Goal: Task Accomplishment & Management: Manage account settings

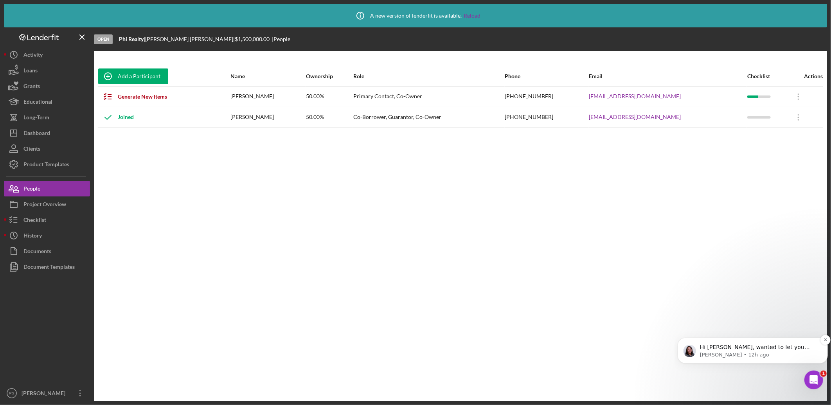
click at [735, 348] on p "Hi [PERSON_NAME], wanted to let you know that our team has fixed the issue. Cou…" at bounding box center [759, 347] width 118 height 8
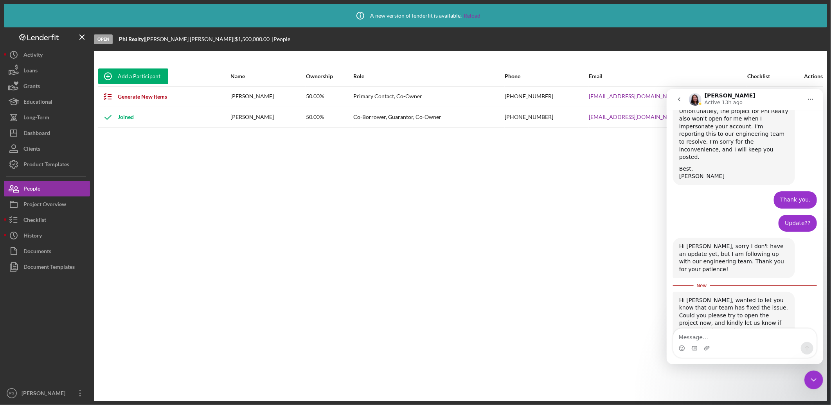
scroll to position [604, 0]
click at [141, 230] on div "Add a Participant Name Ownership Role Phone Email Checklist Actions Generate Ne…" at bounding box center [460, 226] width 733 height 319
click at [40, 203] on div "Project Overview" at bounding box center [44, 205] width 43 height 18
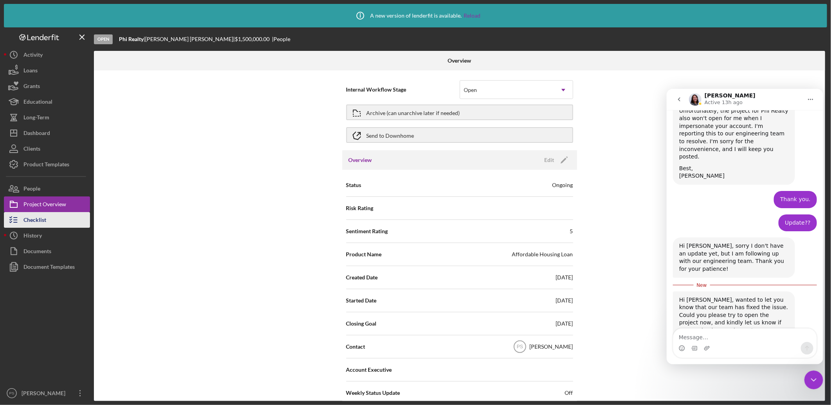
click at [41, 222] on div "Checklist" at bounding box center [34, 221] width 23 height 18
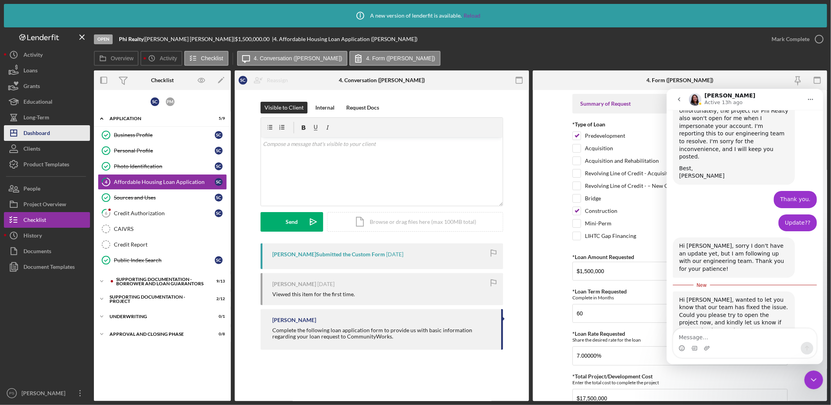
click at [38, 128] on div "Dashboard" at bounding box center [36, 134] width 27 height 18
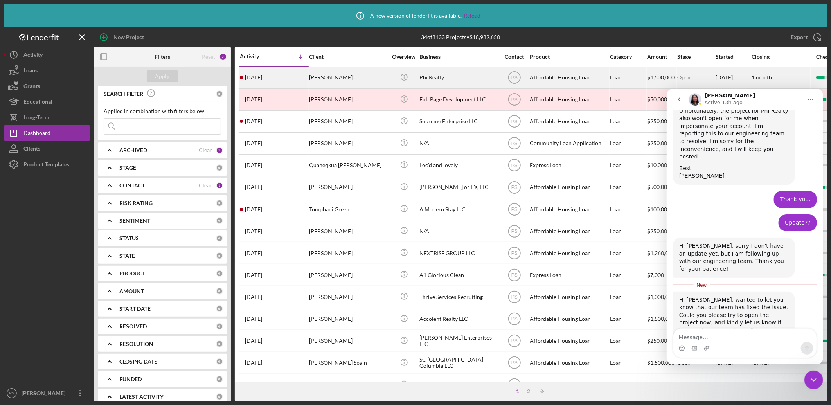
click at [339, 77] on div "[PERSON_NAME]" at bounding box center [348, 77] width 78 height 21
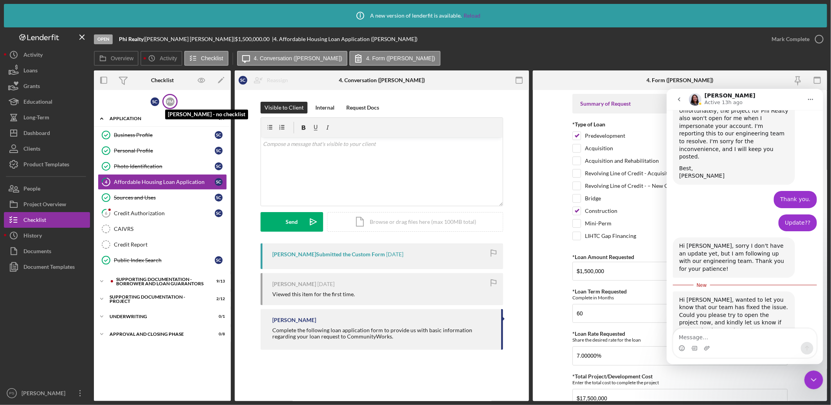
click at [173, 102] on div "P M" at bounding box center [170, 101] width 9 height 9
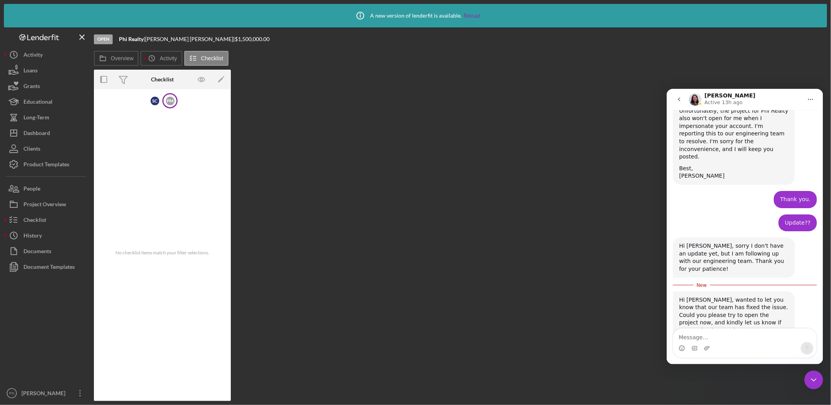
click at [164, 80] on div "Checklist" at bounding box center [162, 79] width 23 height 6
click at [154, 99] on div "S C" at bounding box center [155, 101] width 9 height 9
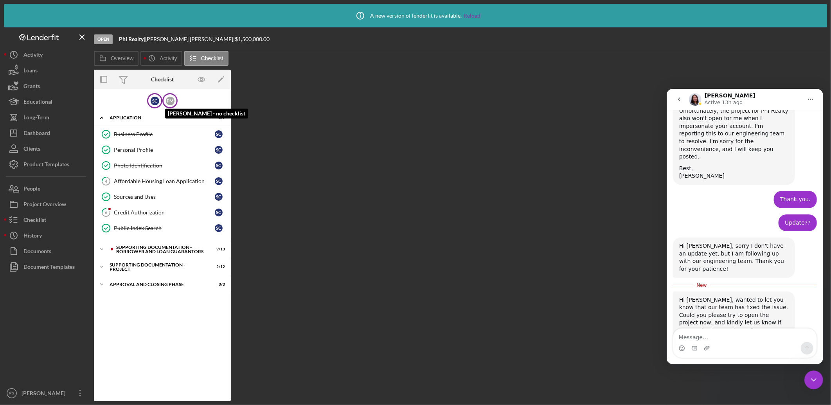
click at [170, 99] on div "P M" at bounding box center [170, 101] width 9 height 9
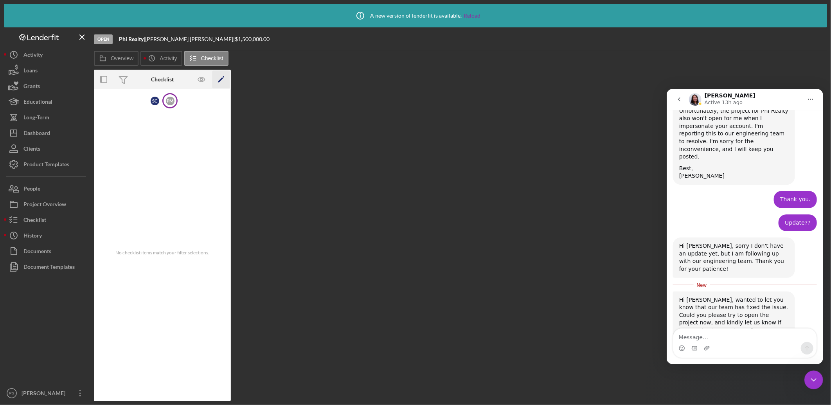
click at [219, 81] on polygon "button" at bounding box center [220, 79] width 5 height 5
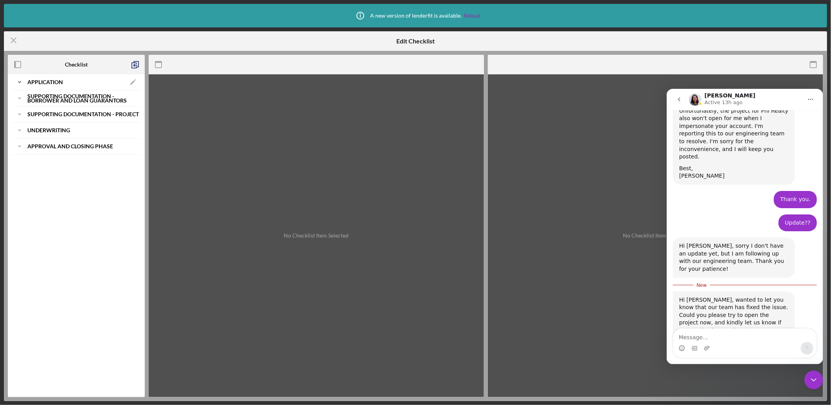
click at [20, 80] on icon "Icon/Expander" at bounding box center [20, 82] width 16 height 16
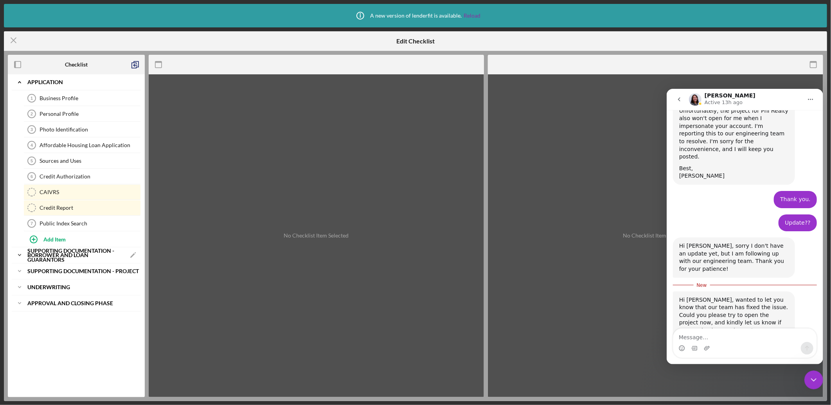
click at [20, 255] on icon "Icon/Expander" at bounding box center [20, 255] width 16 height 16
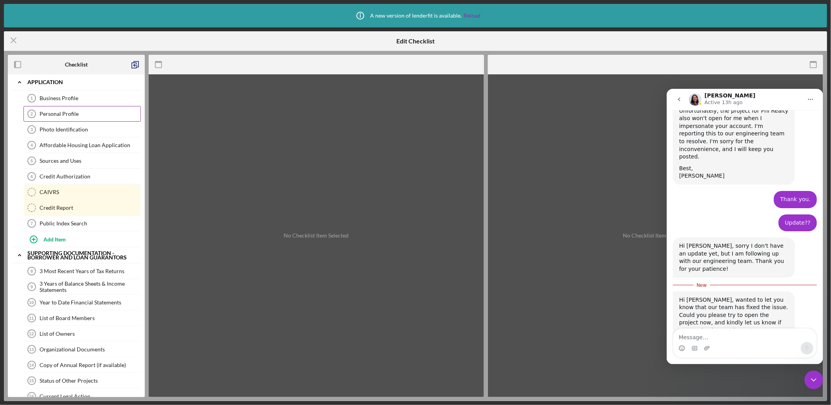
click at [95, 110] on link "Personal Profile 2 Personal Profile" at bounding box center [81, 114] width 117 height 16
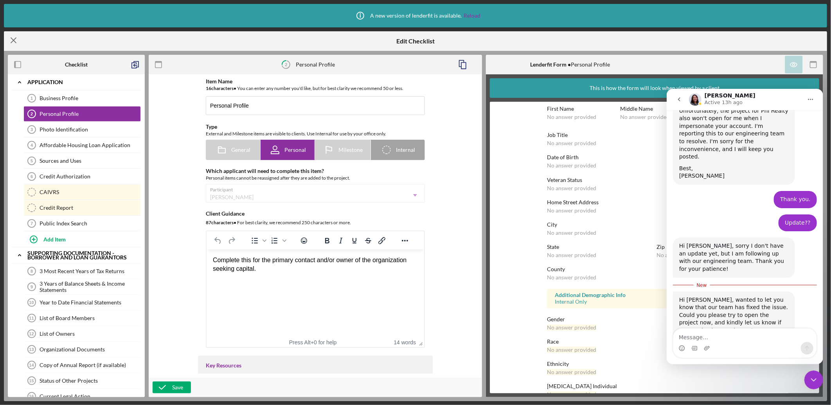
click at [15, 40] on icon "Icon/Menu Close" at bounding box center [14, 41] width 20 height 20
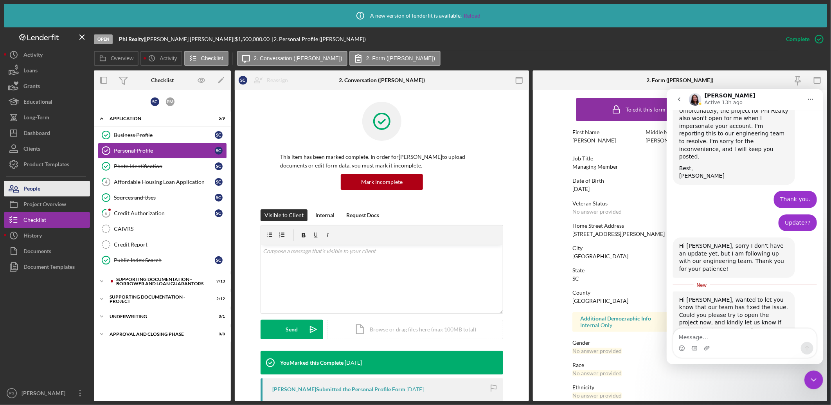
click at [48, 189] on button "People" at bounding box center [47, 189] width 86 height 16
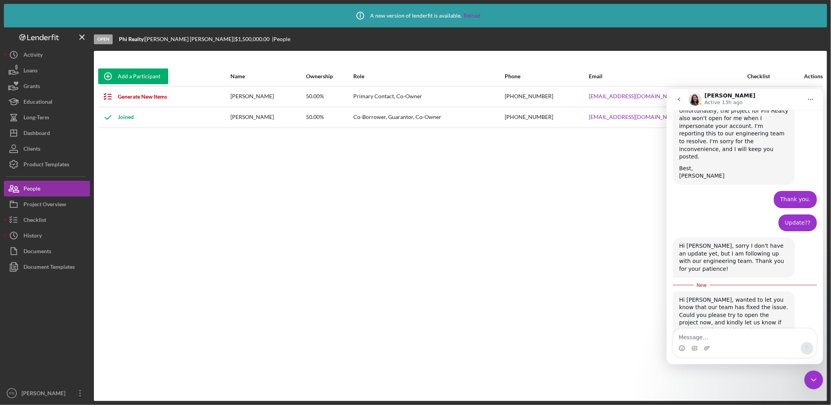
click at [124, 117] on div "Joined" at bounding box center [116, 118] width 36 height 20
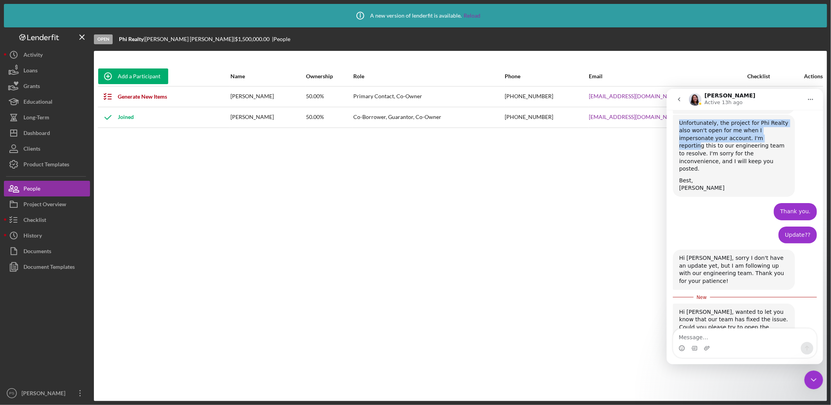
drag, startPoint x: 776, startPoint y: 98, endPoint x: 730, endPoint y: 121, distance: 52.0
click at [730, 121] on div "[PERSON_NAME] Active 13h ago You can search for answers below! Our offices are …" at bounding box center [745, 226] width 157 height 276
click at [622, 207] on div "Add a Participant Name Ownership Role Phone Email Checklist Actions Generate Ne…" at bounding box center [460, 226] width 733 height 319
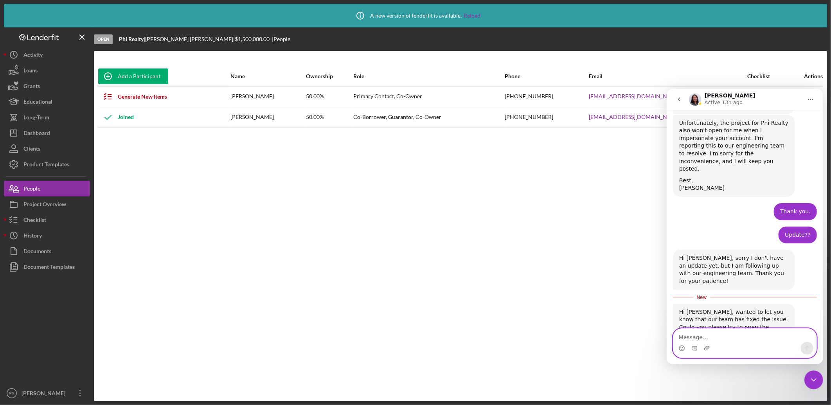
click at [716, 332] on textarea "Message…" at bounding box center [744, 334] width 143 height 13
type textarea "I can see it now. THank you!"
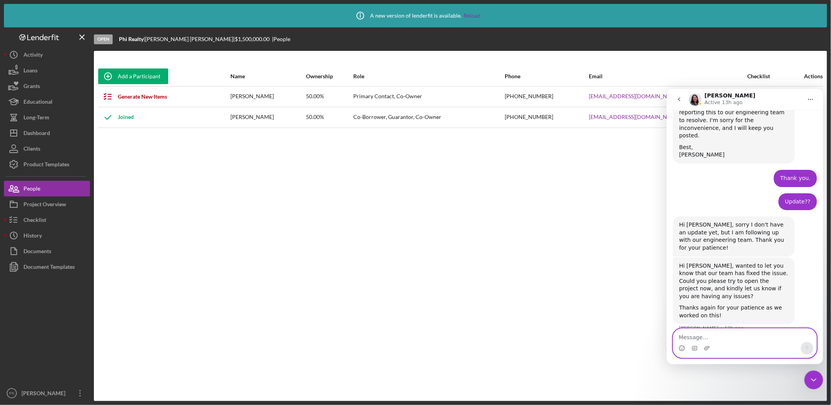
scroll to position [635, 0]
click at [812, 376] on icon "Close Intercom Messenger" at bounding box center [813, 379] width 9 height 9
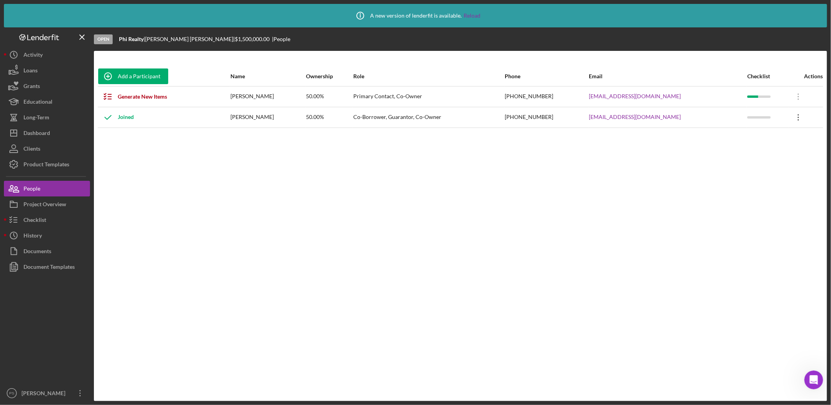
click at [796, 118] on icon "Icon/Overflow" at bounding box center [799, 118] width 20 height 20
click at [783, 135] on div "Icon/Edit Edit" at bounding box center [761, 138] width 86 height 16
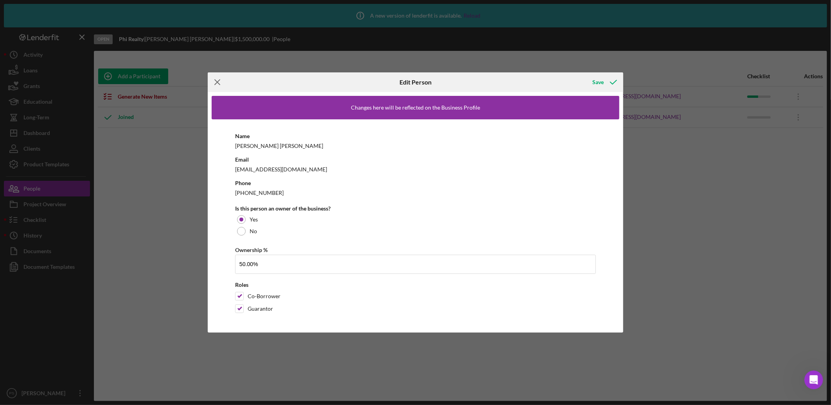
click at [220, 79] on icon "Icon/Menu Close" at bounding box center [218, 82] width 20 height 20
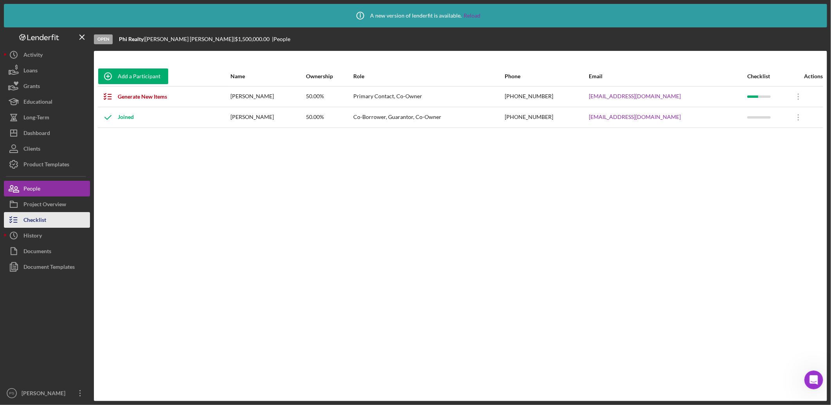
click at [59, 217] on button "Checklist" at bounding box center [47, 220] width 86 height 16
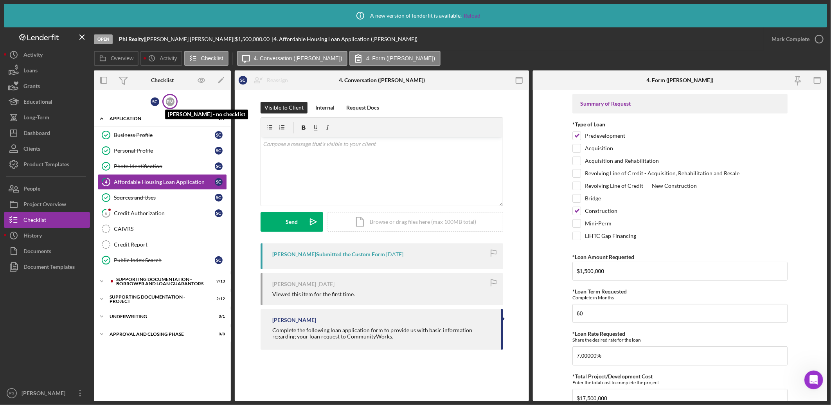
click at [173, 104] on div "P M" at bounding box center [170, 101] width 9 height 9
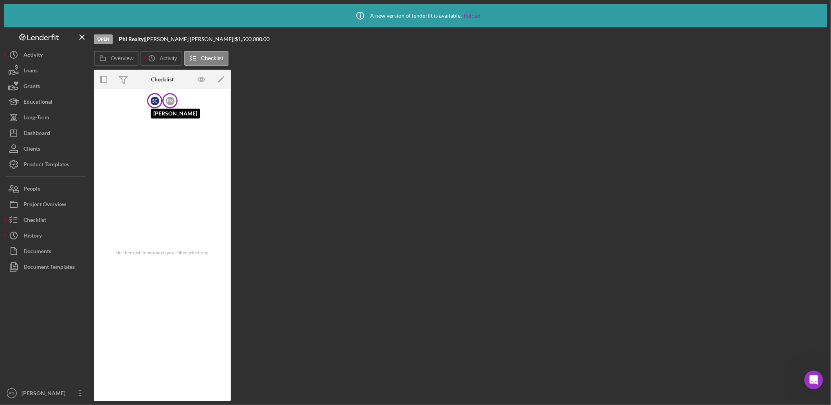
click at [152, 103] on div "S C" at bounding box center [155, 101] width 9 height 9
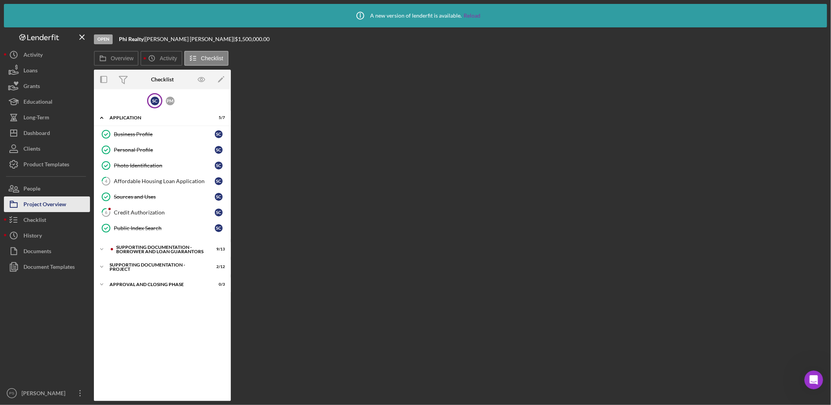
click at [52, 207] on div "Project Overview" at bounding box center [44, 205] width 43 height 18
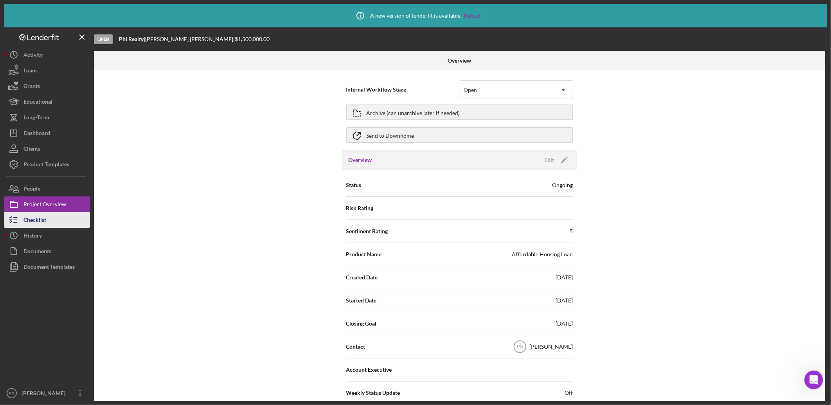
click at [56, 220] on button "Checklist" at bounding box center [47, 220] width 86 height 16
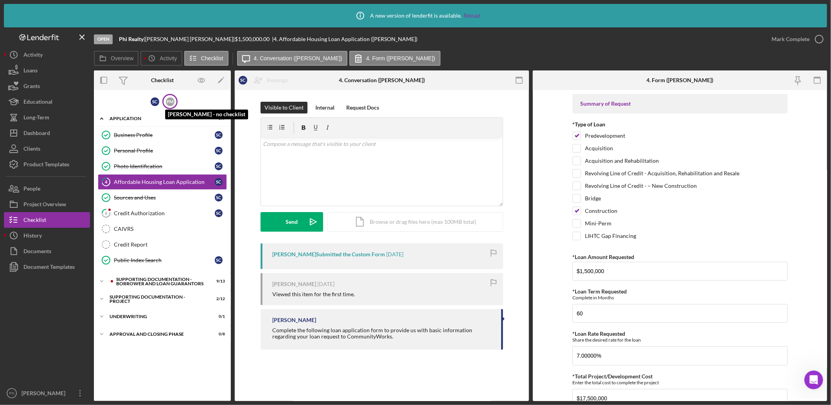
click at [173, 103] on div "P M" at bounding box center [170, 101] width 9 height 9
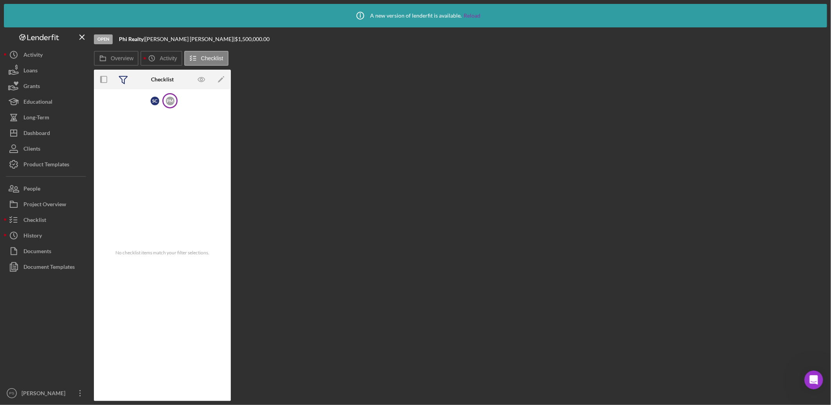
click at [125, 81] on icon at bounding box center [123, 80] width 20 height 20
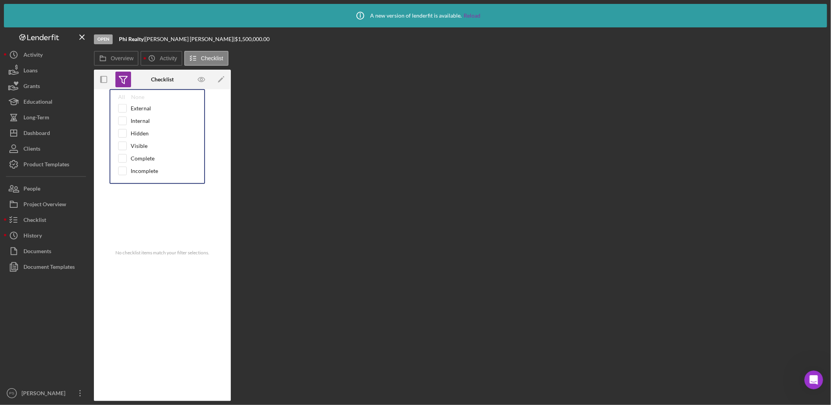
click at [125, 81] on icon at bounding box center [123, 80] width 20 height 20
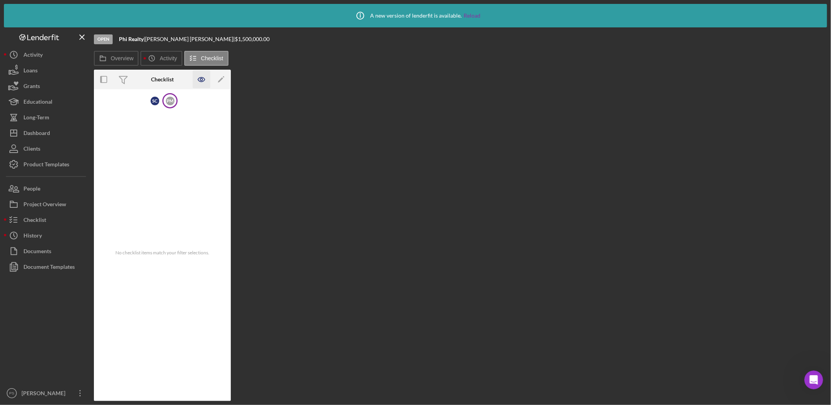
click at [200, 82] on icon "button" at bounding box center [202, 80] width 18 height 18
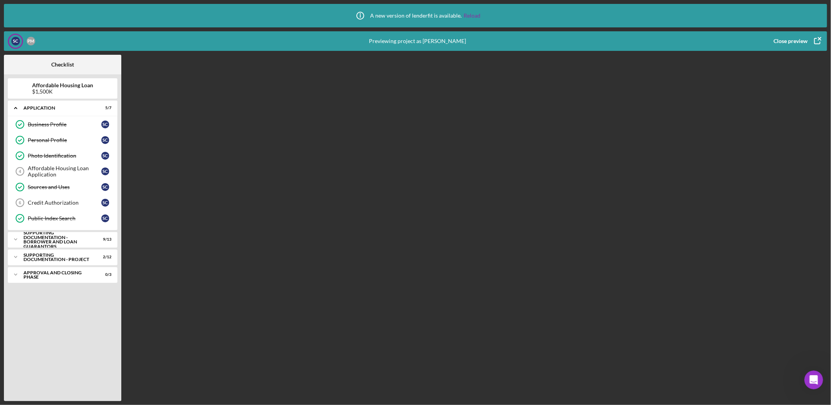
click at [820, 38] on icon "button" at bounding box center [818, 41] width 20 height 20
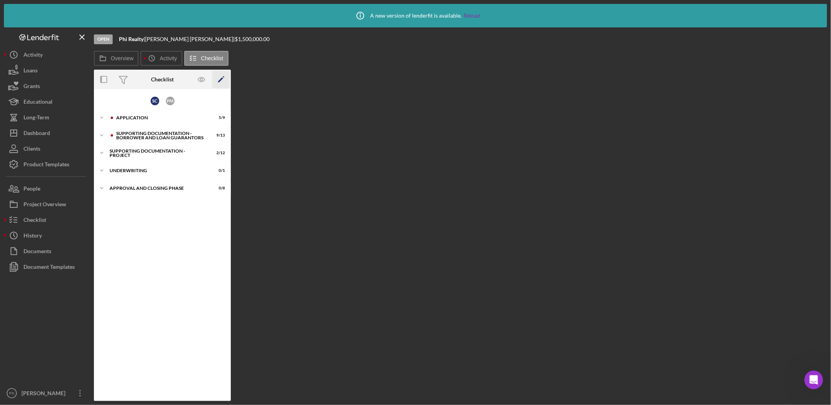
click at [221, 80] on polygon "button" at bounding box center [220, 79] width 5 height 5
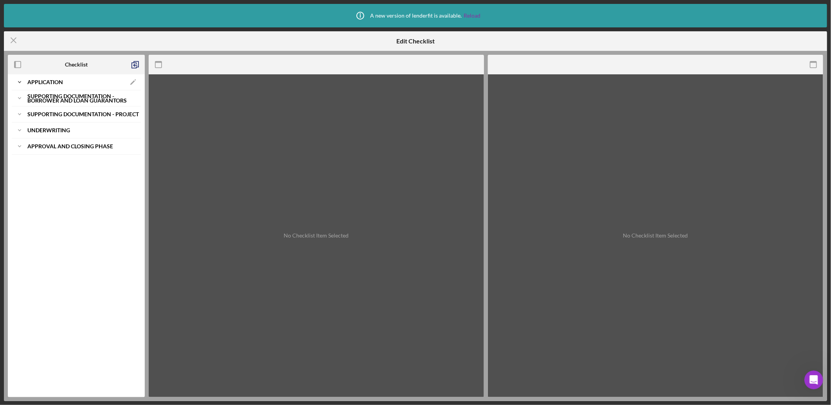
click at [42, 83] on b "Application" at bounding box center [45, 82] width 36 height 5
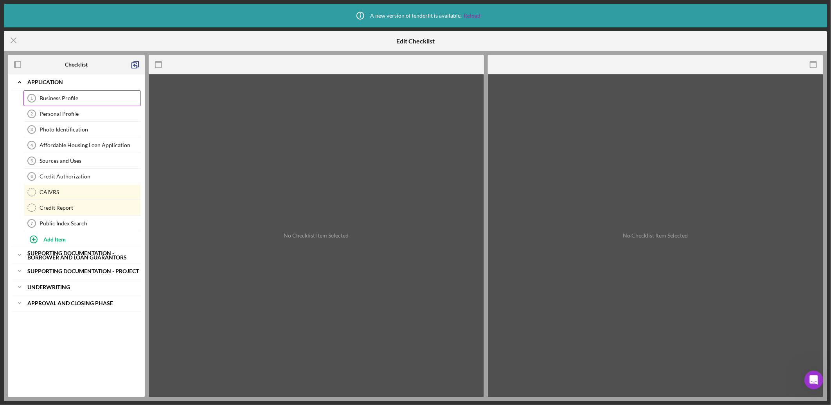
click at [62, 101] on div "Business Profile" at bounding box center [90, 98] width 101 height 6
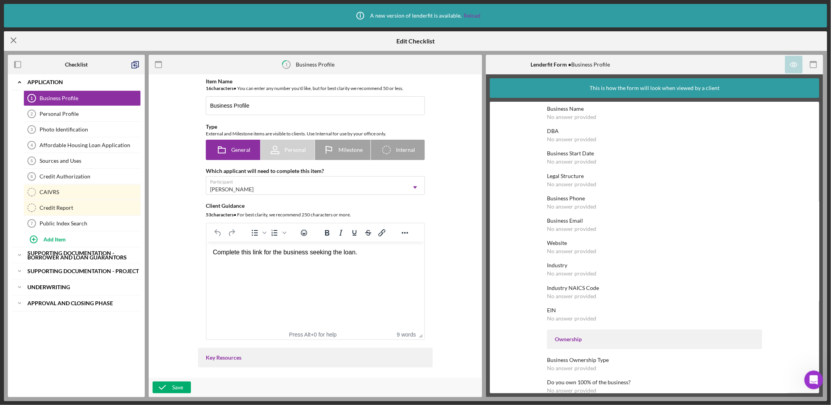
click at [11, 38] on icon "Icon/Menu Close" at bounding box center [14, 41] width 20 height 20
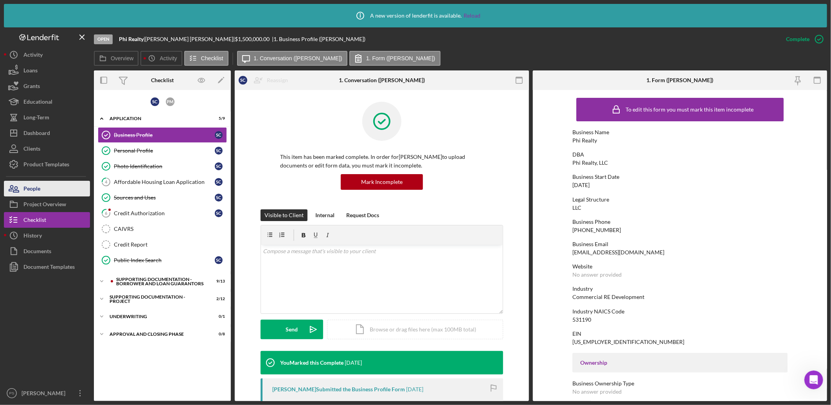
click at [54, 186] on button "People" at bounding box center [47, 189] width 86 height 16
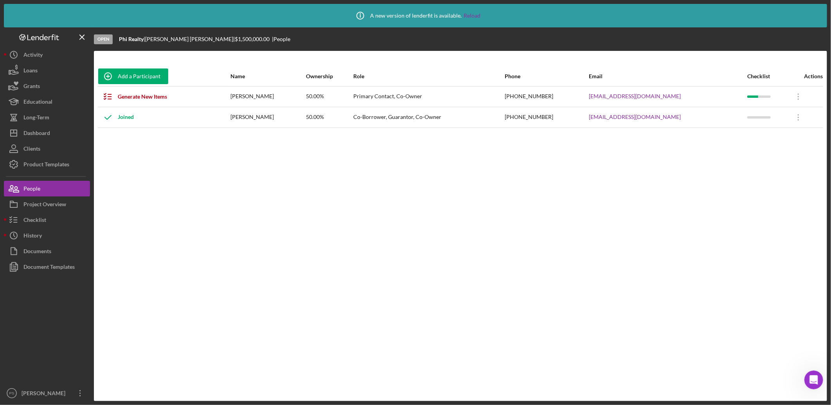
click at [126, 115] on div "Joined" at bounding box center [116, 118] width 36 height 20
click at [751, 116] on div at bounding box center [759, 117] width 23 height 2
click at [797, 115] on icon "Icon/Overflow" at bounding box center [799, 118] width 20 height 20
click at [783, 133] on div "Icon/Edit Edit" at bounding box center [761, 138] width 86 height 16
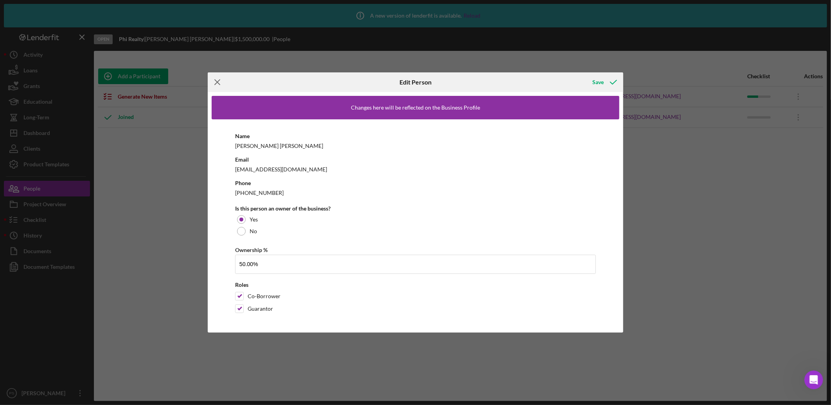
click at [220, 79] on icon "Icon/Menu Close" at bounding box center [218, 82] width 20 height 20
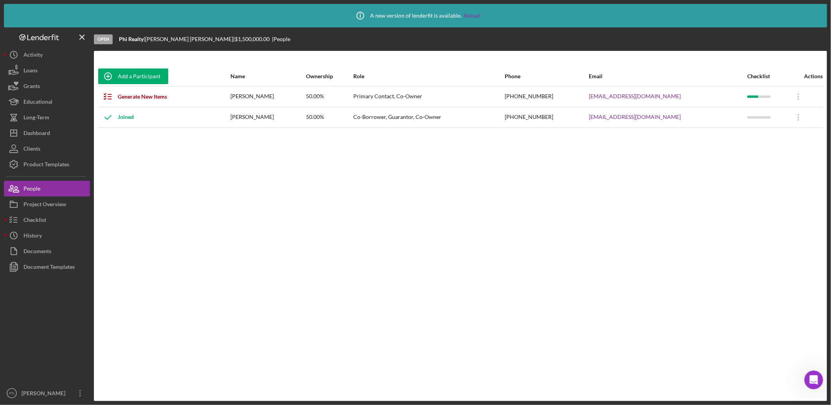
click at [812, 385] on div "Open Intercom Messenger" at bounding box center [814, 380] width 26 height 26
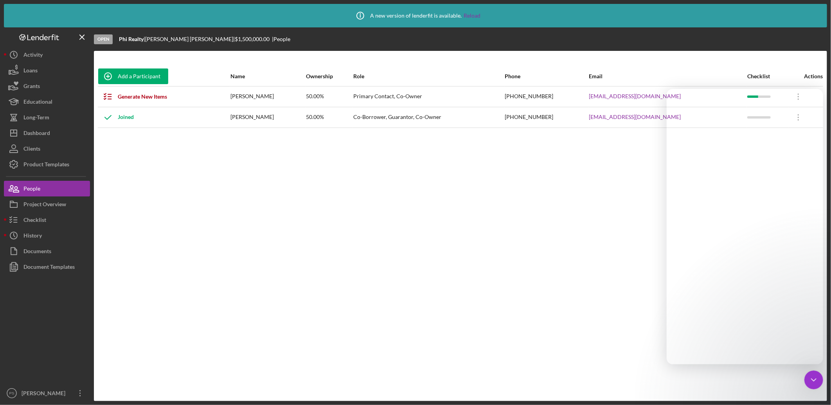
scroll to position [636, 0]
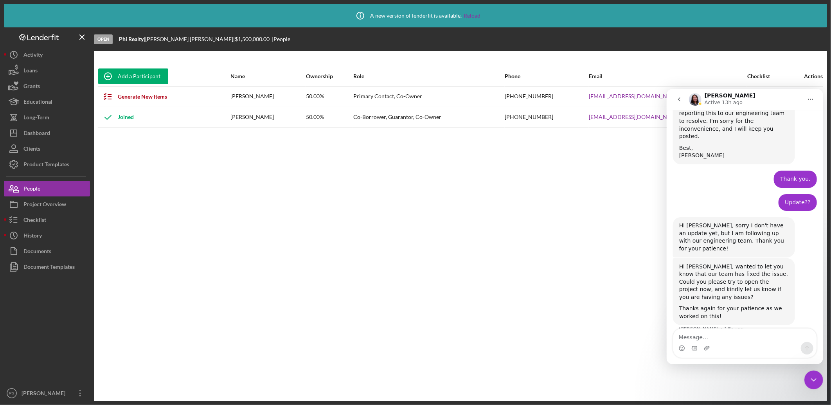
click at [680, 99] on icon "go back" at bounding box center [679, 99] width 6 height 6
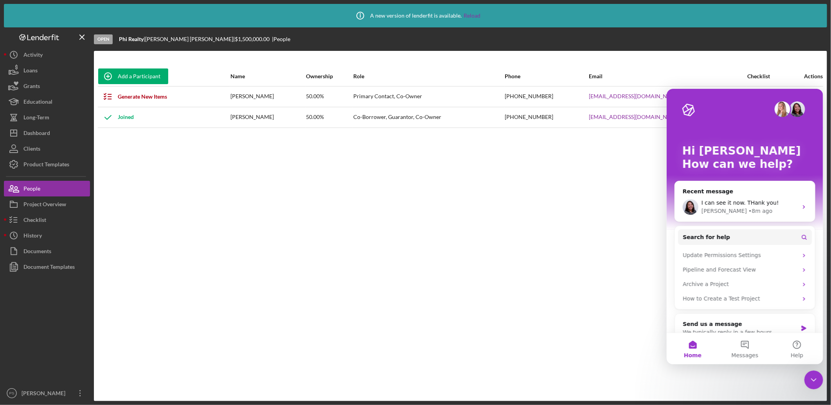
scroll to position [0, 0]
click at [761, 234] on button "Search for help" at bounding box center [745, 237] width 134 height 16
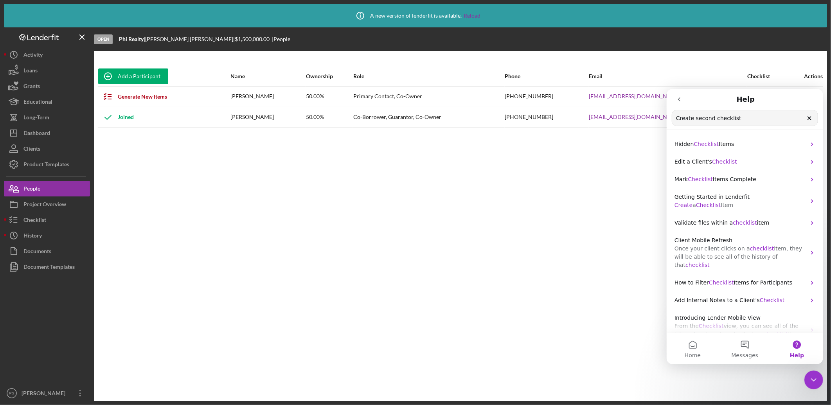
click at [712, 120] on input "Create second checklist" at bounding box center [745, 117] width 146 height 15
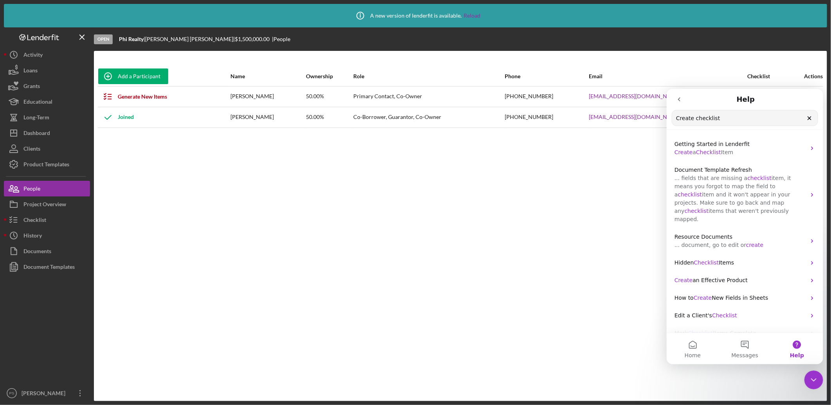
click at [746, 117] on input "Create checklist" at bounding box center [745, 117] width 146 height 15
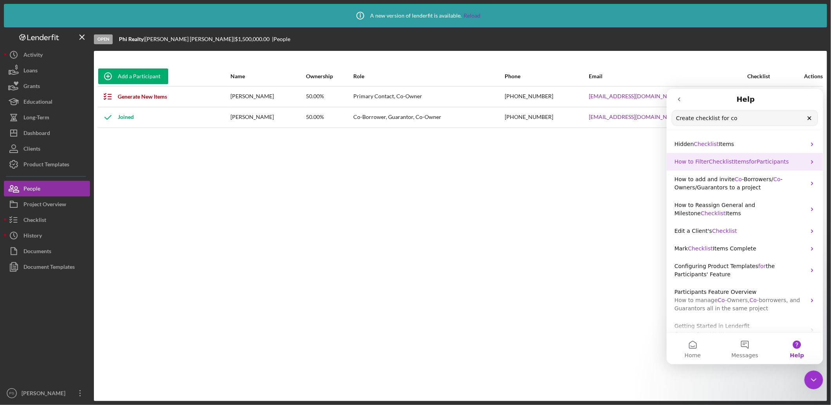
type input "Create checklist for co"
click at [791, 159] on p "How to Filter Checklist Items for Participants" at bounding box center [740, 161] width 132 height 8
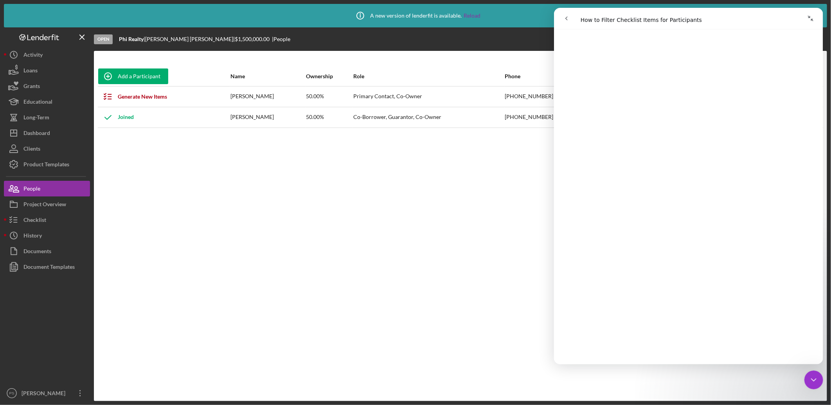
scroll to position [196, 0]
click at [566, 19] on icon "go back" at bounding box center [566, 18] width 6 height 6
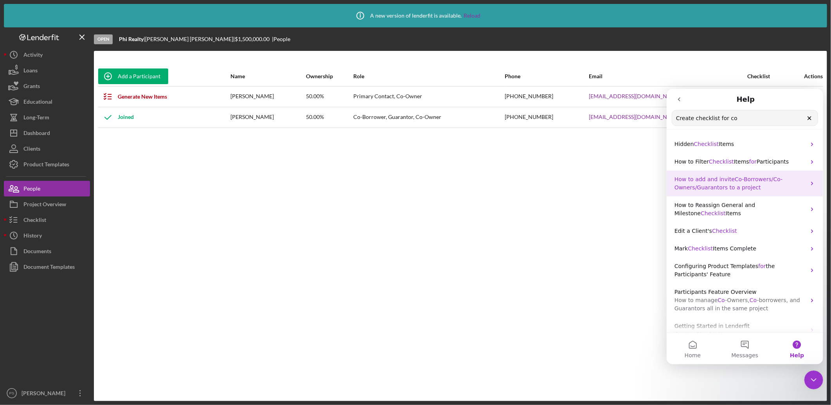
click at [735, 181] on span "Co" at bounding box center [738, 179] width 7 height 6
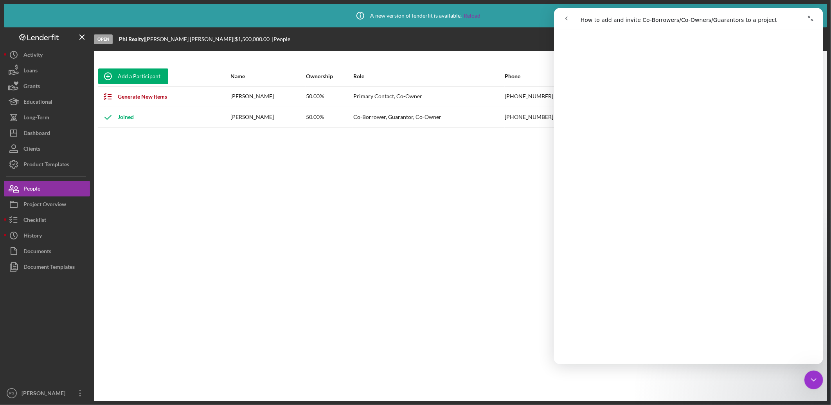
scroll to position [1421, 0]
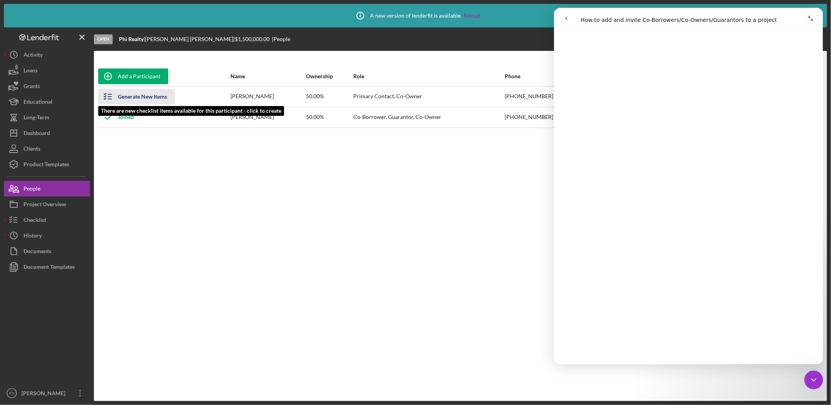
click at [112, 97] on icon "button" at bounding box center [108, 97] width 20 height 20
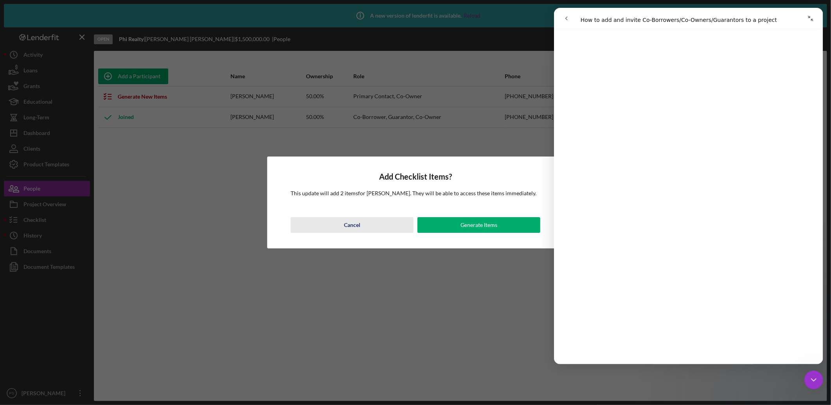
click at [353, 219] on div "Cancel" at bounding box center [352, 225] width 16 height 16
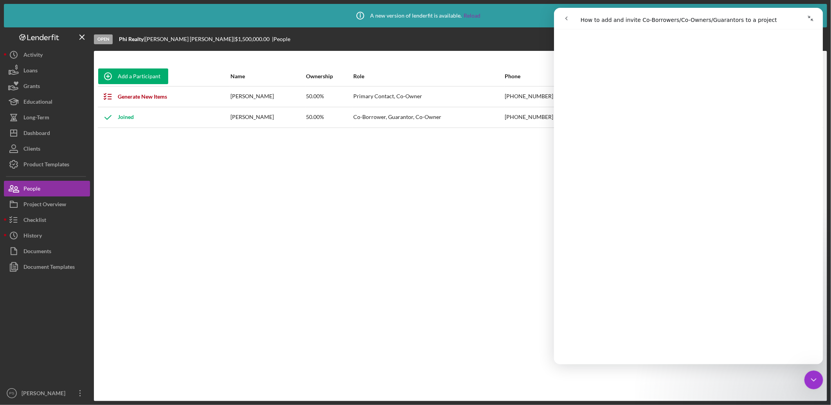
scroll to position [1889, 0]
click at [145, 160] on div "Add a Participant Name Ownership Role Phone Email Checklist Actions Generate Ne…" at bounding box center [460, 226] width 733 height 319
click at [145, 71] on div "Add a Participant" at bounding box center [139, 76] width 43 height 16
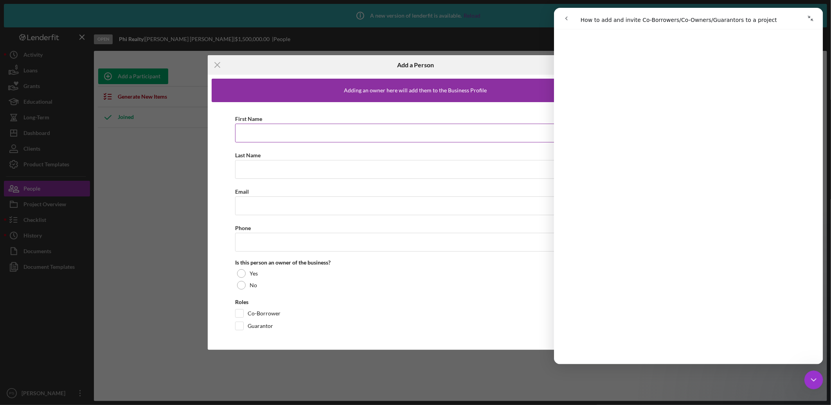
click at [294, 128] on input "First Name" at bounding box center [415, 133] width 361 height 19
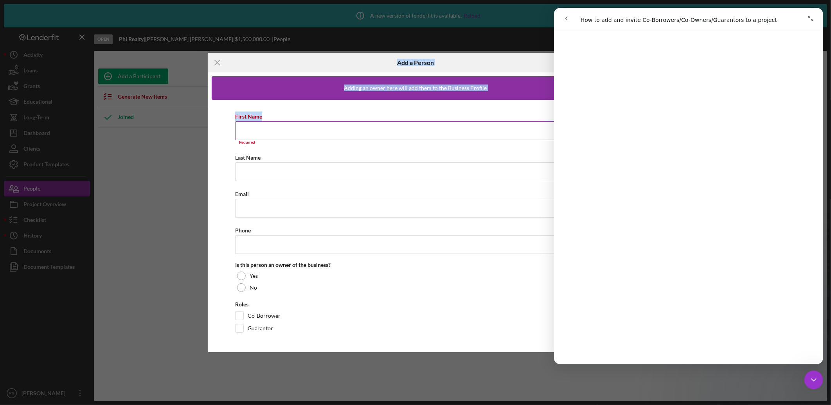
drag, startPoint x: 359, startPoint y: 54, endPoint x: 348, endPoint y: 111, distance: 58.1
click at [348, 111] on div "Icon/Menu Close Add a Person Save Adding an owner here will add them to the Bus…" at bounding box center [415, 202] width 831 height 405
drag, startPoint x: 348, startPoint y: 111, endPoint x: 326, endPoint y: 81, distance: 37.5
click at [326, 81] on form "Icon/Menu Close Add a Person Save Adding an owner here will add them to the Bus…" at bounding box center [416, 202] width 416 height 299
click at [216, 59] on icon "Icon/Menu Close" at bounding box center [218, 63] width 20 height 20
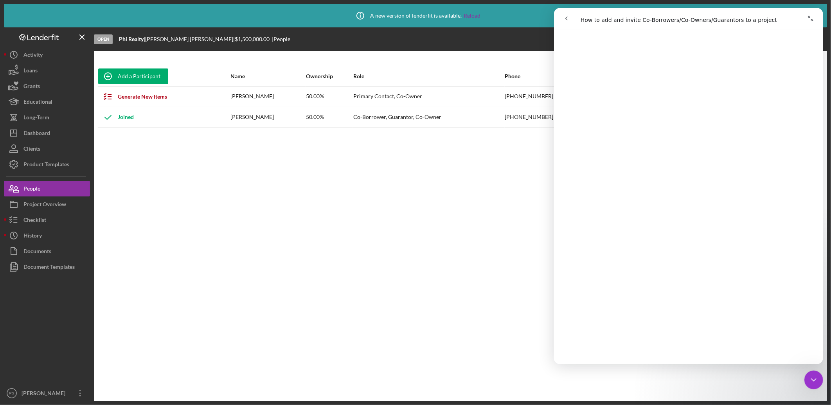
click at [570, 19] on button "go back" at bounding box center [566, 18] width 15 height 15
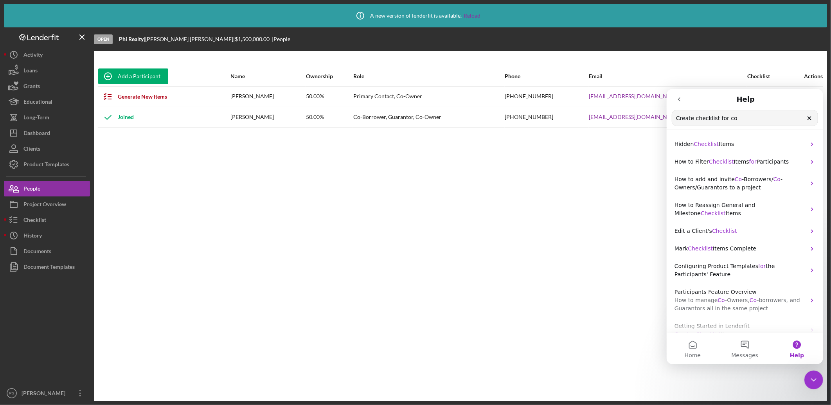
click at [678, 99] on icon "go back" at bounding box center [679, 99] width 2 height 4
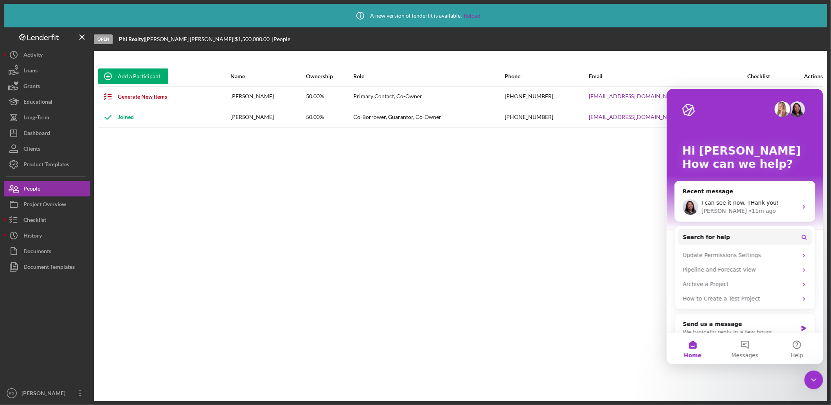
click at [814, 376] on icon "Close Intercom Messenger" at bounding box center [813, 379] width 9 height 9
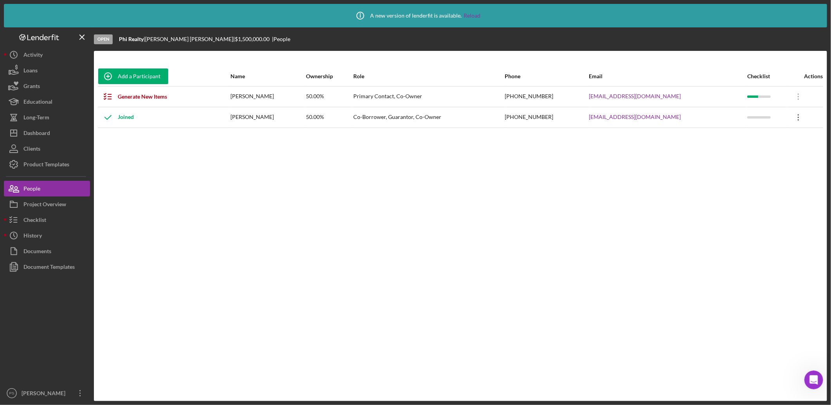
click at [796, 117] on icon "Icon/Overflow" at bounding box center [799, 118] width 20 height 20
click at [785, 131] on div "Icon/Edit Edit" at bounding box center [761, 138] width 86 height 16
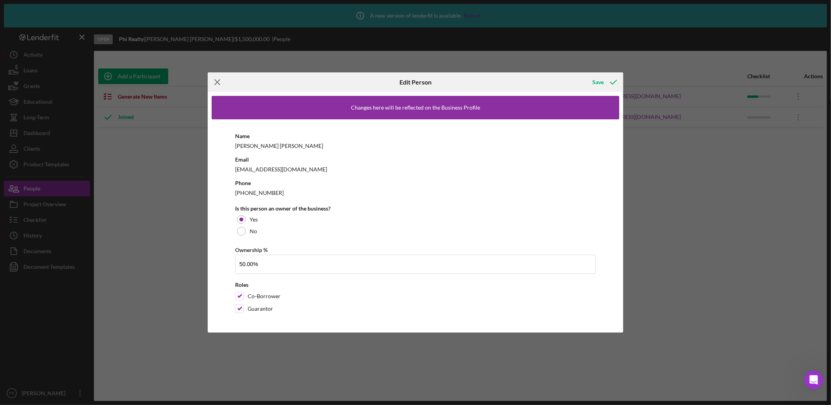
click at [221, 77] on icon "Icon/Menu Close" at bounding box center [218, 82] width 20 height 20
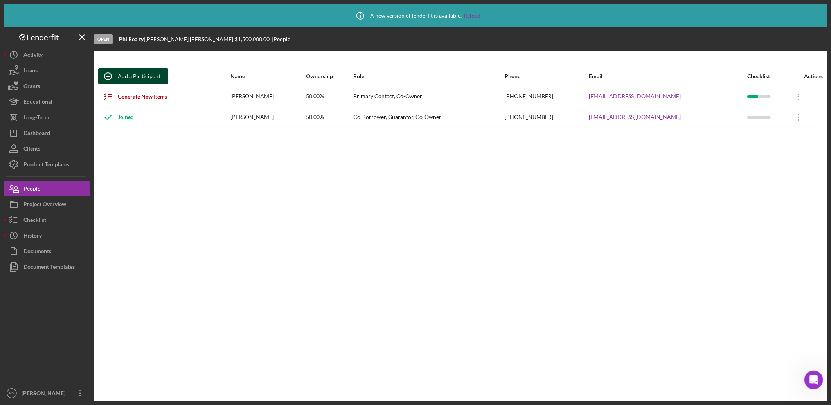
click at [154, 77] on div "Add a Participant" at bounding box center [139, 76] width 43 height 16
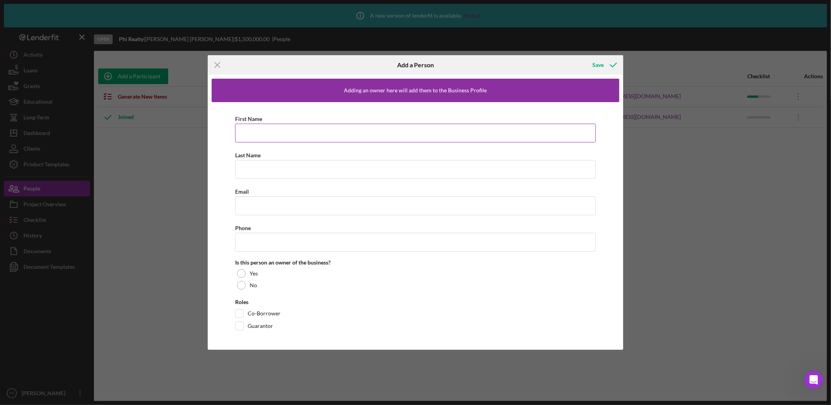
click at [312, 131] on input "First Name" at bounding box center [415, 133] width 361 height 19
type input "[PERSON_NAME]"
type input "[EMAIL_ADDRESS][DOMAIN_NAME]"
type input "[PHONE_NUMBER]"
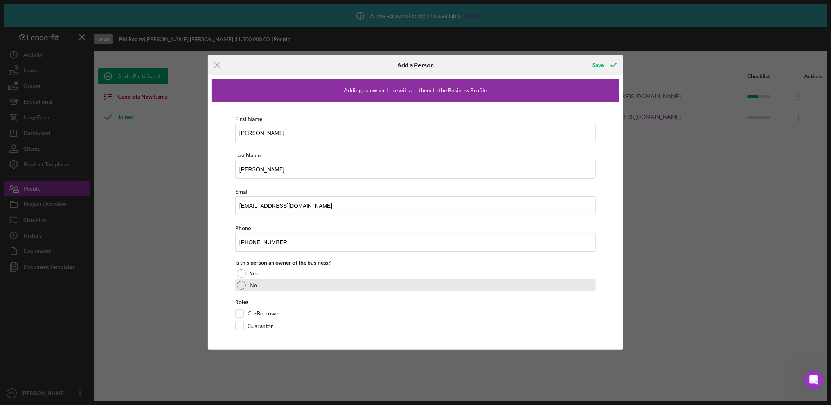
click at [247, 272] on div "Yes" at bounding box center [415, 274] width 361 height 12
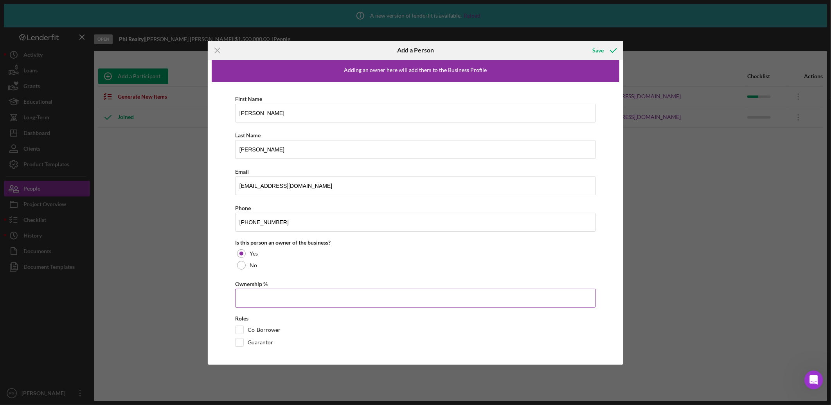
scroll to position [7, 0]
click at [256, 300] on input "Ownership %" at bounding box center [415, 296] width 361 height 19
type input "50.00%"
click at [239, 337] on input "Guarantor" at bounding box center [240, 341] width 8 height 8
checkbox input "true"
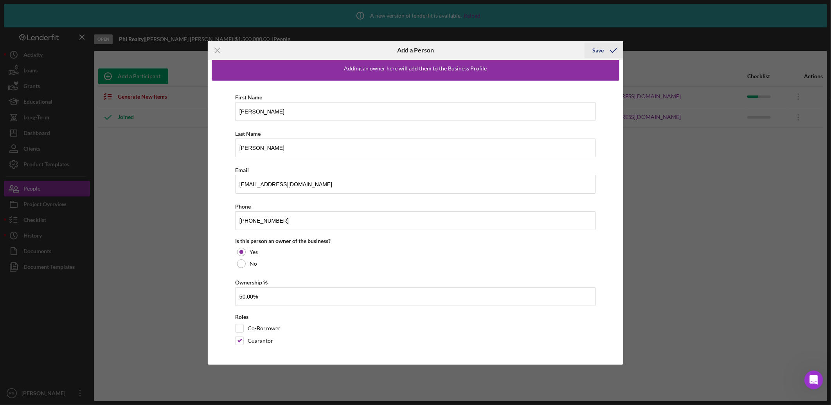
click at [597, 52] on div "Save" at bounding box center [598, 51] width 11 height 16
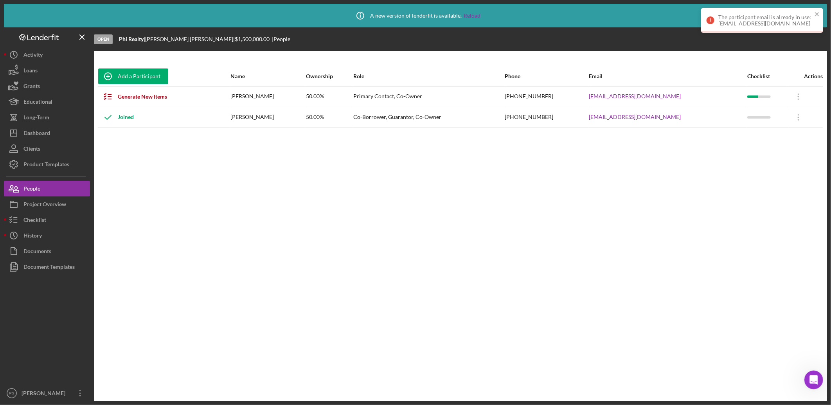
click at [0, 405] on nordpass-portal at bounding box center [0, 405] width 0 height 0
click at [818, 14] on icon "close" at bounding box center [817, 14] width 5 height 6
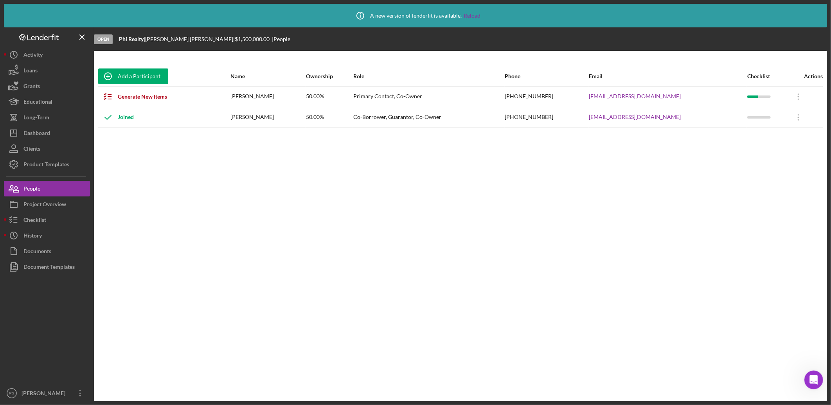
click at [812, 379] on icon "Open Intercom Messenger" at bounding box center [813, 379] width 13 height 13
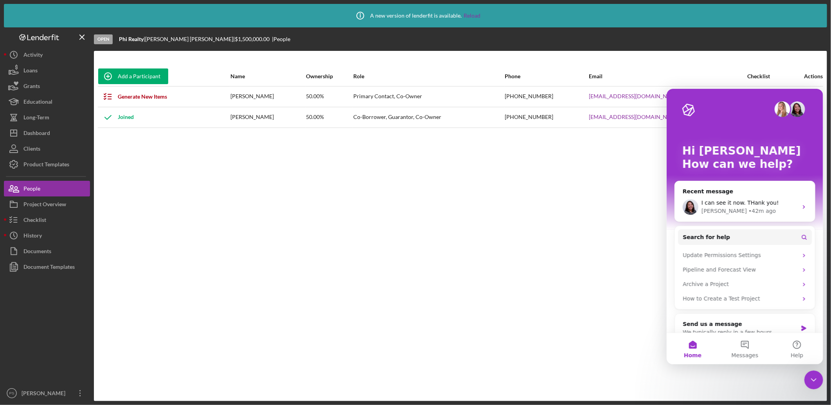
click at [818, 379] on icon "Close Intercom Messenger" at bounding box center [813, 379] width 9 height 9
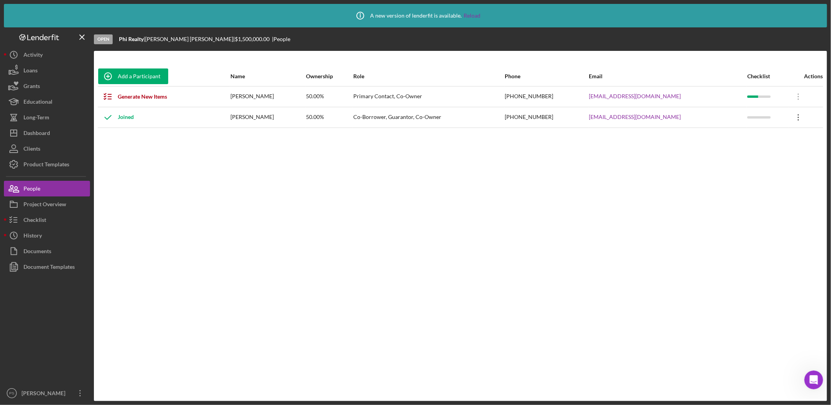
click at [798, 100] on icon at bounding box center [798, 97] width 1 height 6
click at [753, 139] on div "Icon/Edit Edit" at bounding box center [761, 138] width 86 height 16
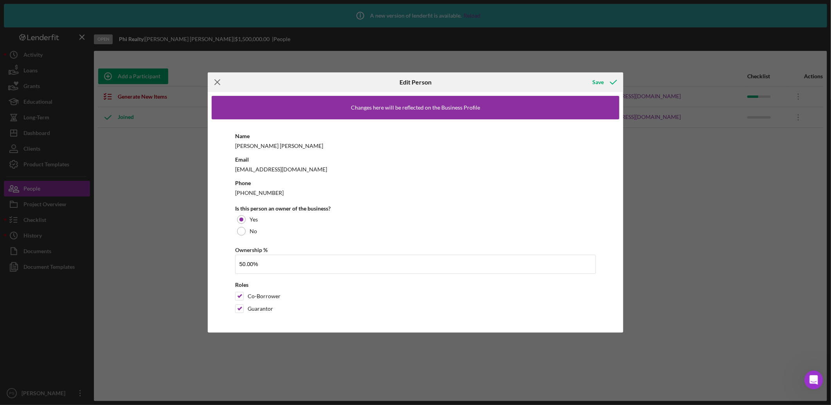
click at [223, 82] on icon "Icon/Menu Close" at bounding box center [218, 82] width 20 height 20
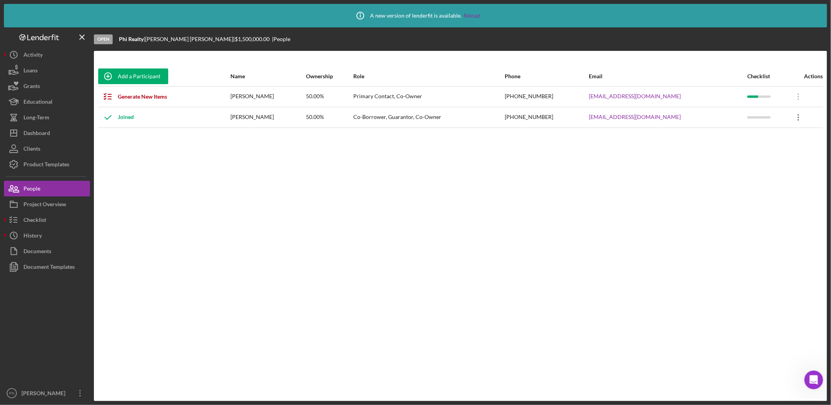
click at [797, 117] on icon "Icon/Overflow" at bounding box center [799, 118] width 20 height 20
click at [226, 216] on div "Add a Participant Name Ownership Role Phone Email Checklist Actions Generate Ne…" at bounding box center [460, 226] width 733 height 319
click at [796, 116] on icon "Icon/Overflow" at bounding box center [799, 118] width 20 height 20
click at [63, 216] on button "Checklist" at bounding box center [47, 220] width 86 height 16
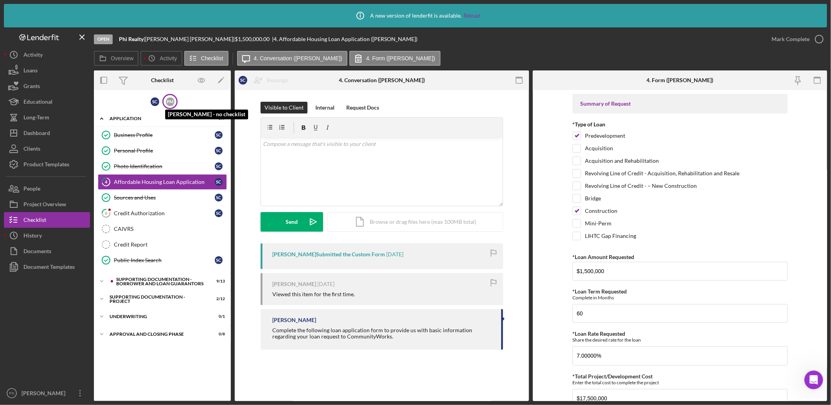
click at [168, 104] on div "P M" at bounding box center [170, 101] width 9 height 9
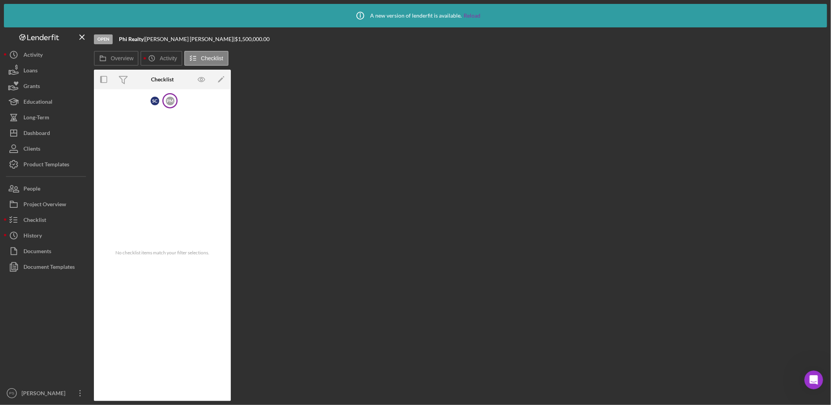
click at [167, 79] on div "Checklist" at bounding box center [162, 79] width 23 height 6
click at [167, 78] on div "Checklist" at bounding box center [162, 79] width 23 height 6
drag, startPoint x: 167, startPoint y: 78, endPoint x: 210, endPoint y: 99, distance: 47.8
click at [216, 115] on div "No checklist items match your filter selections." at bounding box center [162, 252] width 137 height 289
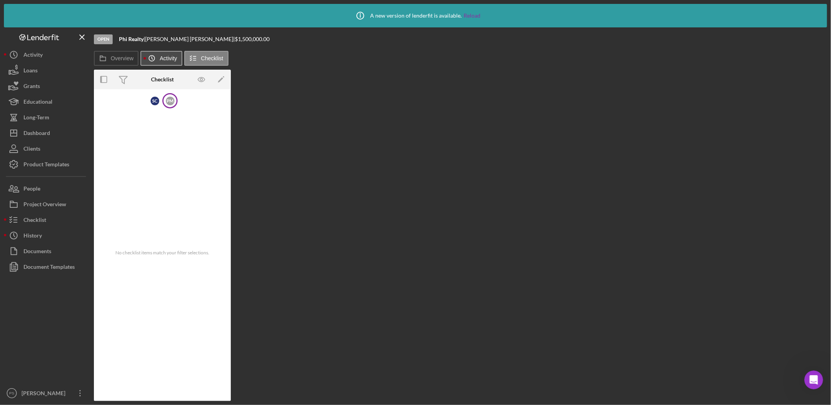
click at [165, 58] on label "Activity" at bounding box center [168, 58] width 17 height 6
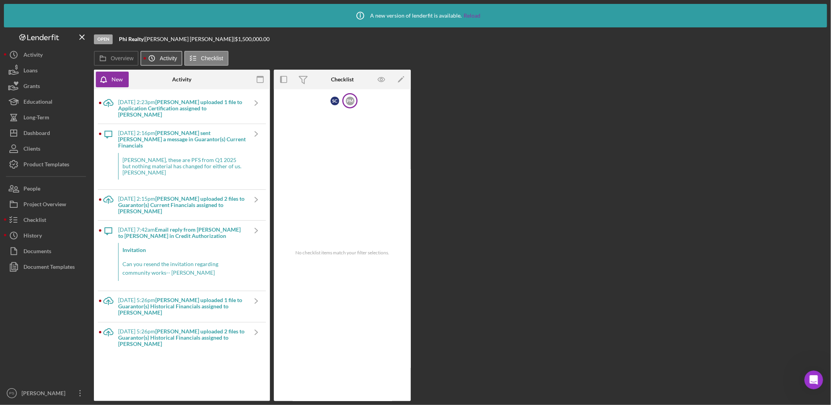
click at [162, 60] on label "Activity" at bounding box center [168, 58] width 17 height 6
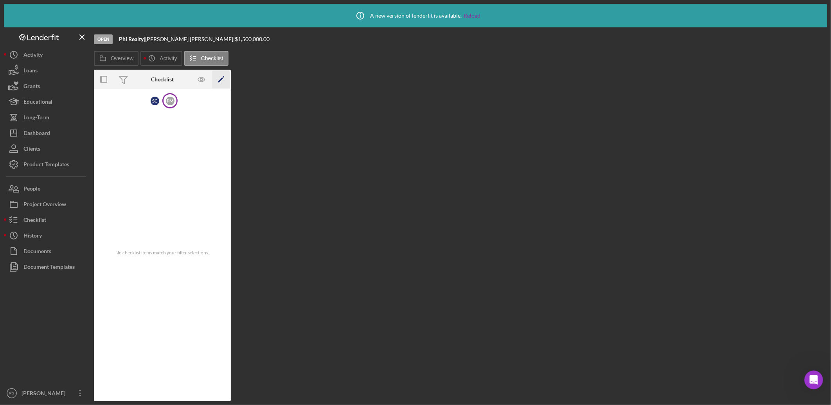
click at [220, 77] on icon "Icon/Edit" at bounding box center [222, 80] width 18 height 18
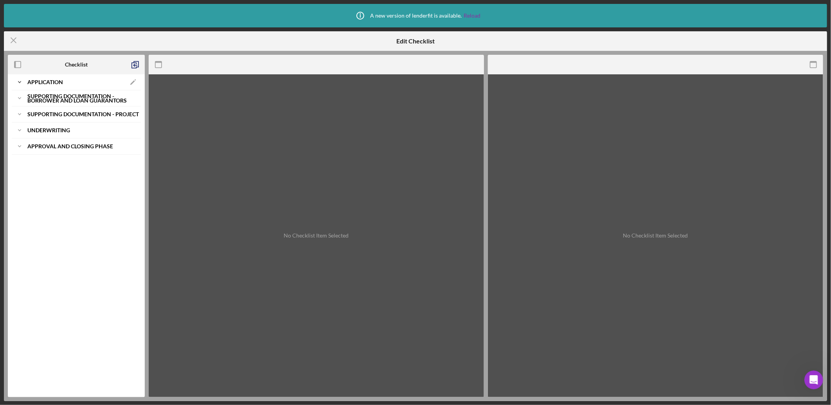
click at [22, 81] on icon "Icon/Expander" at bounding box center [20, 82] width 16 height 16
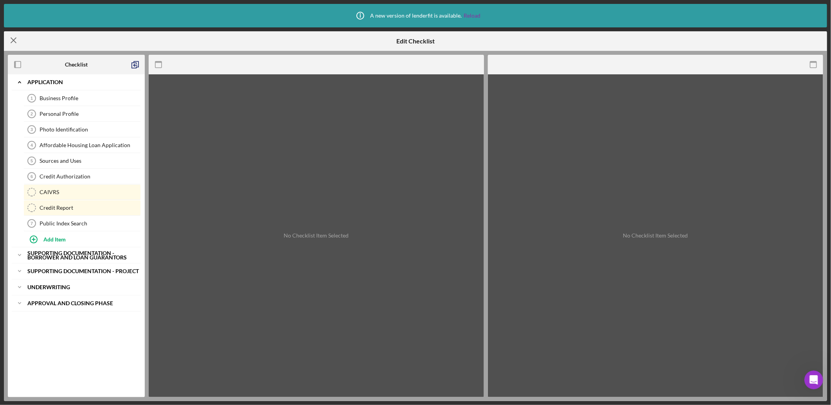
click at [16, 38] on line at bounding box center [13, 40] width 5 height 5
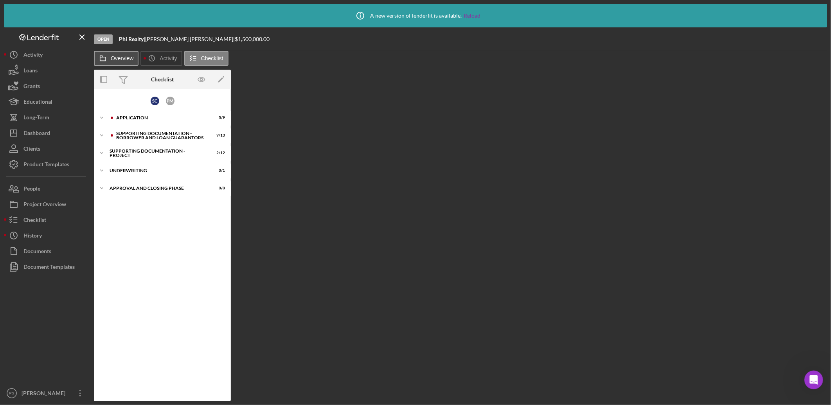
click at [124, 60] on label "Overview" at bounding box center [122, 58] width 23 height 6
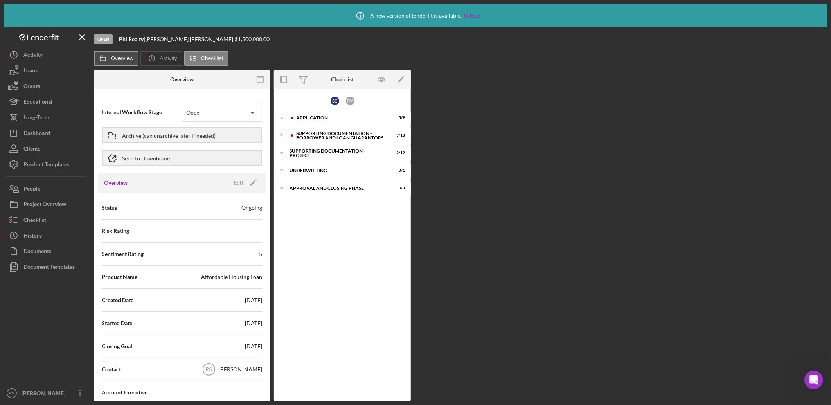
click at [126, 58] on label "Overview" at bounding box center [122, 58] width 23 height 6
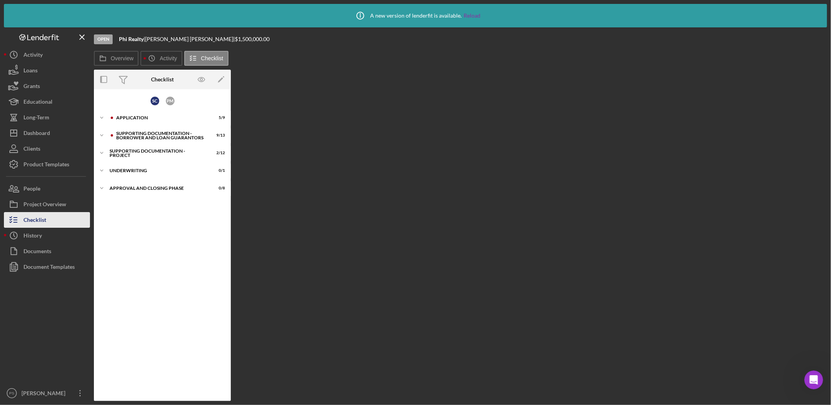
click at [61, 217] on button "Checklist" at bounding box center [47, 220] width 86 height 16
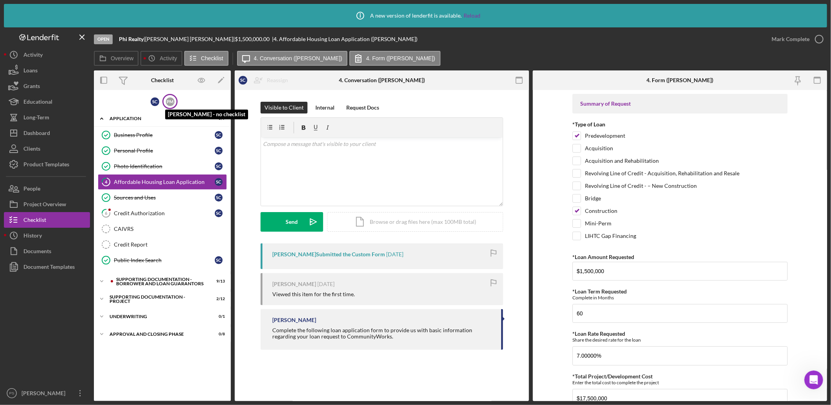
click at [173, 102] on div "P M" at bounding box center [170, 101] width 9 height 9
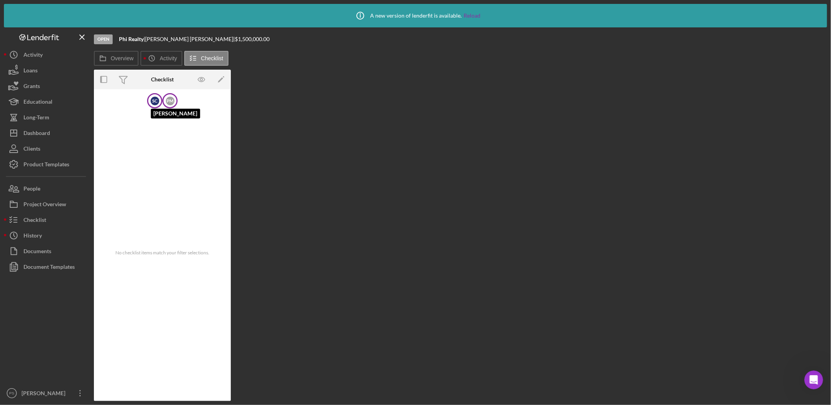
click at [159, 100] on div "S C" at bounding box center [155, 101] width 9 height 9
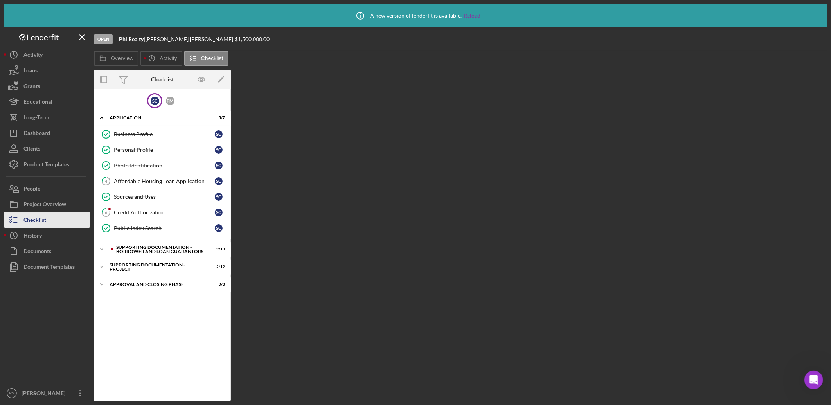
click at [55, 213] on button "Checklist" at bounding box center [47, 220] width 86 height 16
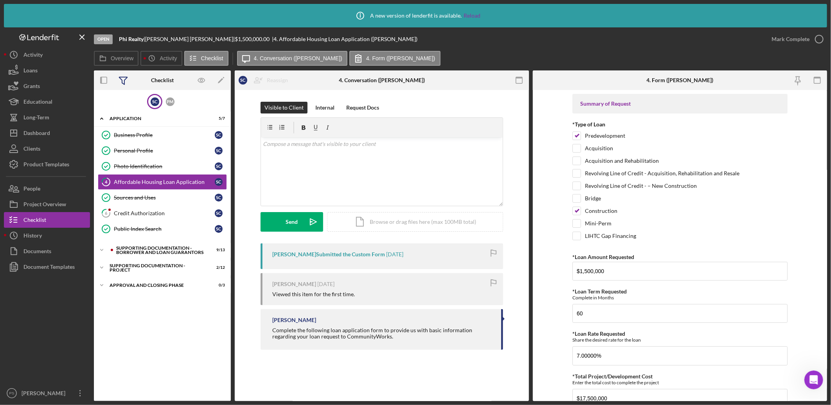
click at [120, 80] on icon at bounding box center [123, 80] width 20 height 20
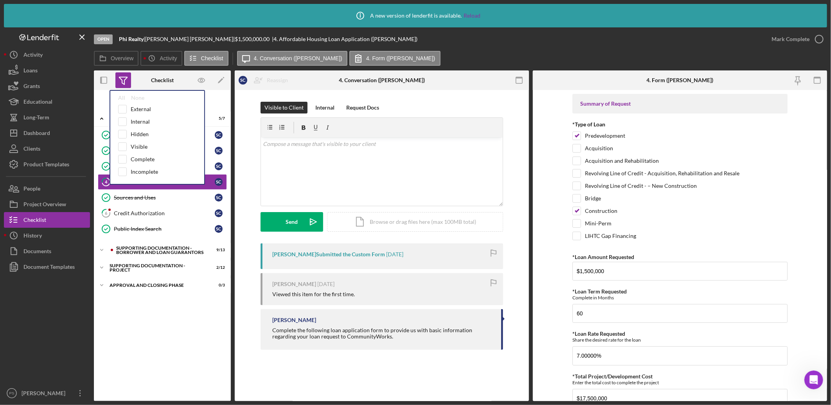
click at [120, 80] on icon at bounding box center [123, 80] width 20 height 20
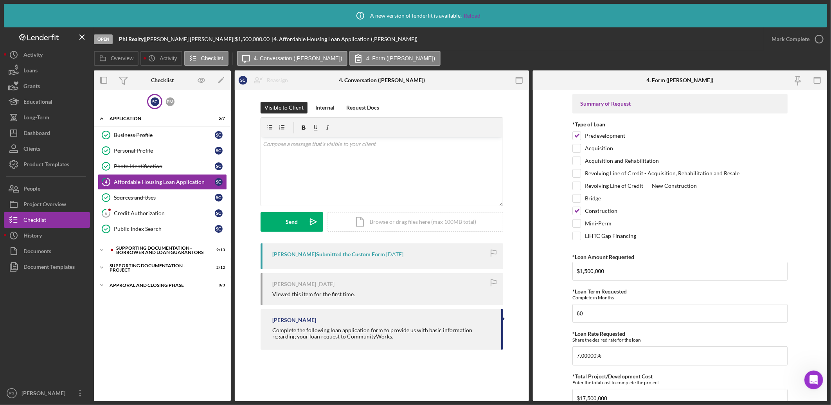
click at [814, 373] on div "Open Intercom Messenger" at bounding box center [814, 380] width 26 height 26
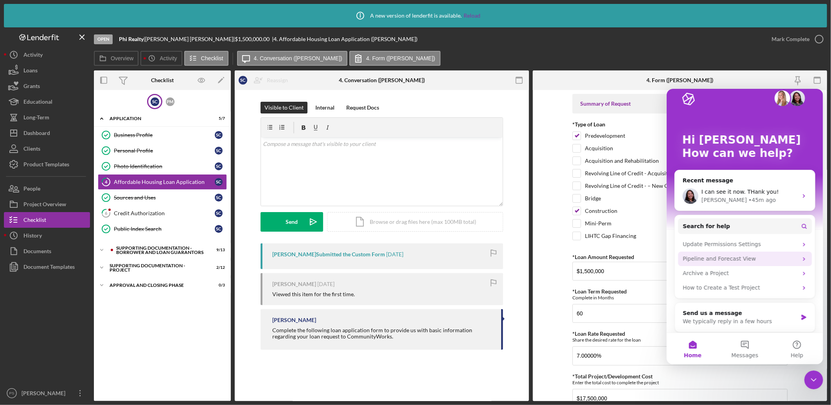
scroll to position [14, 0]
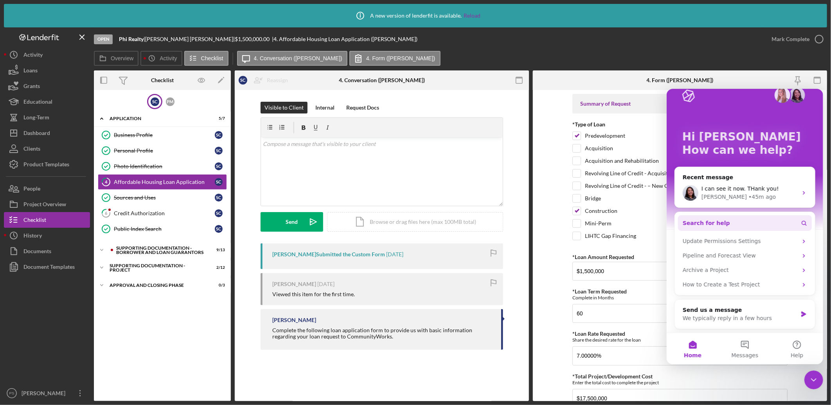
click at [745, 219] on button "Search for help" at bounding box center [745, 223] width 134 height 16
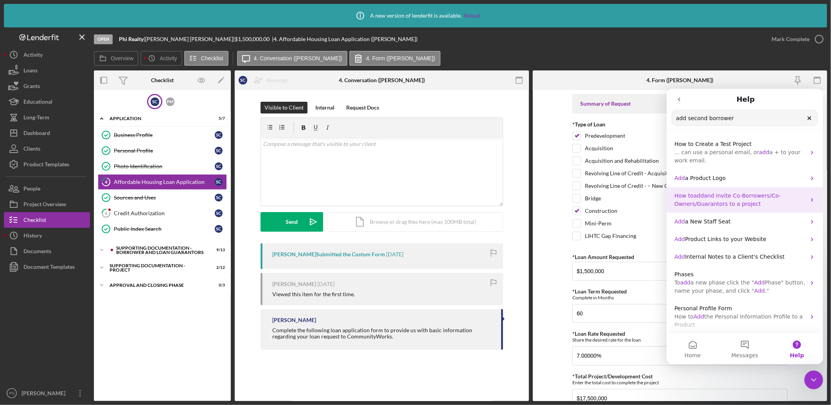
type input "add second borrower"
click at [735, 197] on span "and invite Co-Borrowers/Co-Owners/Guarantors to a project" at bounding box center [727, 199] width 106 height 14
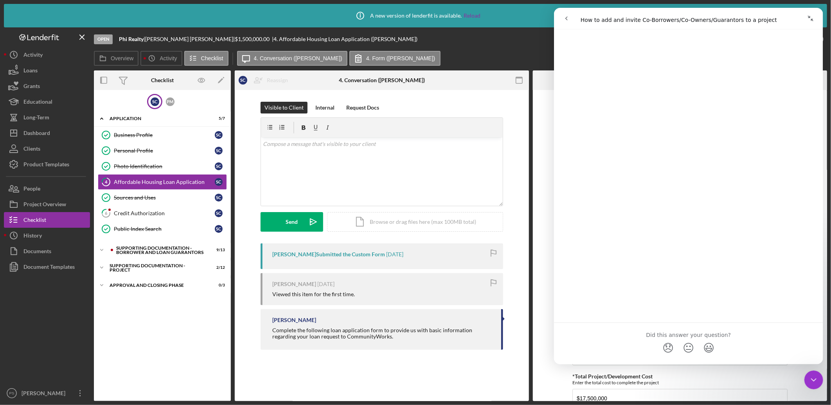
scroll to position [1976, 0]
click at [566, 17] on icon "go back" at bounding box center [566, 18] width 6 height 6
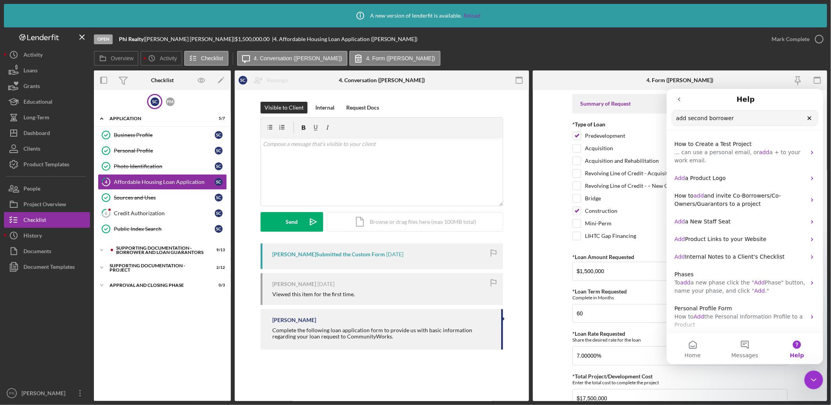
click at [676, 101] on icon "go back" at bounding box center [679, 99] width 6 height 6
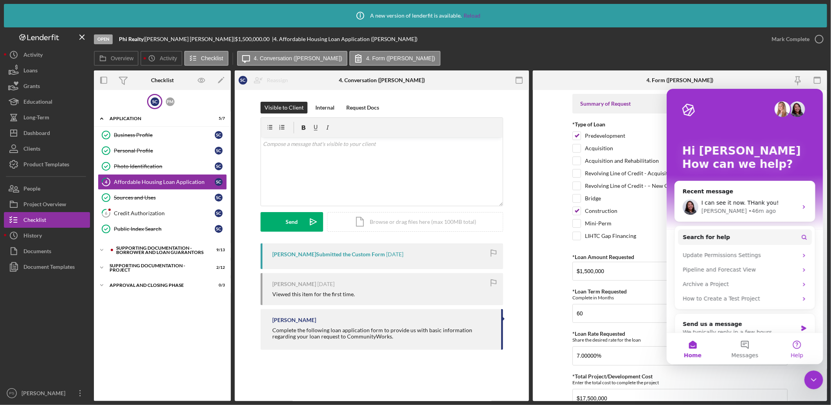
click at [796, 343] on button "Help" at bounding box center [797, 348] width 52 height 31
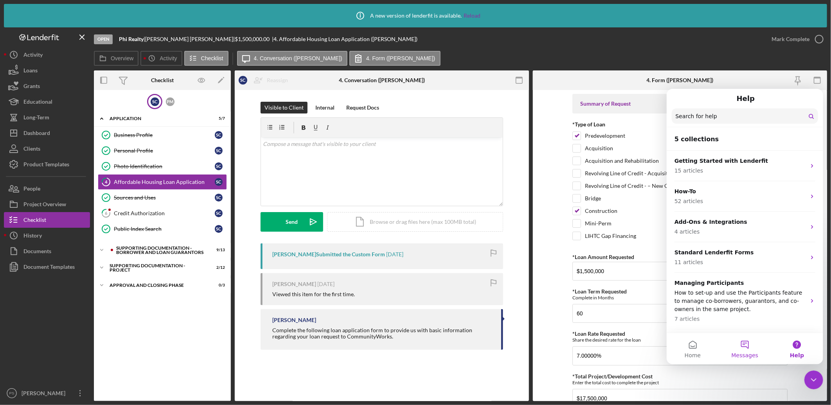
click at [746, 340] on button "Messages" at bounding box center [745, 348] width 52 height 31
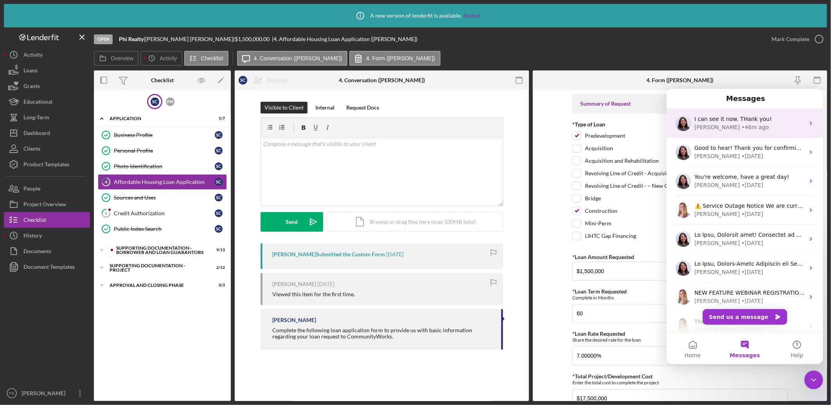
click at [741, 123] on div "• 46m ago" at bounding box center [754, 127] width 27 height 8
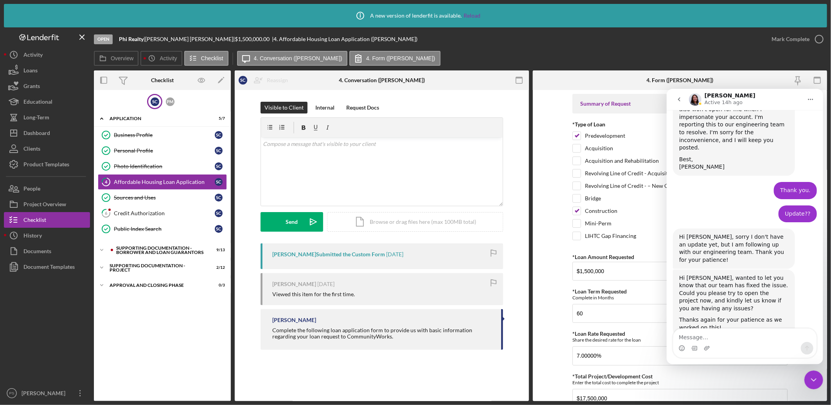
scroll to position [636, 0]
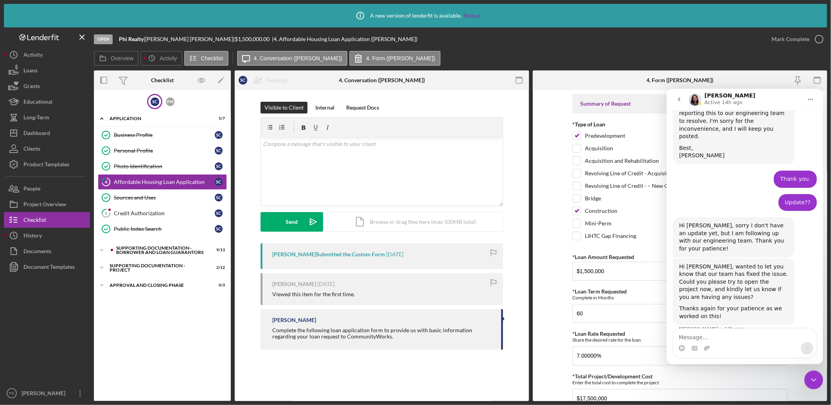
click at [710, 335] on textarea "Message…" at bounding box center [744, 334] width 143 height 13
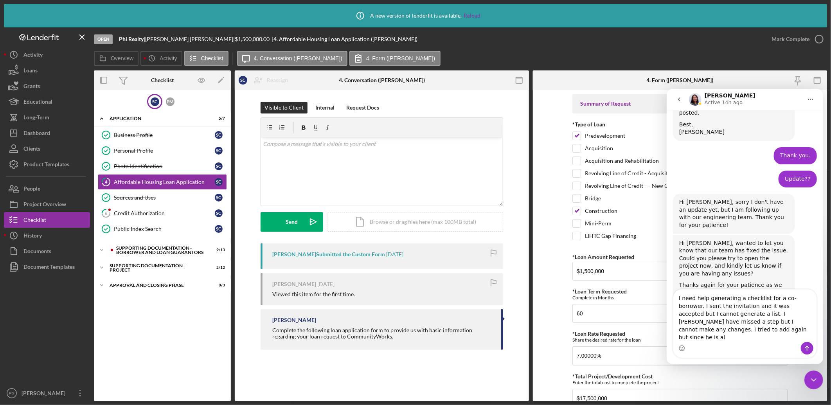
scroll to position [667, 0]
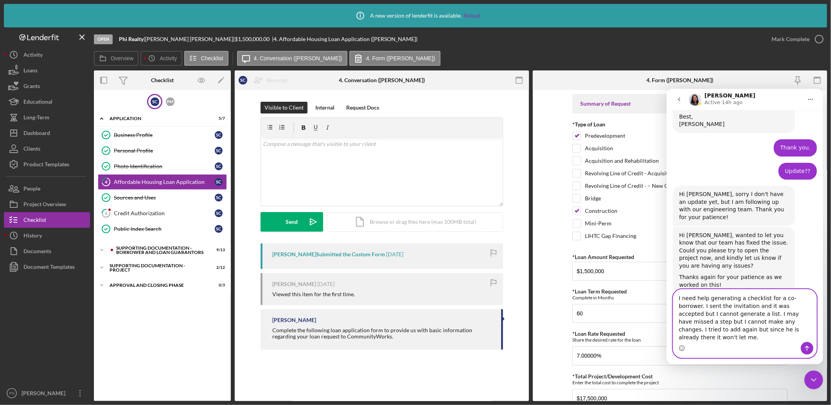
type textarea "I need help generating a checklist for a co-borrower. I sent the invitation and…"
click at [808, 343] on button "Send a message…" at bounding box center [807, 348] width 13 height 13
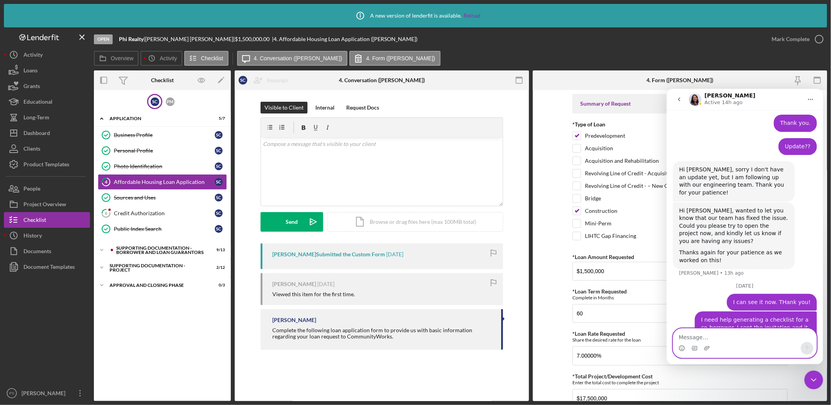
scroll to position [691, 0]
click at [56, 236] on button "Icon/History History" at bounding box center [47, 236] width 86 height 16
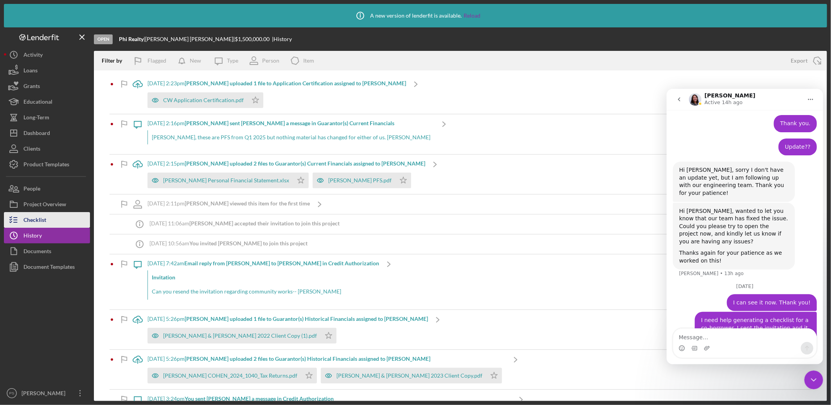
click at [46, 220] on div "Checklist" at bounding box center [34, 221] width 23 height 18
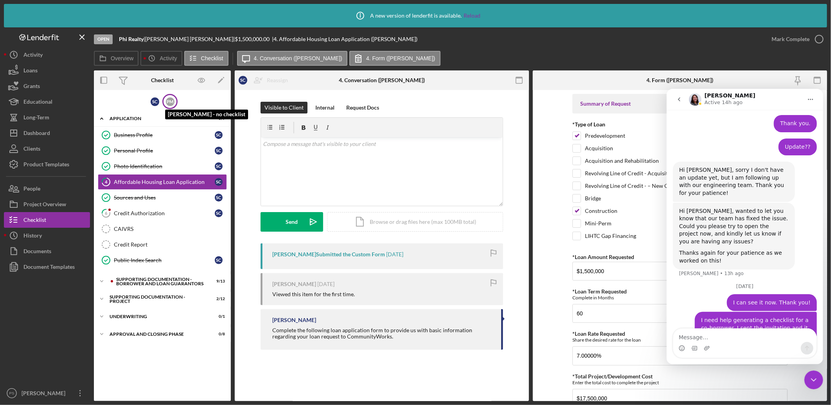
click at [171, 102] on div "P M" at bounding box center [170, 101] width 9 height 9
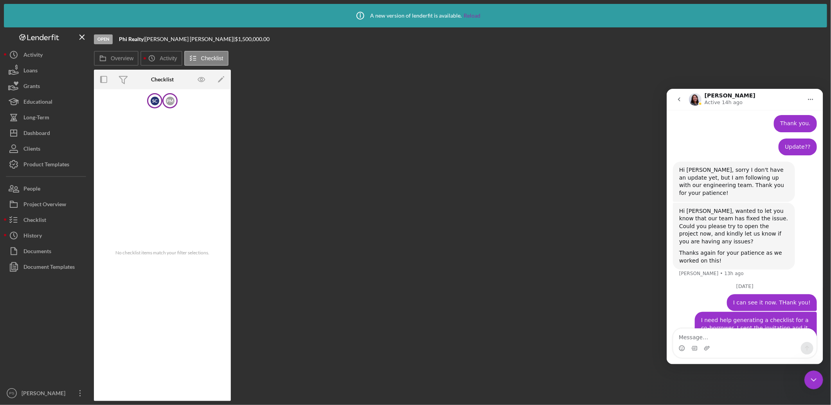
click at [155, 106] on div "S C" at bounding box center [154, 100] width 15 height 15
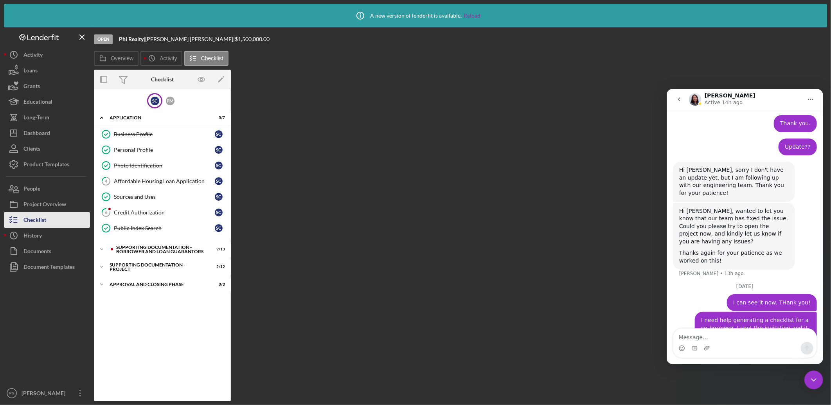
click at [52, 213] on button "Checklist" at bounding box center [47, 220] width 86 height 16
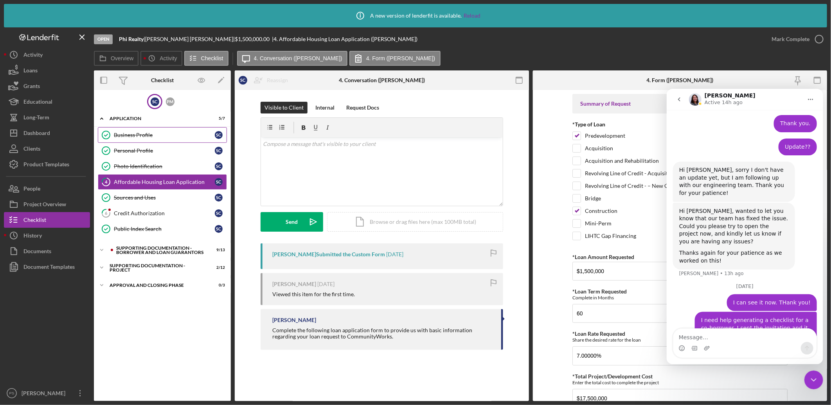
click at [171, 132] on div "Business Profile" at bounding box center [164, 135] width 101 height 6
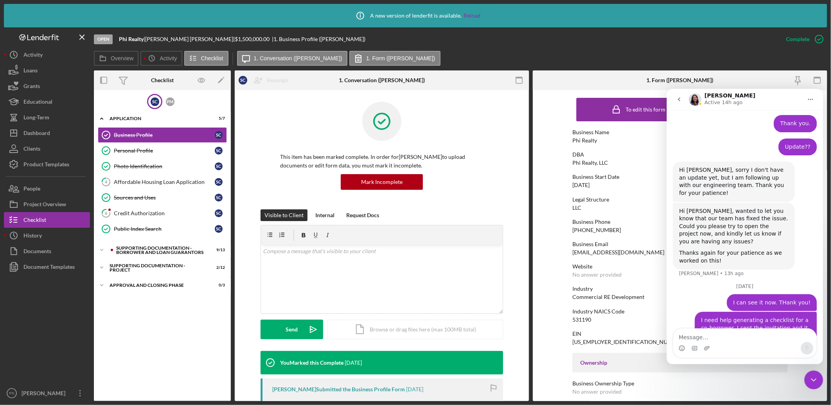
click at [813, 380] on icon "Close Intercom Messenger" at bounding box center [813, 379] width 9 height 9
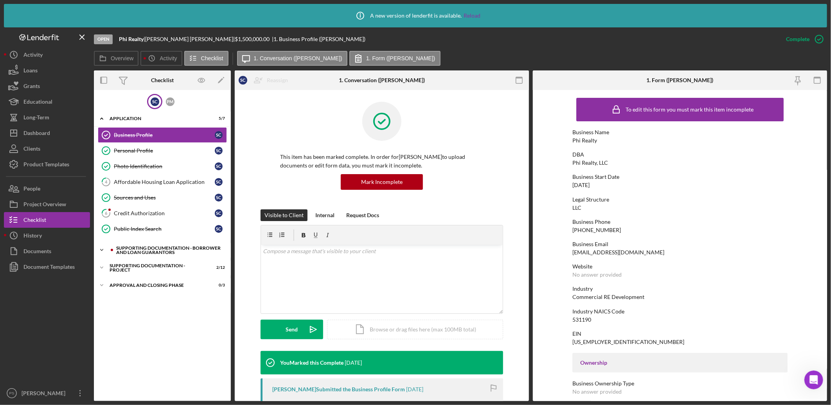
click at [102, 248] on icon "Icon/Expander" at bounding box center [102, 250] width 16 height 16
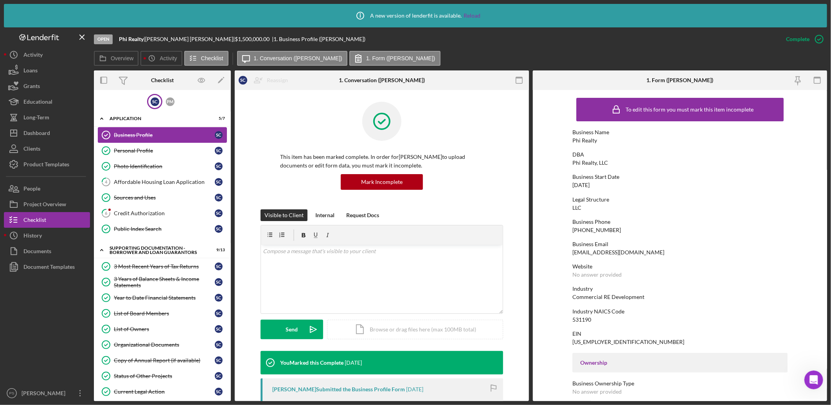
click at [150, 135] on div "Business Profile" at bounding box center [164, 135] width 101 height 6
click at [65, 233] on button "Icon/History History" at bounding box center [47, 236] width 86 height 16
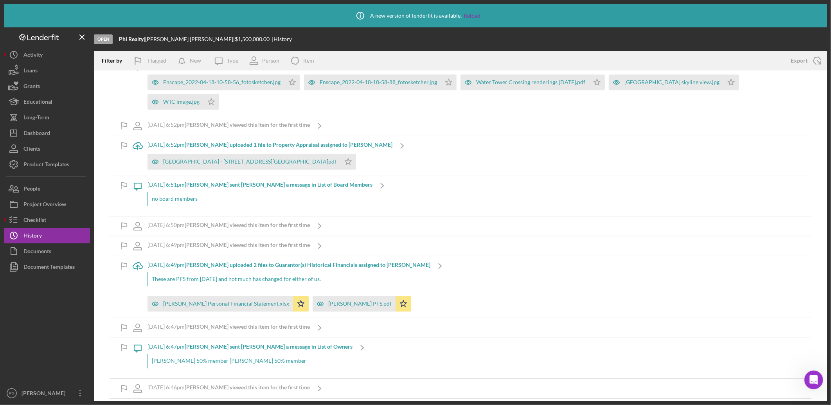
scroll to position [985, 0]
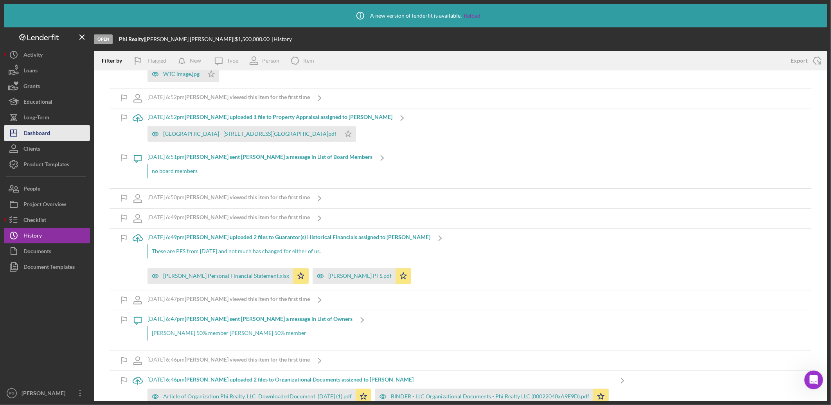
click at [64, 134] on button "Icon/Dashboard Dashboard" at bounding box center [47, 133] width 86 height 16
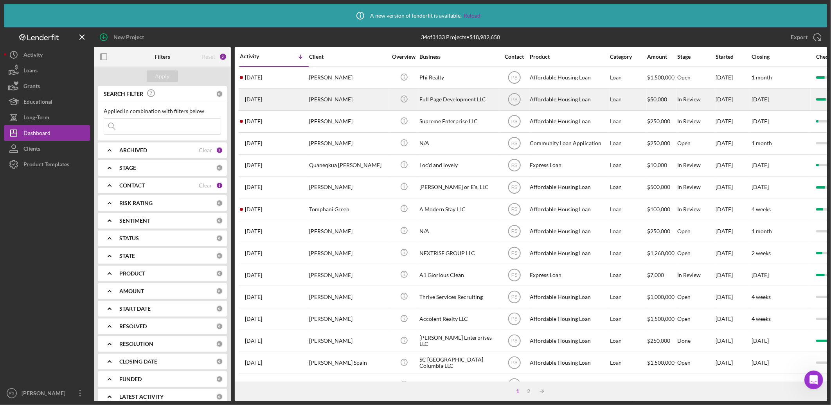
click at [360, 100] on div "[PERSON_NAME]" at bounding box center [348, 99] width 78 height 21
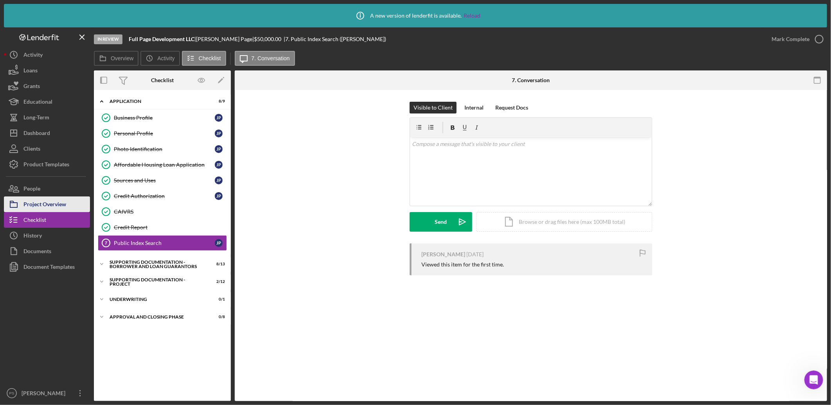
click at [64, 208] on div "Project Overview" at bounding box center [44, 205] width 43 height 18
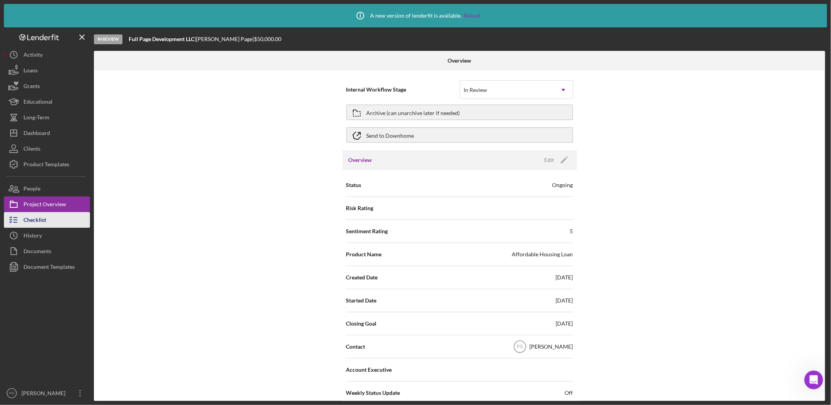
click at [62, 216] on button "Checklist" at bounding box center [47, 220] width 86 height 16
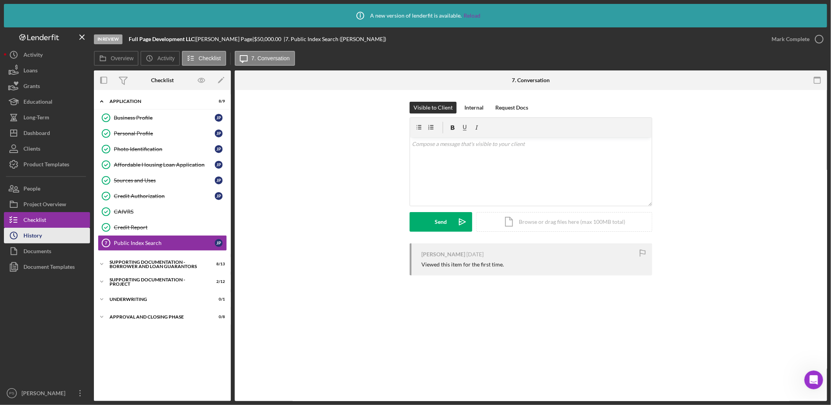
click at [61, 236] on button "Icon/History History" at bounding box center [47, 236] width 86 height 16
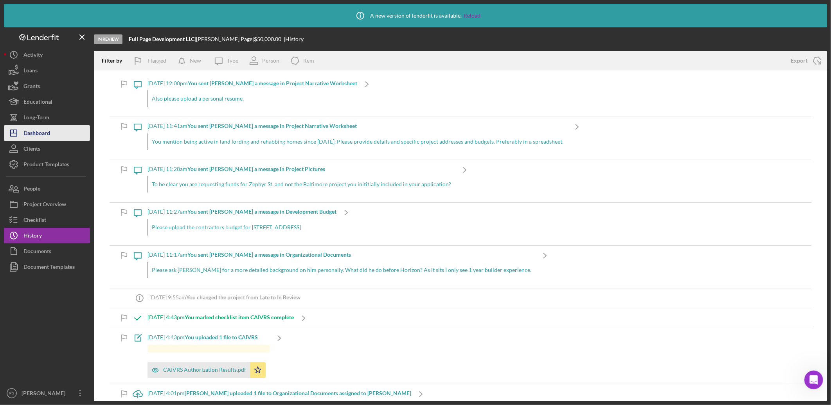
click at [63, 128] on button "Icon/Dashboard Dashboard" at bounding box center [47, 133] width 86 height 16
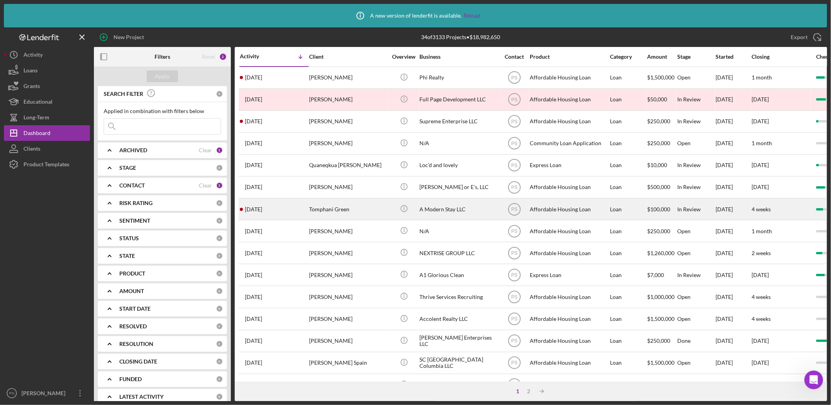
click at [373, 211] on div "Tomphani Green" at bounding box center [348, 209] width 78 height 21
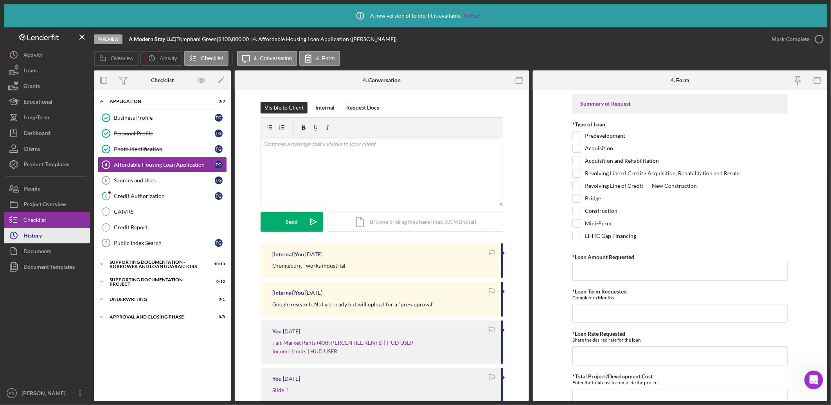
click at [61, 236] on button "Icon/History History" at bounding box center [47, 236] width 86 height 16
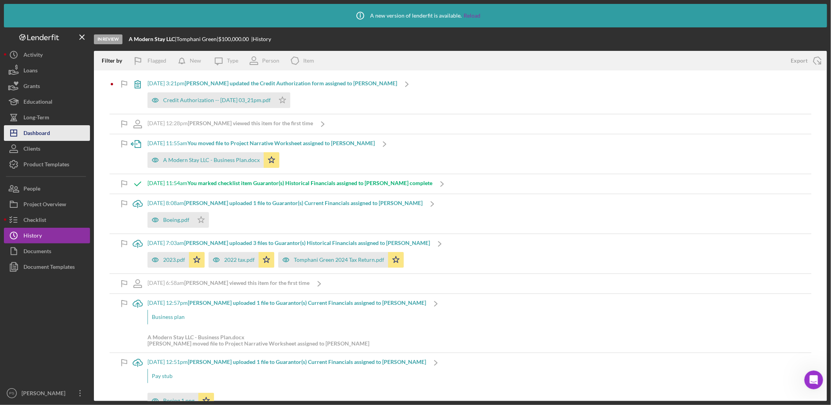
click at [50, 129] on button "Icon/Dashboard Dashboard" at bounding box center [47, 133] width 86 height 16
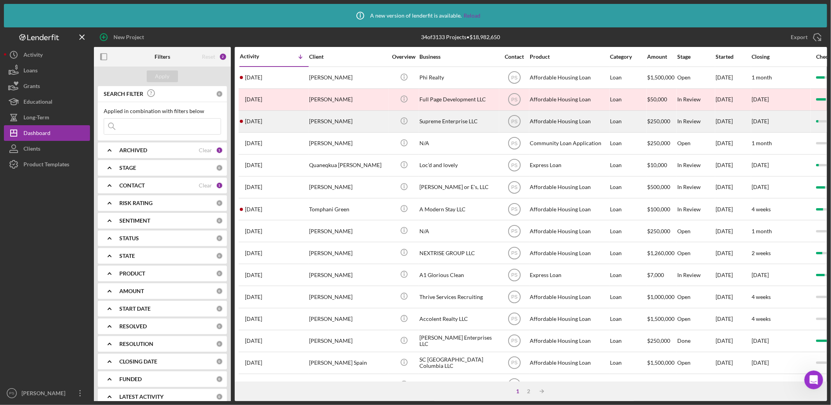
click at [370, 118] on div "[PERSON_NAME]" at bounding box center [348, 121] width 78 height 21
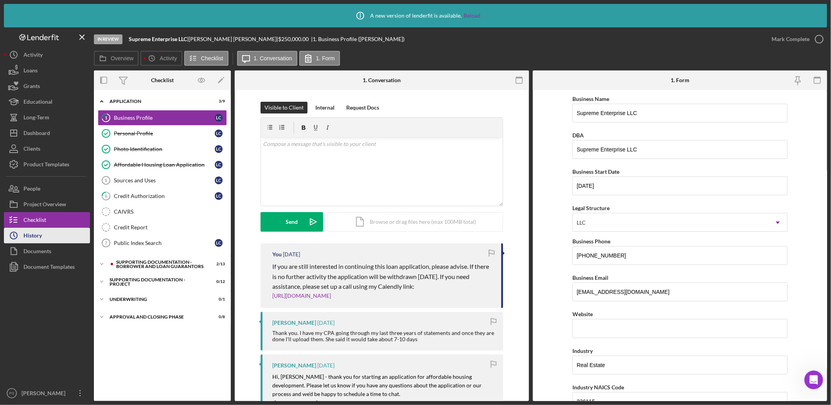
click at [60, 238] on button "Icon/History History" at bounding box center [47, 236] width 86 height 16
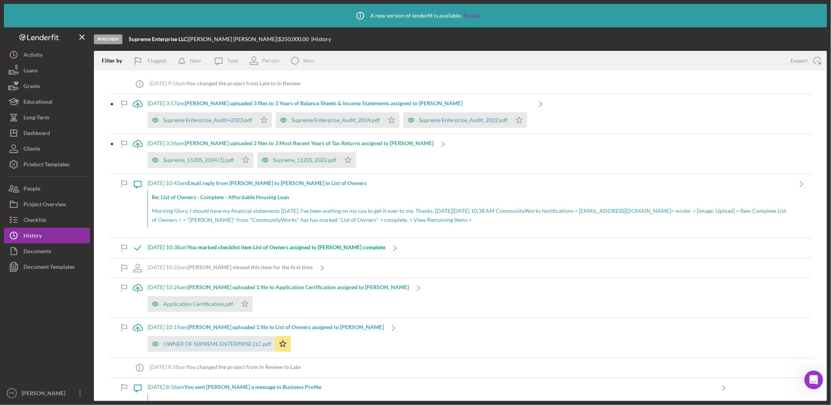
click at [404, 143] on b "[PERSON_NAME] uploaded 2 files to 3 Most Recent Years of Tax Returns assigned t…" at bounding box center [309, 143] width 249 height 7
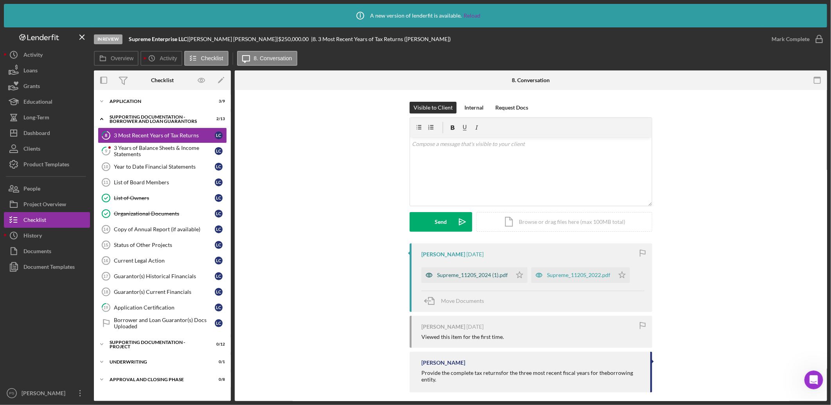
click at [488, 270] on div "Supreme_1120S_2024 (1).pdf" at bounding box center [467, 275] width 90 height 16
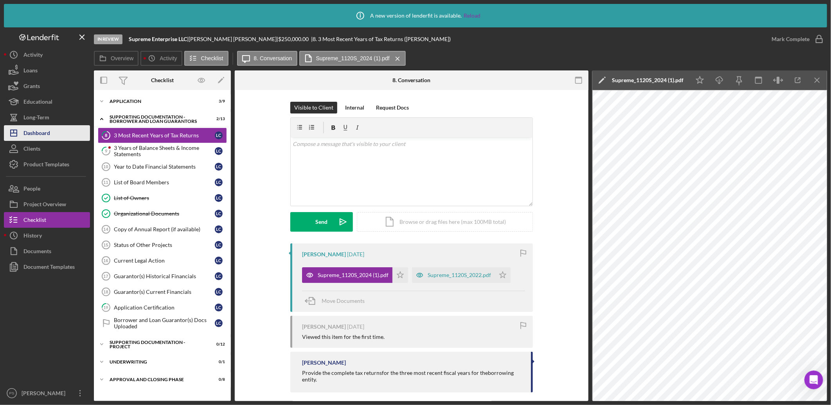
click at [49, 136] on div "Dashboard" at bounding box center [36, 134] width 27 height 18
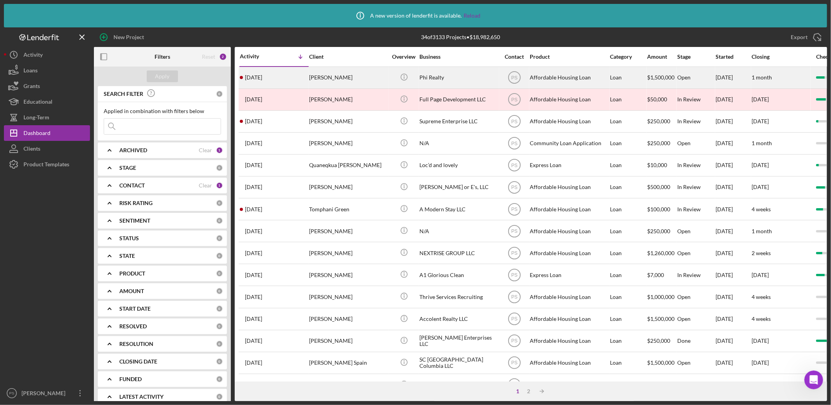
click at [363, 74] on div "[PERSON_NAME]" at bounding box center [348, 77] width 78 height 21
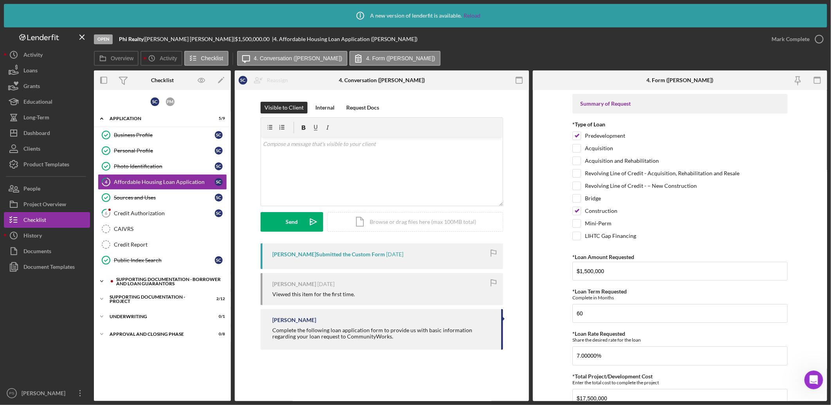
click at [102, 280] on icon "Icon/Expander" at bounding box center [102, 282] width 16 height 16
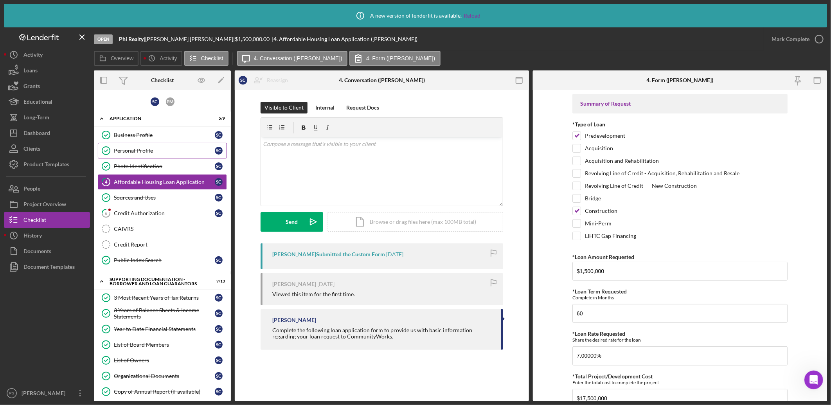
click at [133, 152] on div "Personal Profile" at bounding box center [164, 151] width 101 height 6
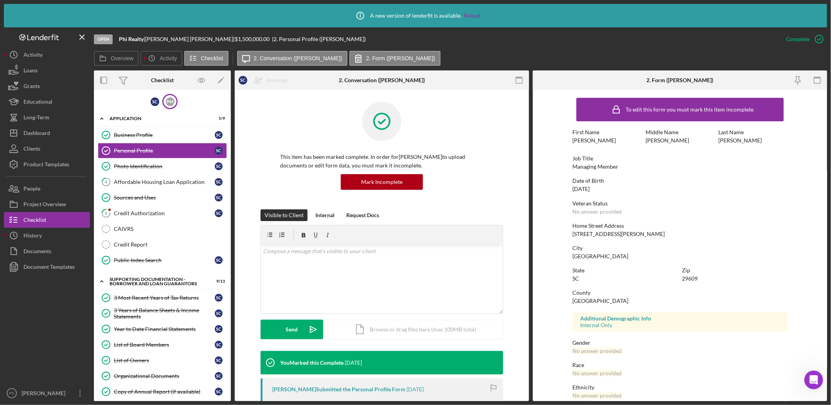
drag, startPoint x: 133, startPoint y: 152, endPoint x: 173, endPoint y: 101, distance: 64.7
click at [173, 101] on div "P M" at bounding box center [169, 101] width 15 height 15
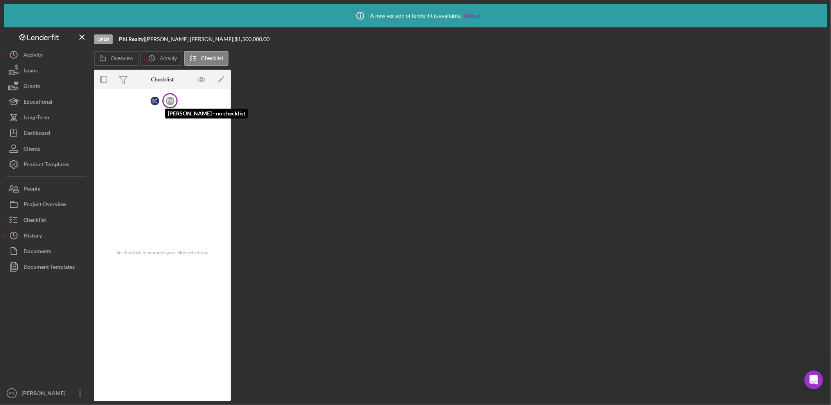
drag, startPoint x: 173, startPoint y: 101, endPoint x: 200, endPoint y: 93, distance: 28.6
click at [200, 93] on div "S C P M [PERSON_NAME] - no checklist" at bounding box center [162, 100] width 137 height 15
click at [173, 101] on div "P M" at bounding box center [170, 101] width 9 height 9
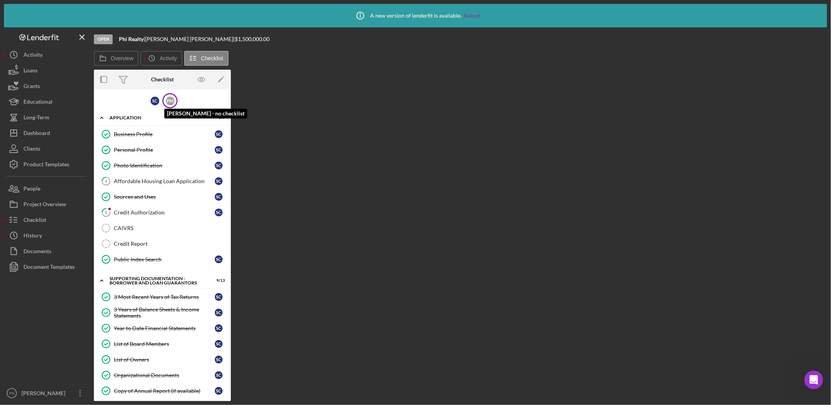
click at [168, 102] on div "P M" at bounding box center [170, 101] width 9 height 9
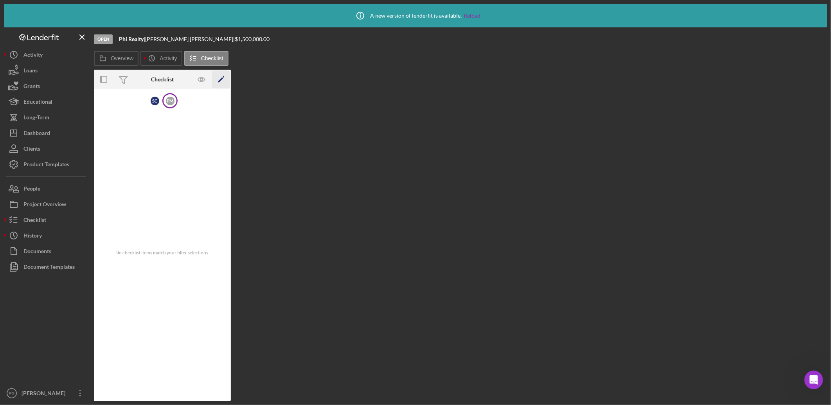
click at [220, 80] on polygon "button" at bounding box center [220, 79] width 5 height 5
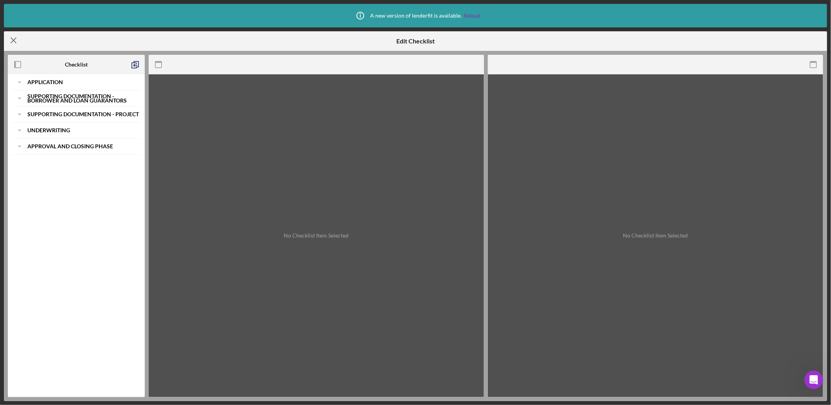
click at [9, 35] on icon "Icon/Menu Close" at bounding box center [14, 41] width 20 height 20
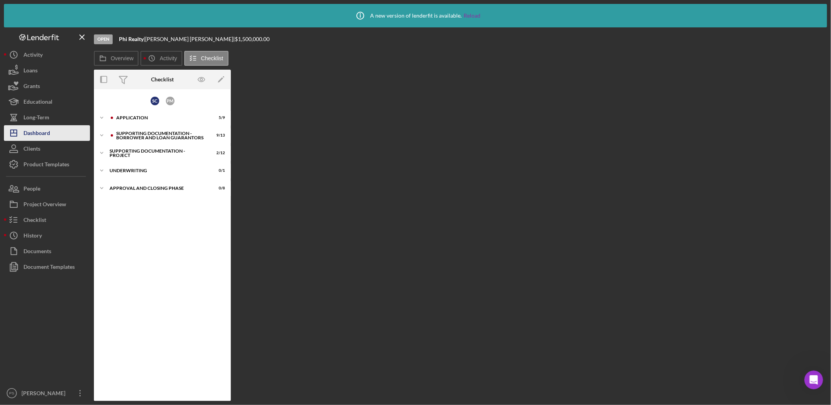
click at [56, 132] on button "Icon/Dashboard Dashboard" at bounding box center [47, 133] width 86 height 16
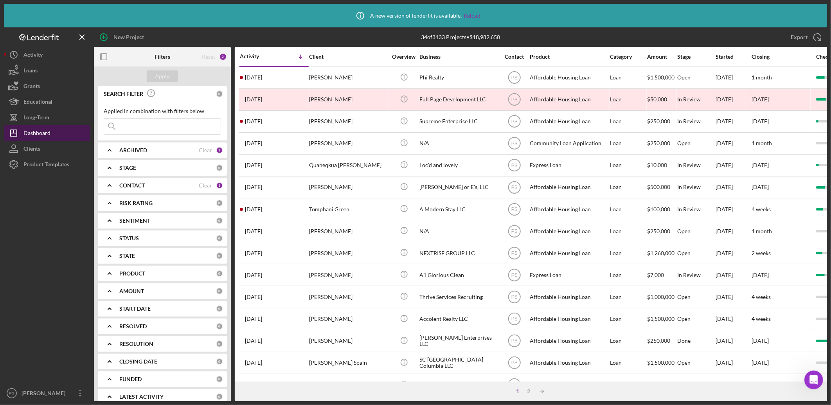
click at [52, 128] on button "Icon/Dashboard Dashboard" at bounding box center [47, 133] width 86 height 16
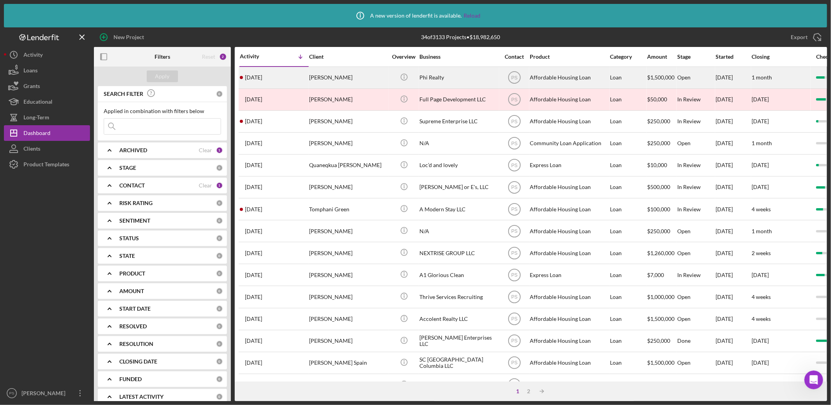
click at [365, 79] on div "[PERSON_NAME]" at bounding box center [348, 77] width 78 height 21
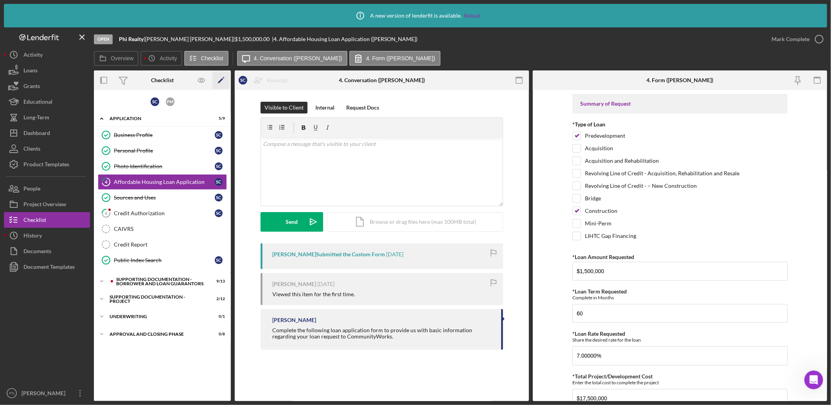
click at [219, 81] on polygon "button" at bounding box center [220, 80] width 5 height 5
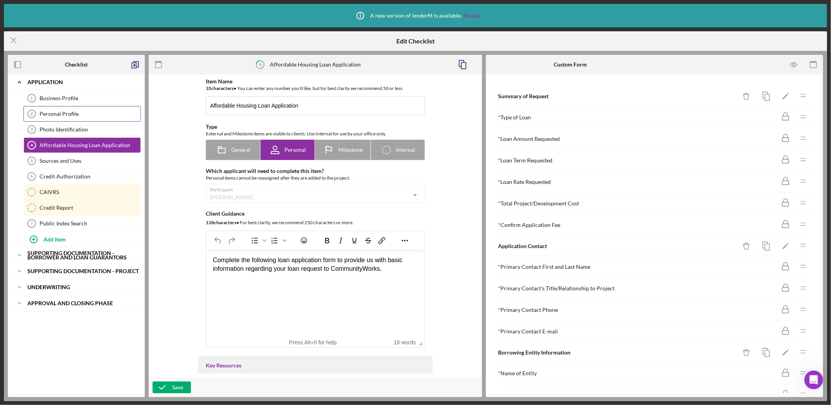
drag, startPoint x: 103, startPoint y: 142, endPoint x: 75, endPoint y: 112, distance: 41.3
click at [75, 112] on div "Personal Profile" at bounding box center [90, 114] width 101 height 6
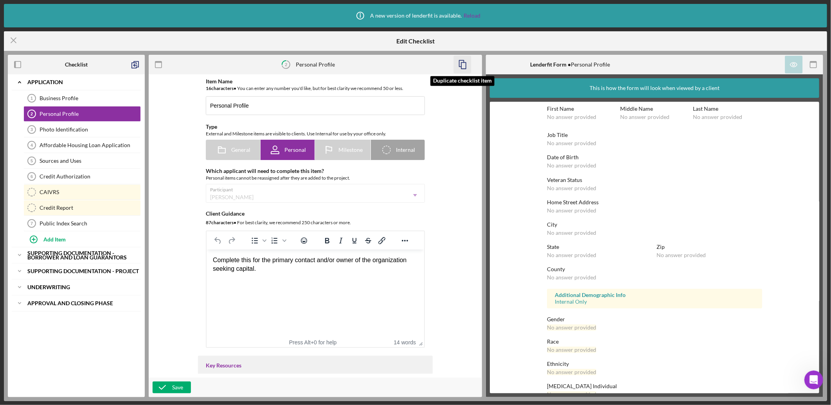
click at [464, 69] on rect "button" at bounding box center [463, 66] width 5 height 6
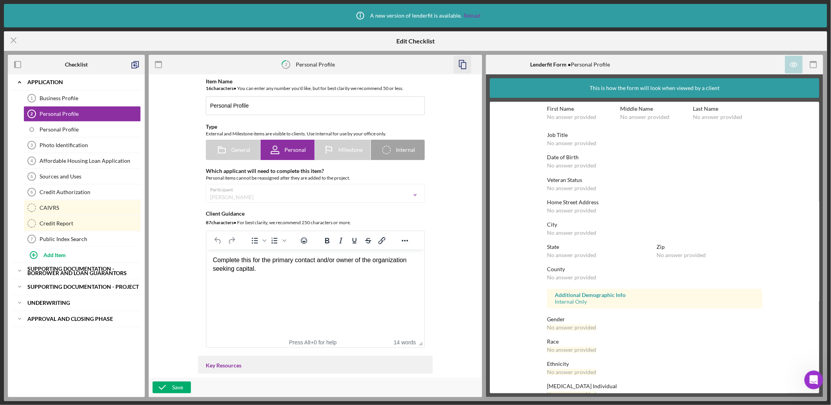
click at [812, 377] on icon "Open Intercom Messenger" at bounding box center [813, 379] width 13 height 13
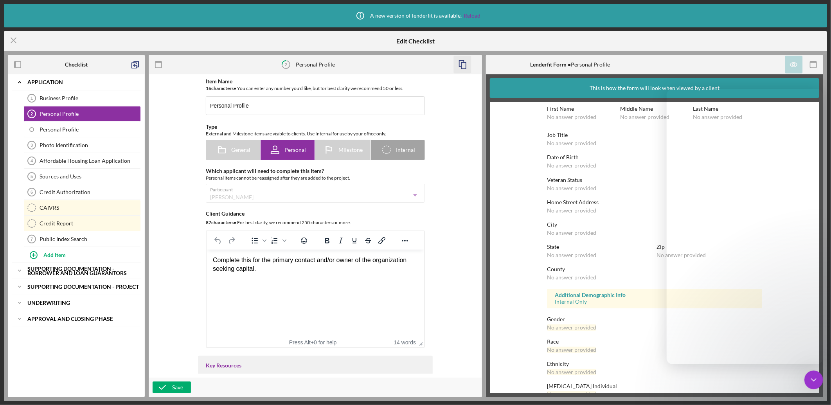
scroll to position [692, 0]
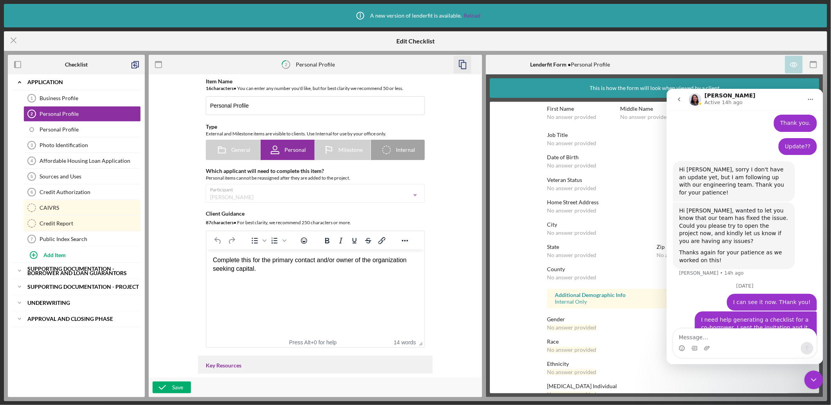
click at [746, 339] on textarea "Message…" at bounding box center [744, 334] width 143 height 13
click at [459, 63] on polyline "button" at bounding box center [461, 63] width 5 height 6
click at [458, 61] on icon "button" at bounding box center [463, 65] width 18 height 18
click at [814, 376] on icon "Close Intercom Messenger" at bounding box center [813, 379] width 9 height 9
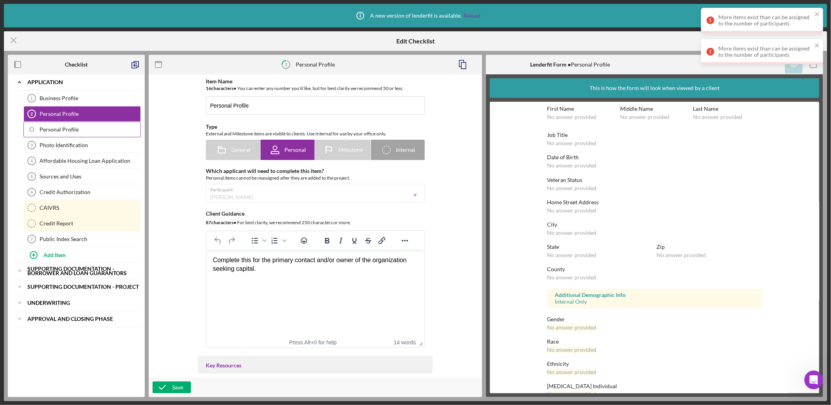
click at [80, 129] on div "Personal Profile" at bounding box center [90, 129] width 101 height 6
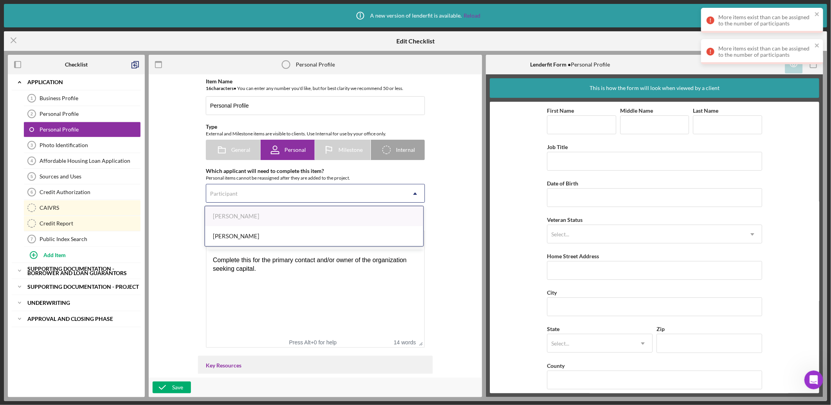
click at [408, 196] on icon "Icon/Dropdown Arrow" at bounding box center [415, 193] width 19 height 19
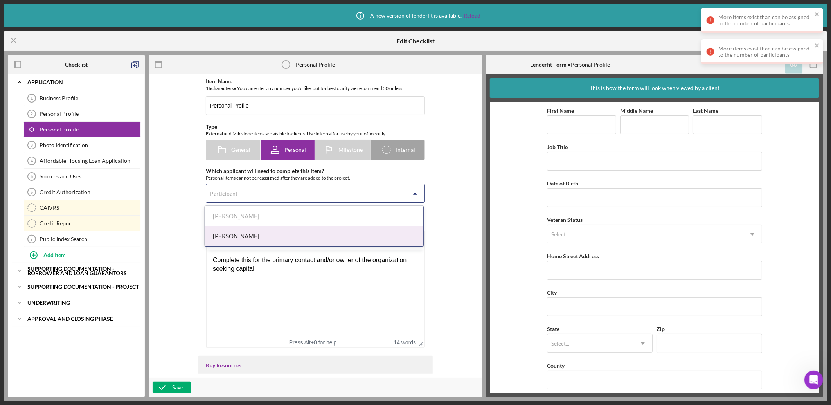
click at [362, 236] on div "[PERSON_NAME]" at bounding box center [314, 236] width 218 height 20
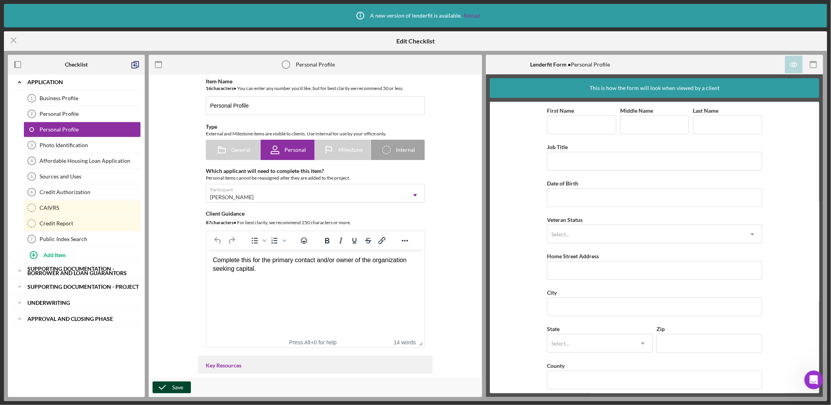
click at [174, 384] on div "Save" at bounding box center [177, 388] width 11 height 12
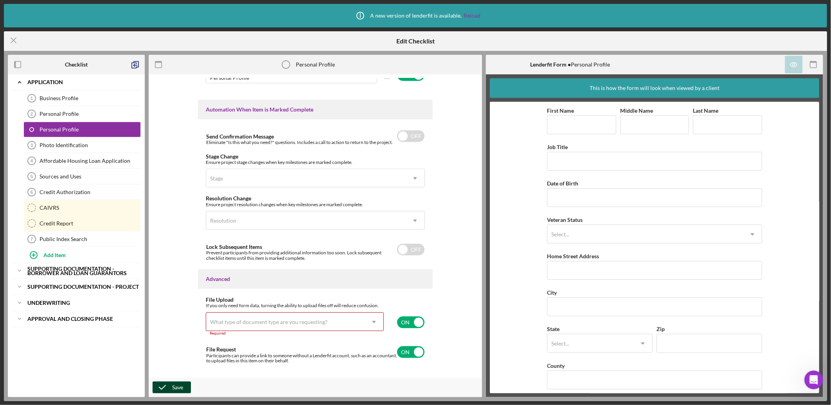
scroll to position [484, 0]
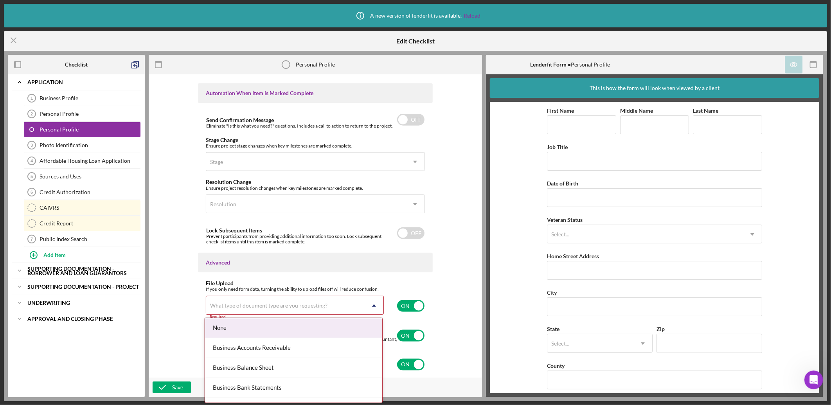
click at [373, 305] on use at bounding box center [374, 305] width 4 height 2
click at [341, 322] on div "None" at bounding box center [293, 328] width 177 height 20
click at [373, 303] on icon "Icon/Dropdown Arrow" at bounding box center [374, 305] width 19 height 19
click at [280, 331] on div "None" at bounding box center [293, 328] width 177 height 20
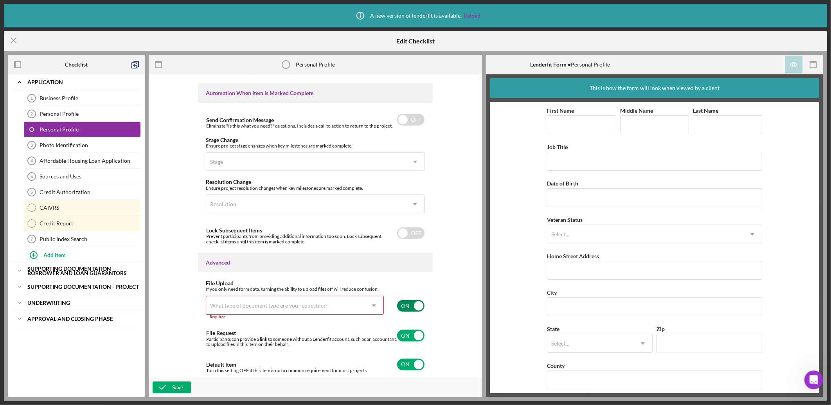
click at [412, 301] on input "checkbox" at bounding box center [410, 306] width 27 height 12
checkbox input "false"
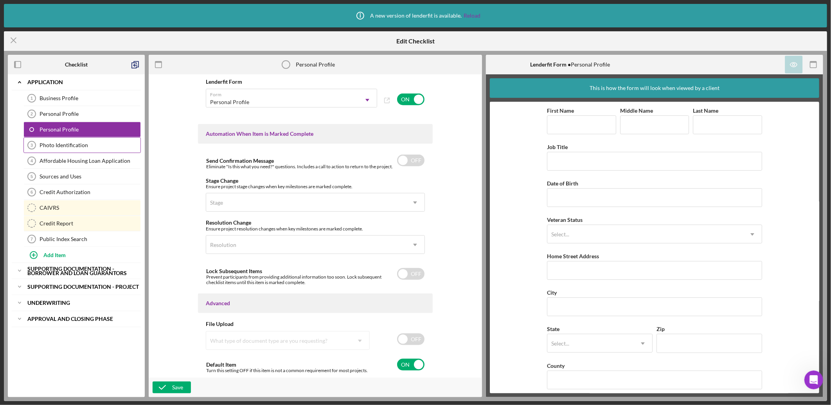
click at [82, 142] on div "Photo Identification" at bounding box center [90, 145] width 101 height 6
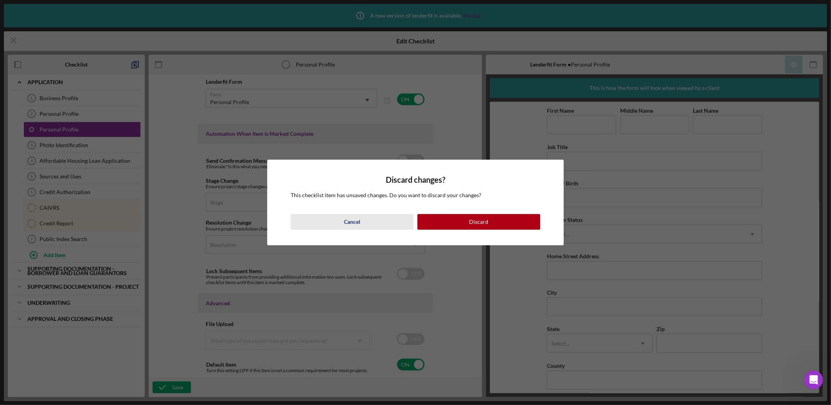
click at [357, 217] on div "Cancel" at bounding box center [352, 222] width 16 height 16
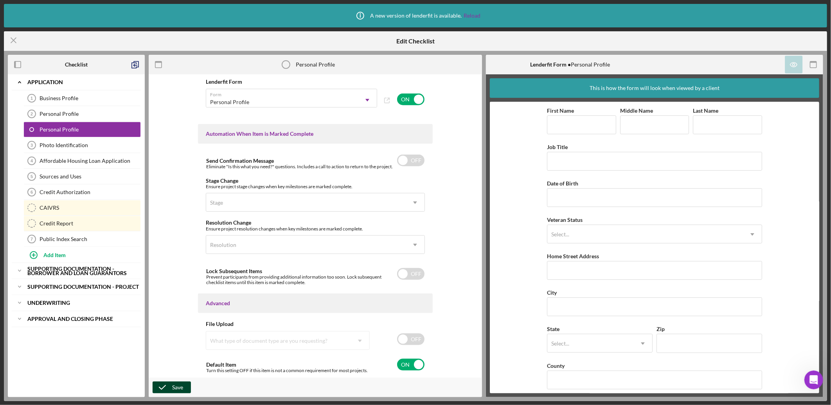
click at [177, 383] on div "Save" at bounding box center [177, 388] width 11 height 12
click at [171, 384] on icon "button" at bounding box center [163, 388] width 20 height 20
click at [13, 39] on icon "Icon/Menu Close" at bounding box center [14, 41] width 20 height 20
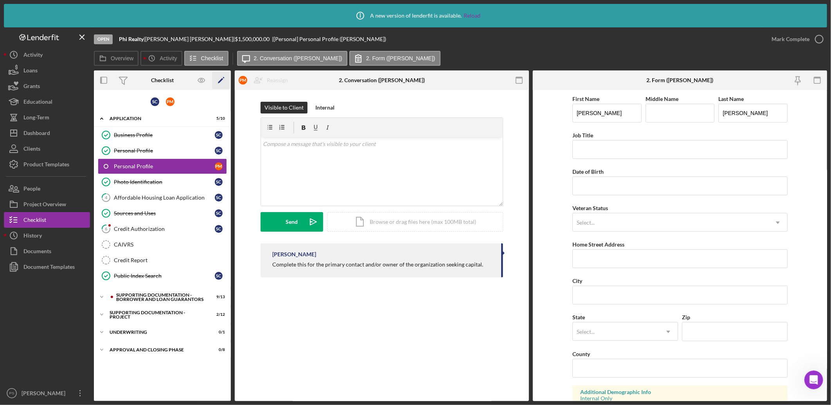
click at [220, 80] on polygon "button" at bounding box center [220, 80] width 5 height 5
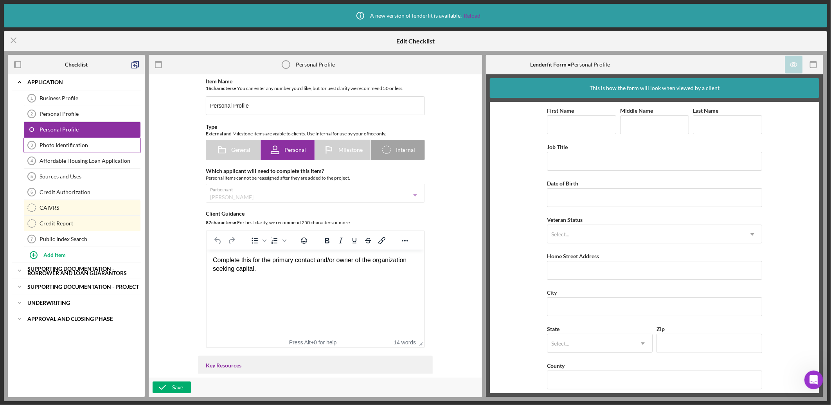
click at [84, 145] on div "Photo Identification" at bounding box center [90, 145] width 101 height 6
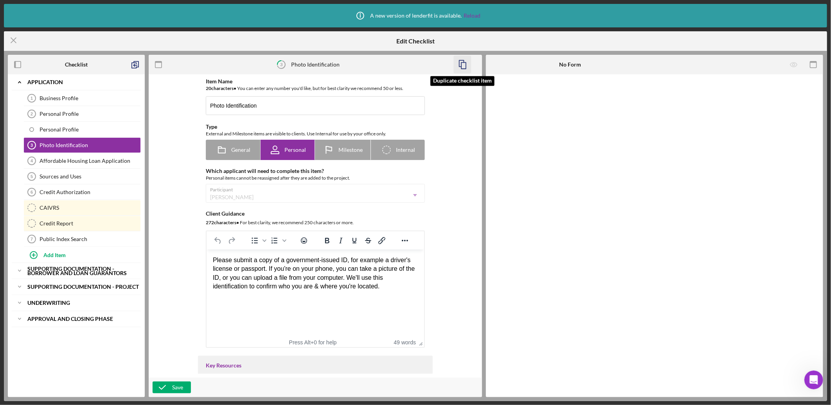
click at [462, 68] on icon "button" at bounding box center [463, 65] width 18 height 18
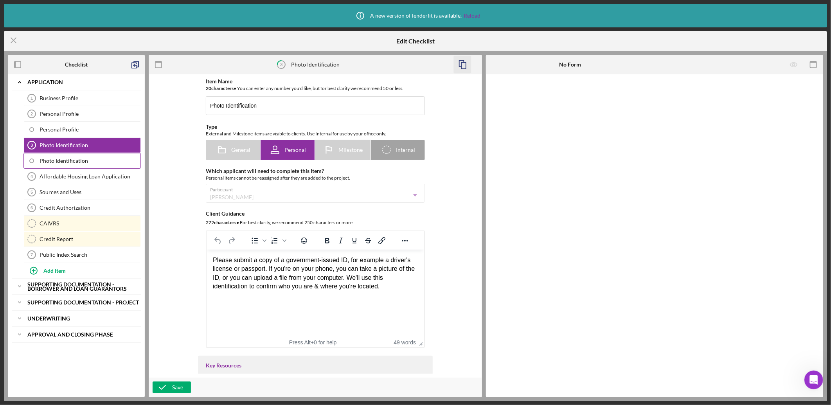
click at [95, 157] on link "Photo Identification" at bounding box center [81, 161] width 117 height 16
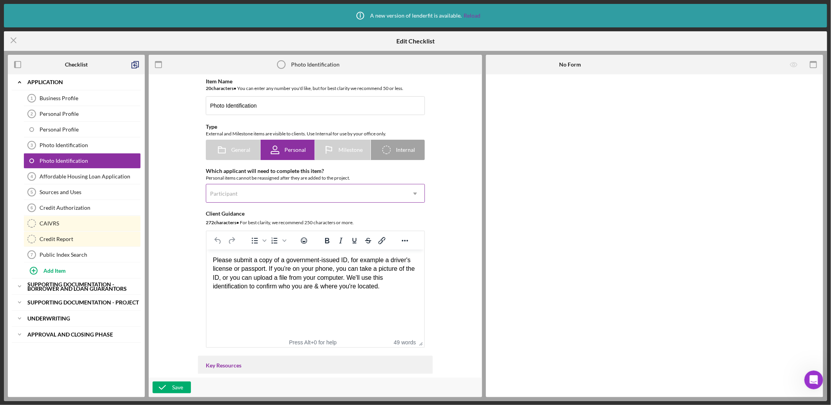
click at [286, 189] on div "Participant" at bounding box center [306, 194] width 200 height 18
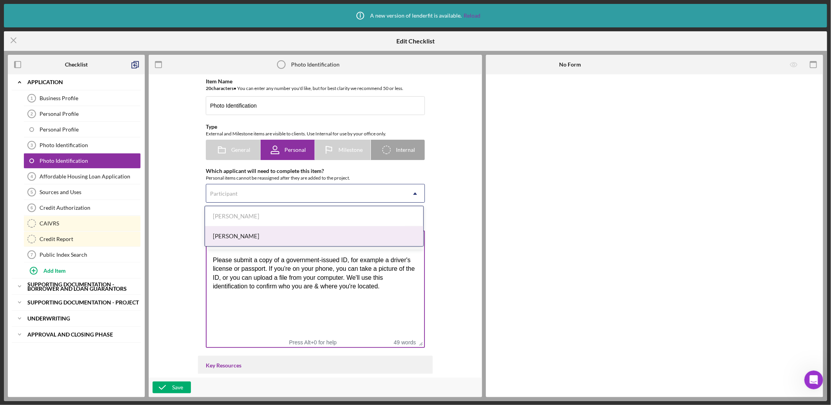
click at [257, 233] on div "[PERSON_NAME]" at bounding box center [314, 236] width 218 height 20
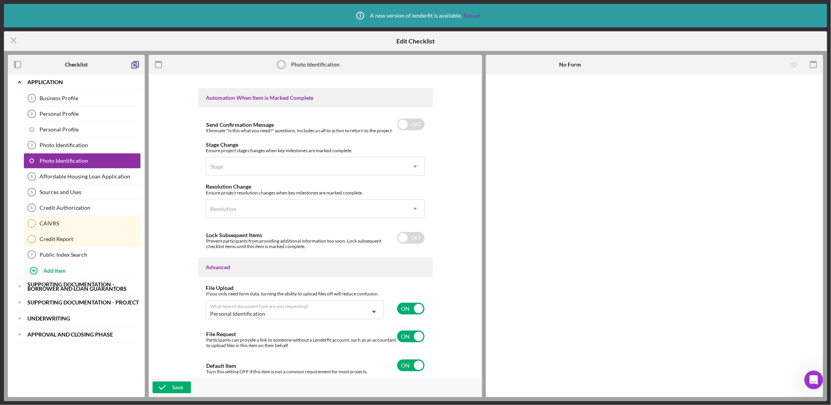
scroll to position [480, 0]
click at [182, 386] on div "Save" at bounding box center [177, 388] width 11 height 12
click at [76, 208] on div "Credit Authorization" at bounding box center [90, 208] width 101 height 6
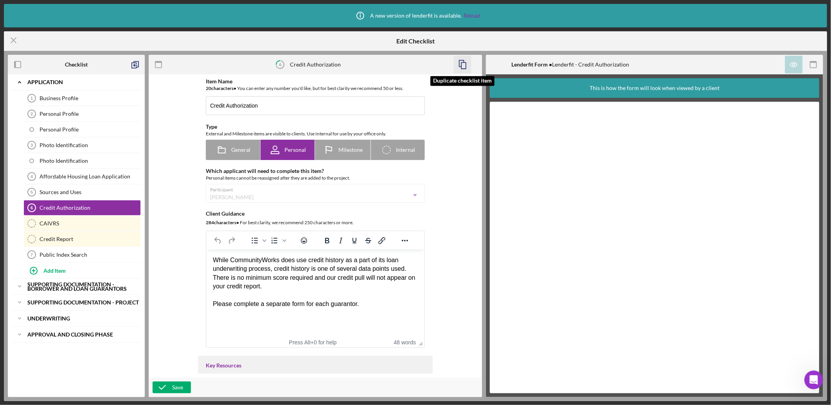
click at [463, 63] on rect "button" at bounding box center [463, 66] width 5 height 6
click at [812, 373] on icon "Open Intercom Messenger" at bounding box center [813, 379] width 13 height 13
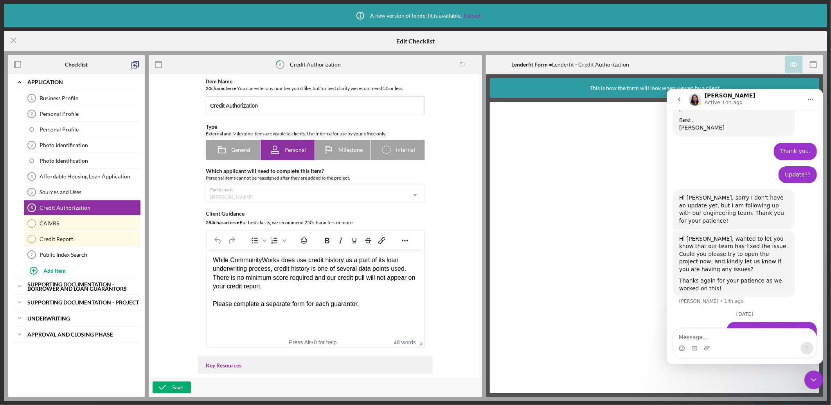
scroll to position [692, 0]
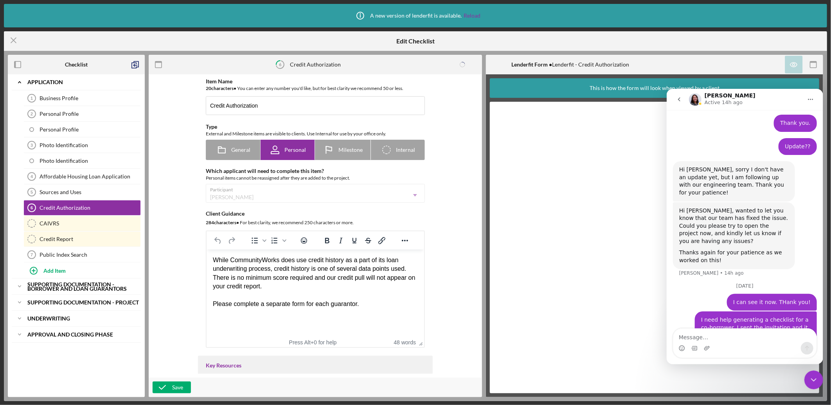
click at [715, 336] on textarea "Message…" at bounding box center [744, 334] width 143 height 13
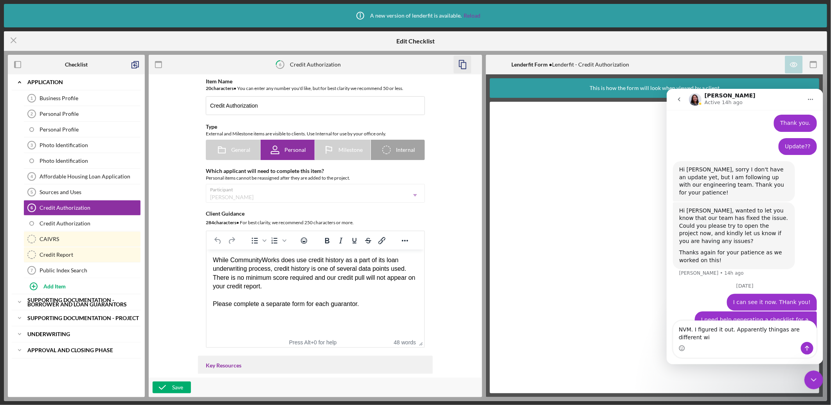
scroll to position [699, 0]
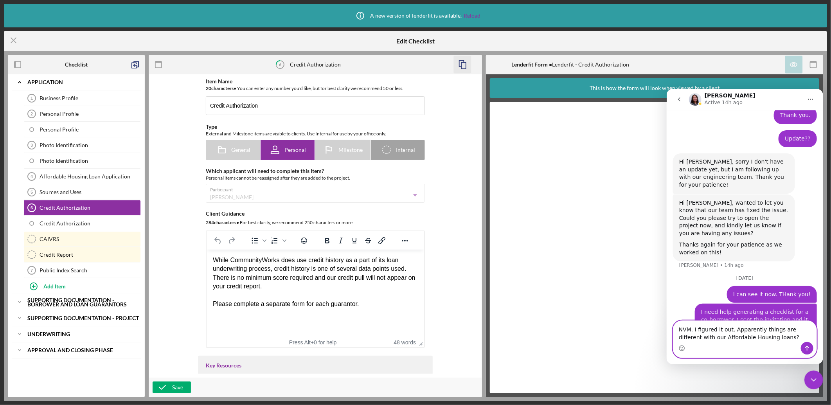
type textarea "NVM. I figured it out. Apparently things are different with our Affordable Hous…"
click at [809, 345] on icon "Send a message…" at bounding box center [807, 348] width 6 height 6
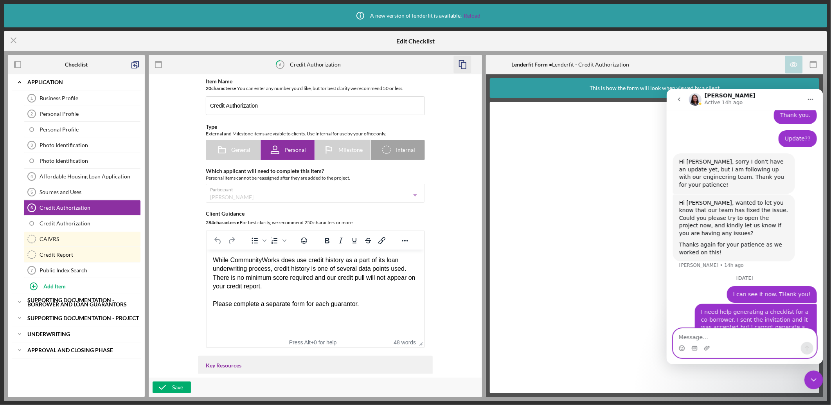
scroll to position [717, 0]
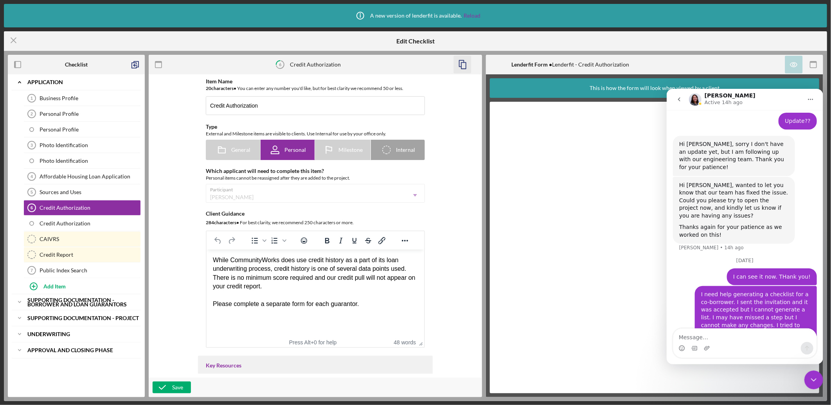
click at [816, 373] on div "Close Intercom Messenger" at bounding box center [813, 379] width 19 height 19
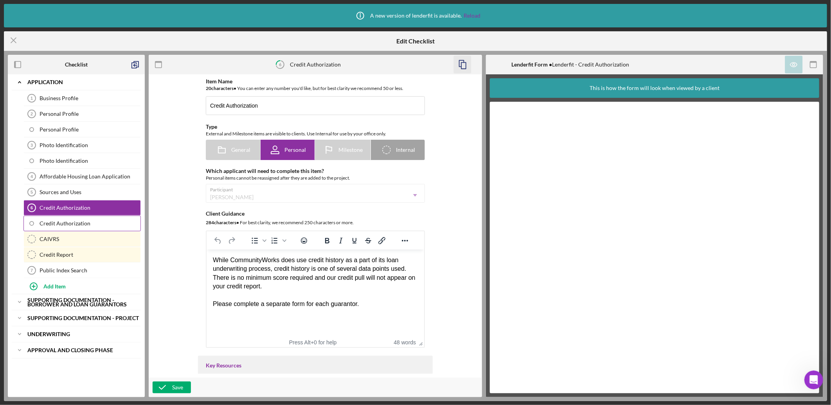
click at [102, 220] on link "Credit Authorization" at bounding box center [81, 224] width 117 height 16
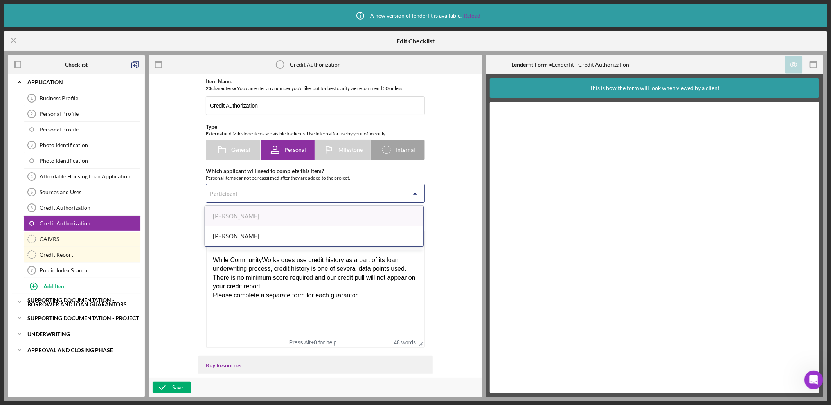
click at [414, 193] on icon "Icon/Dropdown Arrow" at bounding box center [415, 193] width 19 height 19
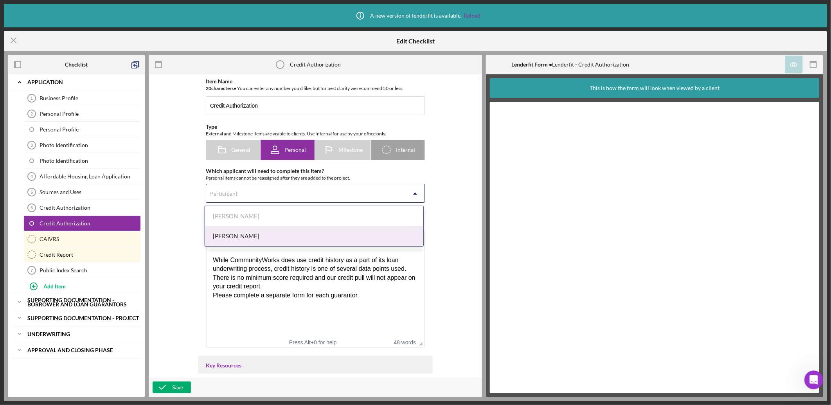
click at [312, 233] on div "[PERSON_NAME]" at bounding box center [314, 236] width 218 height 20
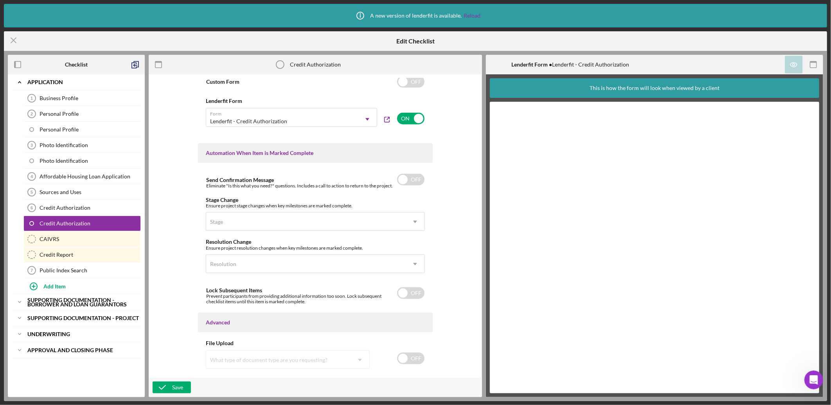
scroll to position [443, 0]
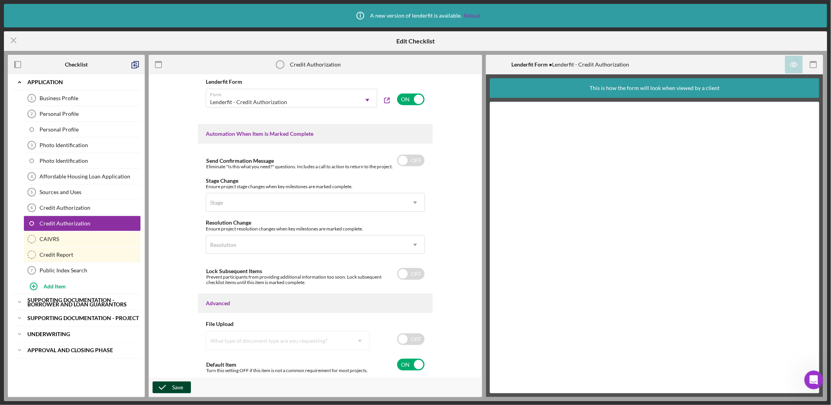
click at [176, 384] on div "Save" at bounding box center [177, 388] width 11 height 12
click at [20, 302] on icon "Icon/Expander" at bounding box center [20, 302] width 16 height 16
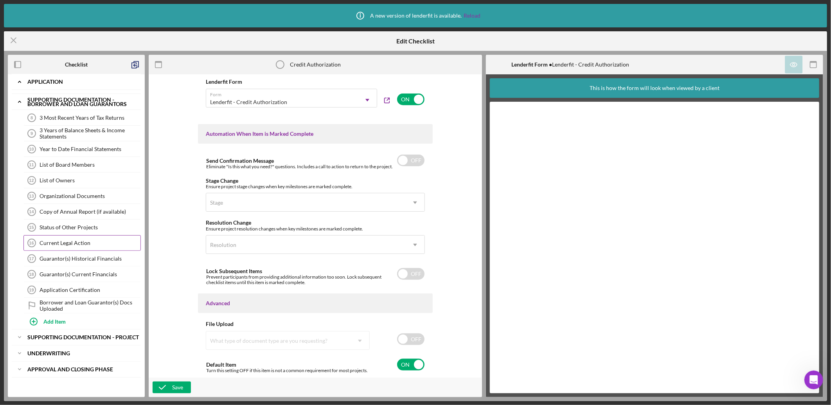
scroll to position [202, 0]
click at [87, 259] on div "Guarantor(s) Historical Financials" at bounding box center [90, 259] width 101 height 6
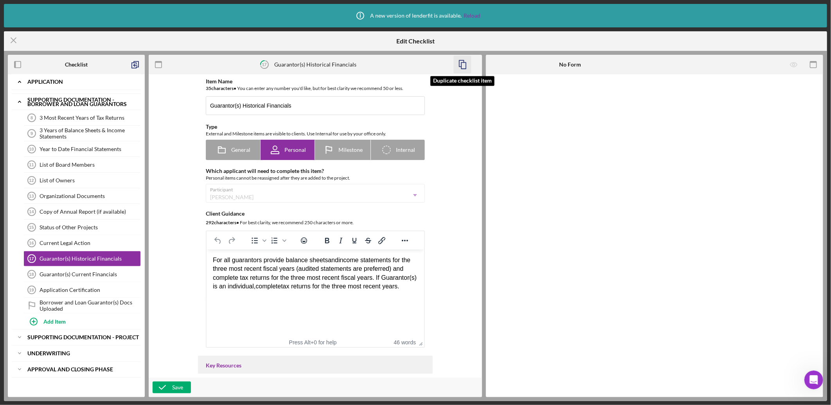
click at [464, 68] on icon "button" at bounding box center [463, 65] width 18 height 18
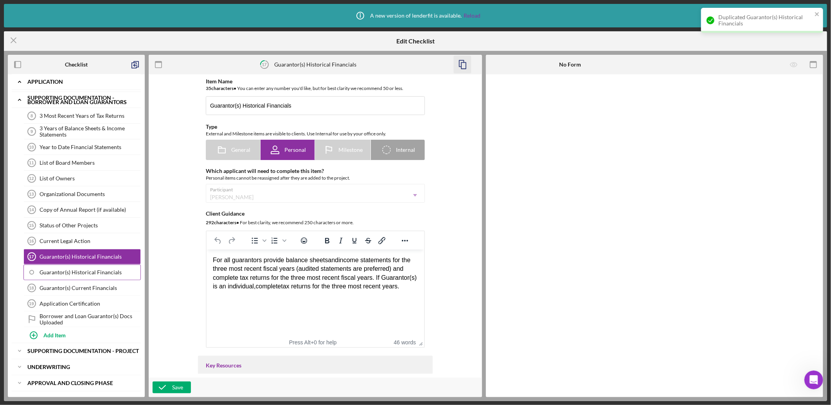
click at [106, 275] on div "Guarantor(s) Historical Financials" at bounding box center [90, 272] width 101 height 6
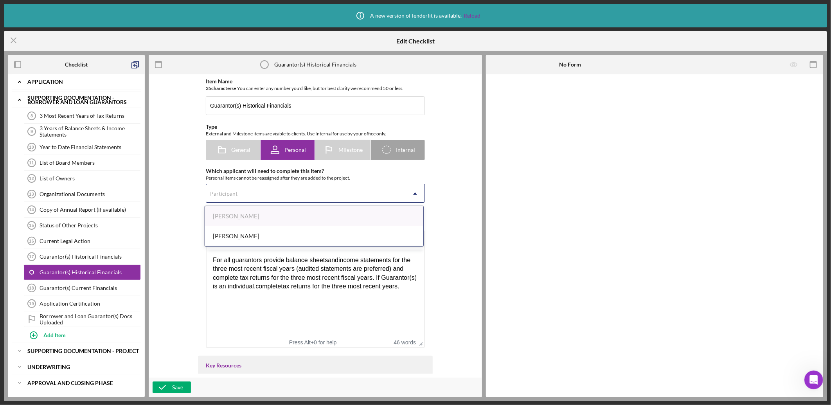
click at [268, 192] on div "Participant" at bounding box center [306, 194] width 200 height 18
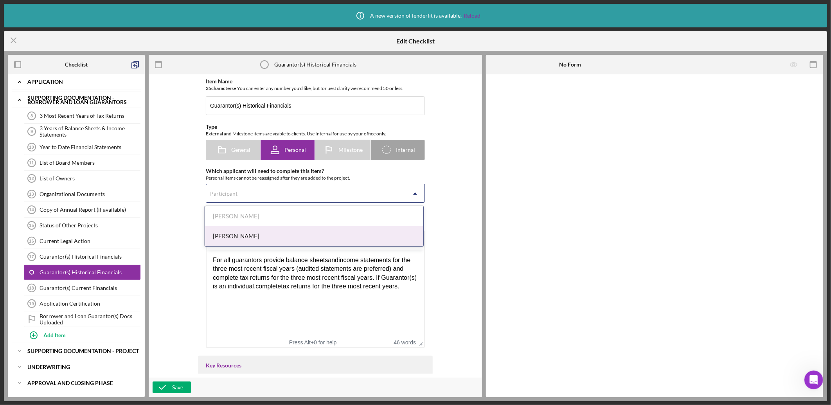
click at [256, 236] on div "[PERSON_NAME]" at bounding box center [314, 236] width 218 height 20
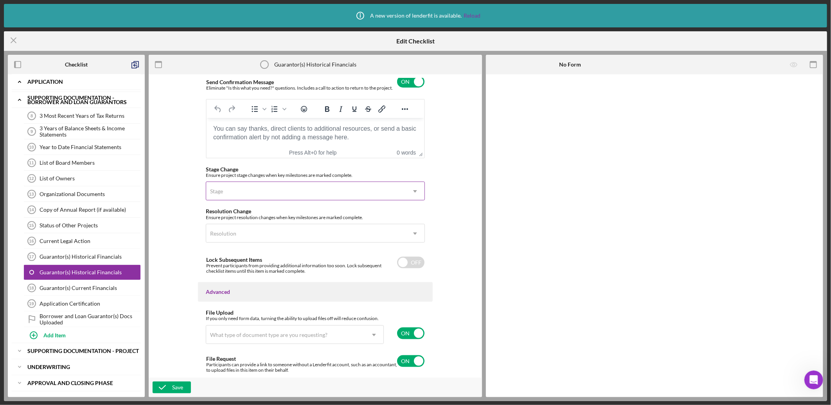
scroll to position [548, 0]
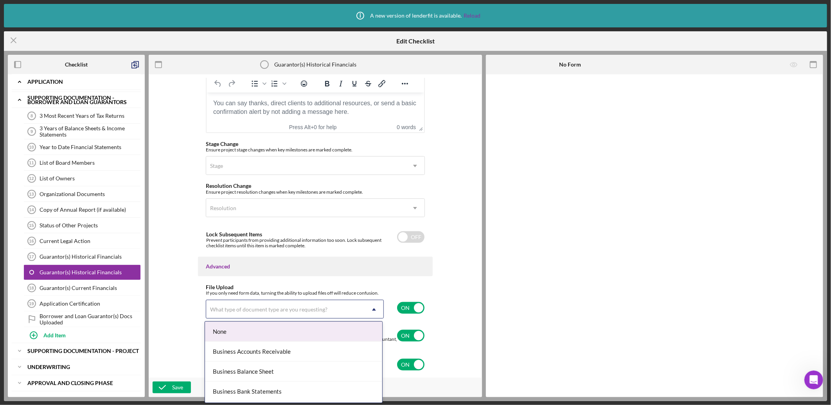
click at [372, 307] on icon "Icon/Dropdown Arrow" at bounding box center [374, 309] width 19 height 19
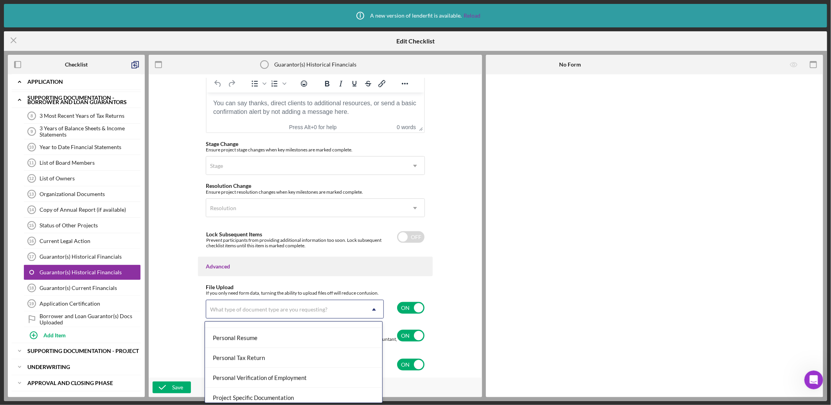
scroll to position [609, 0]
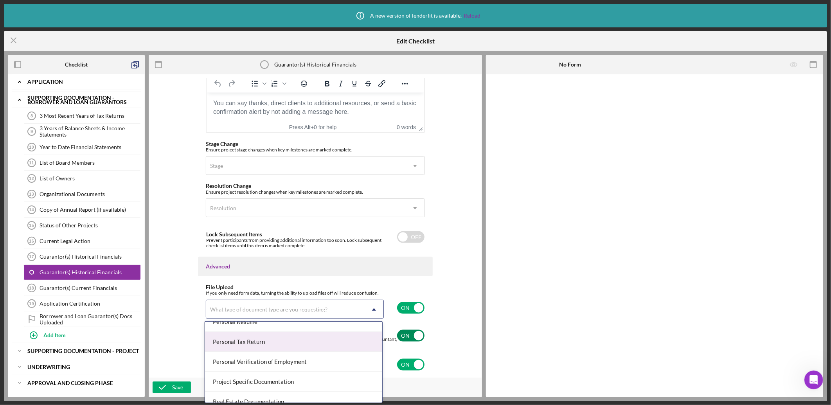
click at [261, 341] on div "Personal Tax Return" at bounding box center [293, 342] width 177 height 20
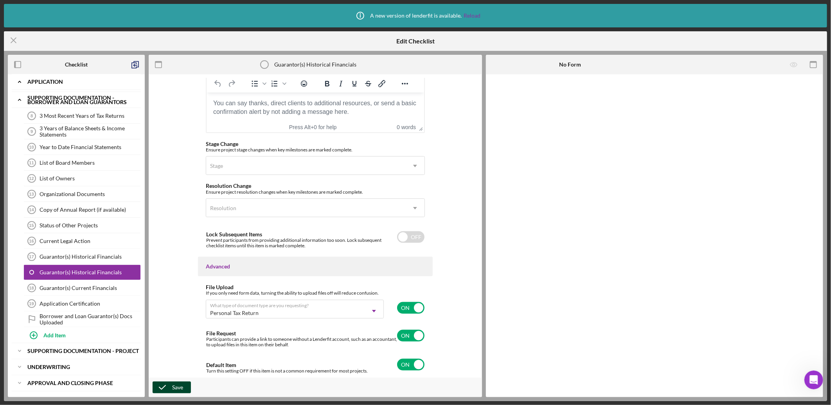
click at [176, 385] on div "Save" at bounding box center [177, 388] width 11 height 12
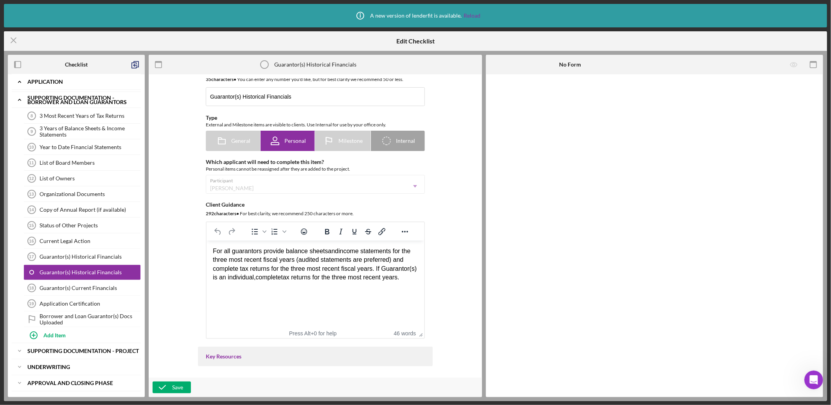
scroll to position [0, 0]
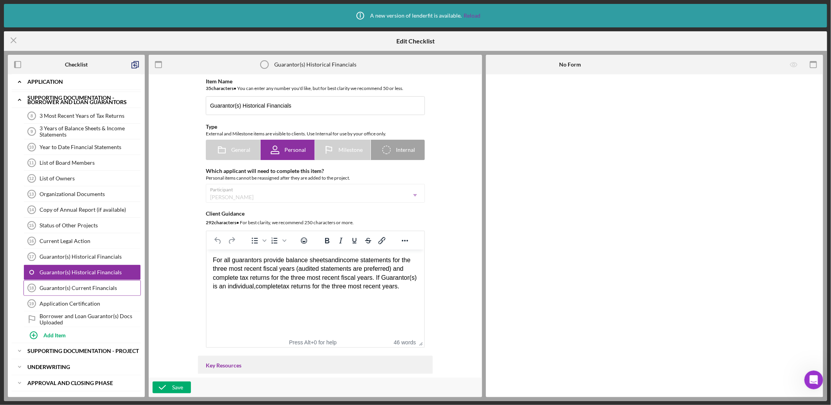
click at [91, 290] on div "Guarantor(s) Current Financials" at bounding box center [90, 288] width 101 height 6
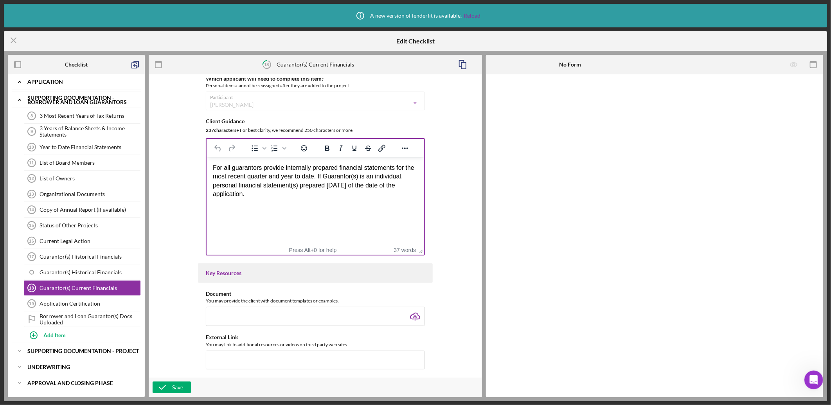
scroll to position [113, 0]
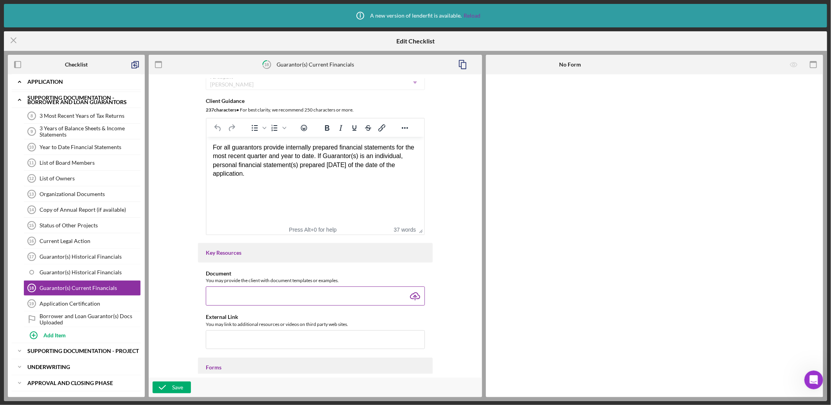
click at [346, 295] on input "file" at bounding box center [315, 295] width 219 height 19
type input "C:\fakepath\Personal Financial Statement.xlsx"
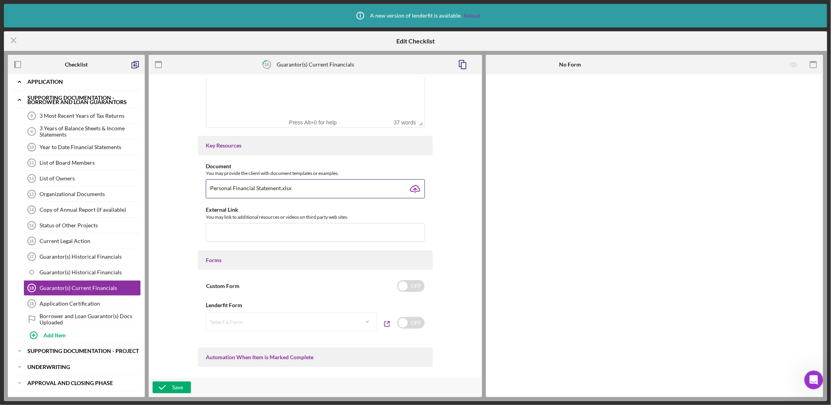
scroll to position [229, 0]
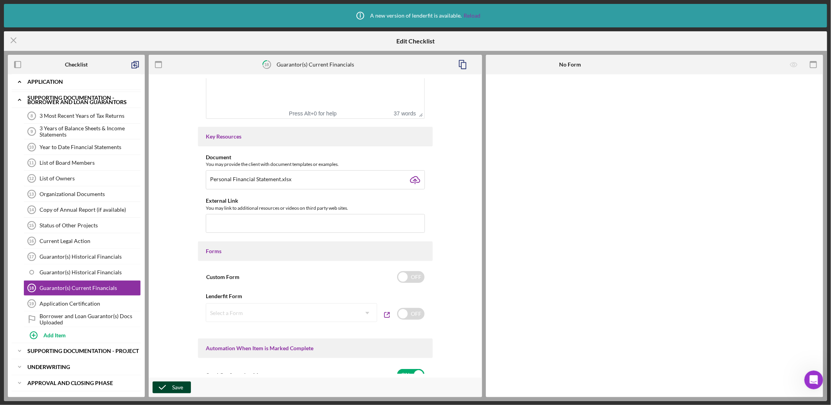
click at [179, 382] on div "Save" at bounding box center [177, 388] width 11 height 12
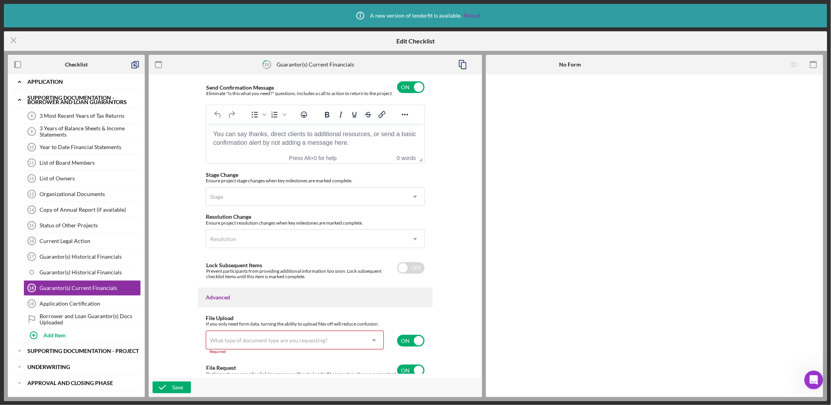
scroll to position [551, 0]
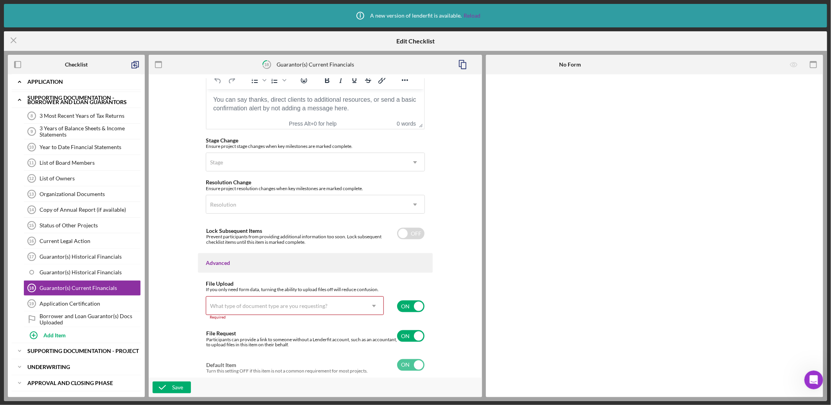
click at [267, 299] on div "What type of document type are you requesting?" at bounding box center [285, 306] width 159 height 18
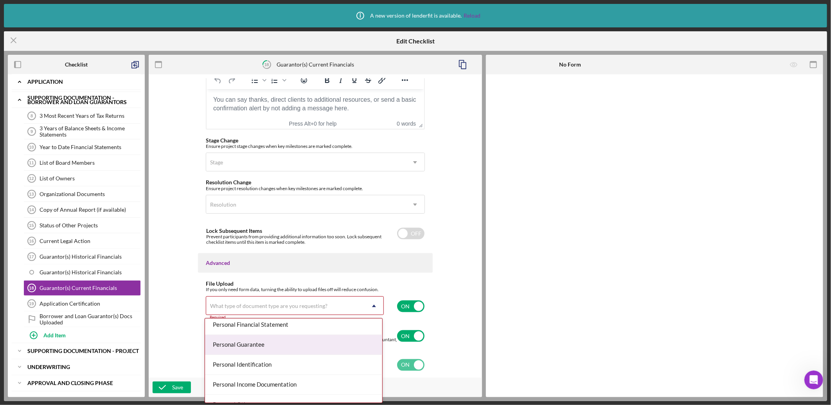
scroll to position [492, 0]
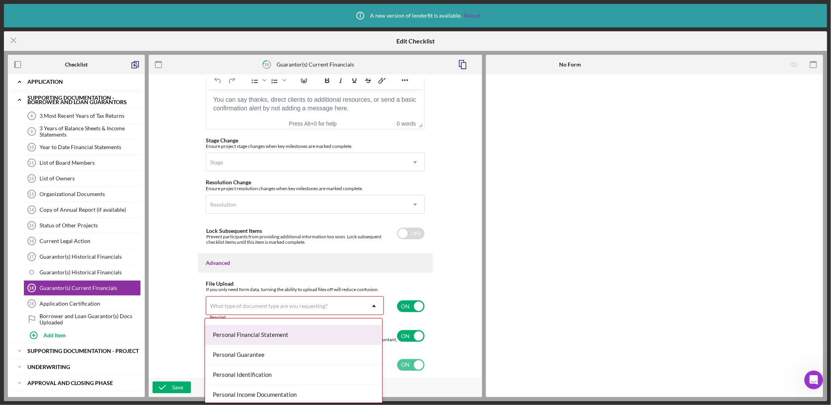
click at [272, 333] on div "Personal Financial Statement" at bounding box center [293, 335] width 177 height 20
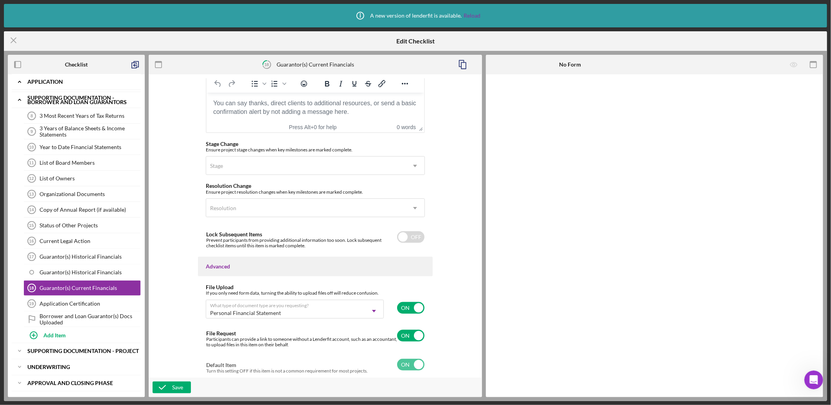
scroll to position [548, 0]
click at [173, 388] on div "Save" at bounding box center [177, 388] width 11 height 12
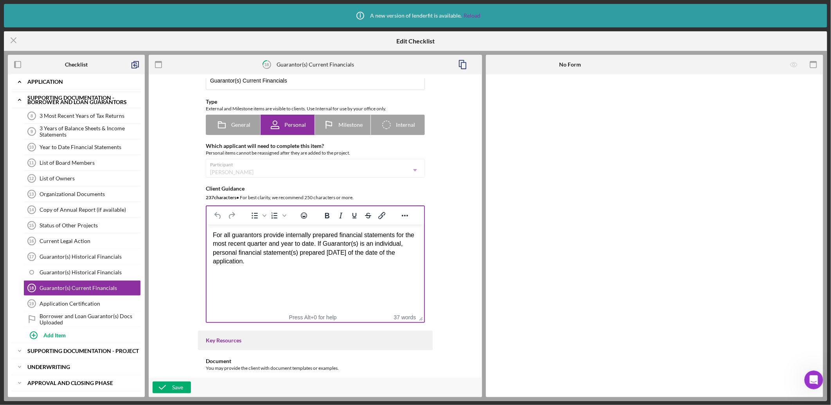
scroll to position [116, 0]
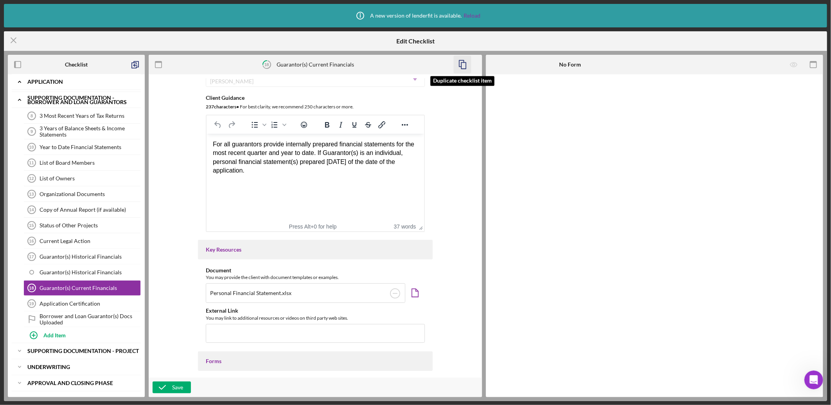
click at [463, 67] on icon "button" at bounding box center [463, 65] width 18 height 18
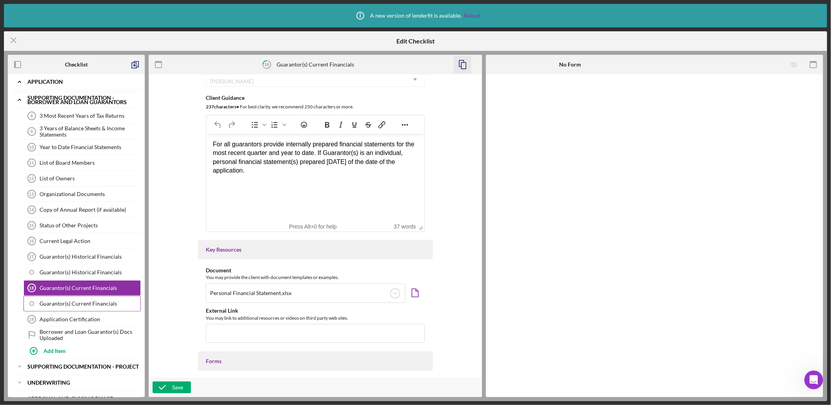
click at [101, 304] on div "Guarantor(s) Current Financials" at bounding box center [90, 304] width 101 height 6
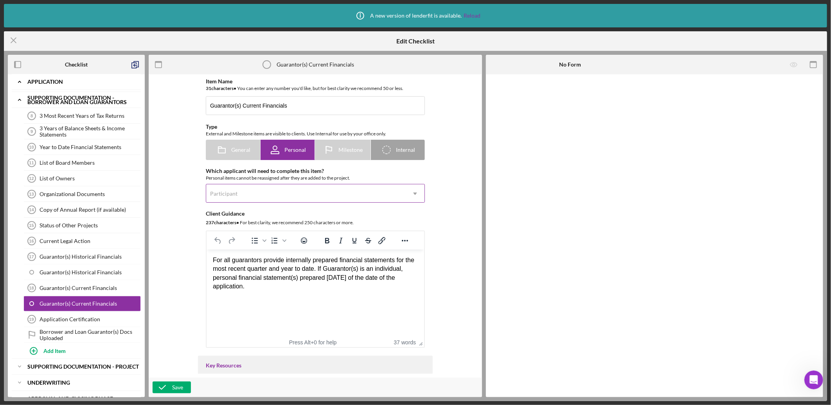
click at [288, 197] on div "Participant" at bounding box center [306, 194] width 200 height 18
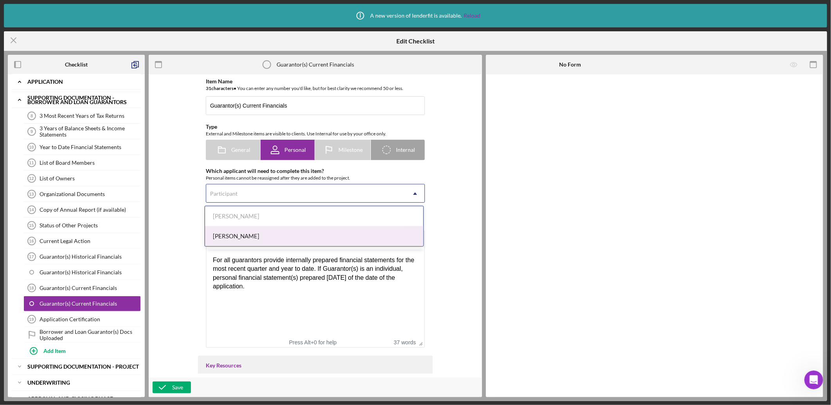
click at [276, 236] on div "[PERSON_NAME]" at bounding box center [314, 236] width 218 height 20
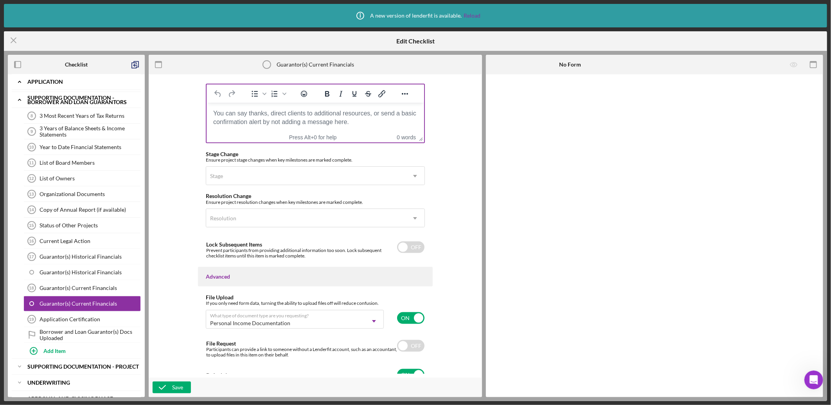
scroll to position [545, 0]
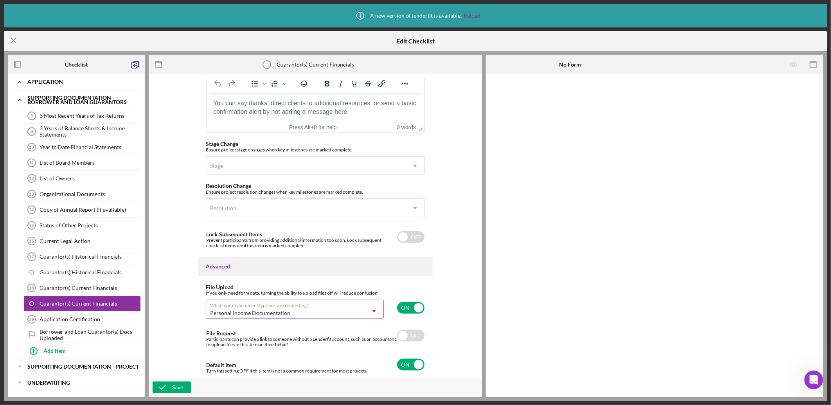
click at [281, 307] on div "Personal Income Documentation" at bounding box center [285, 313] width 159 height 18
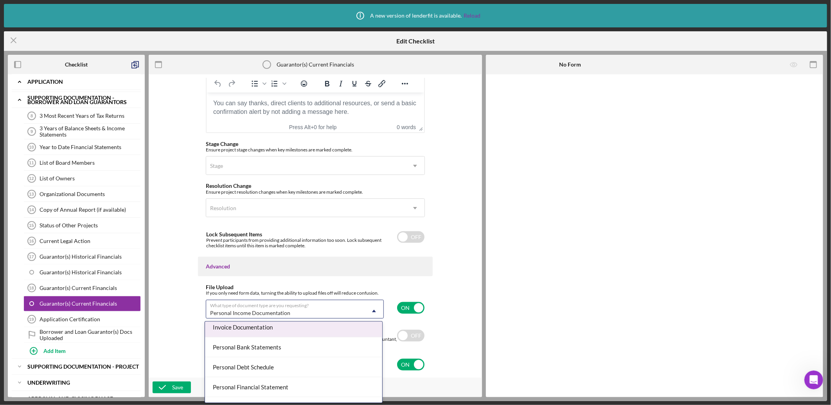
scroll to position [464, 0]
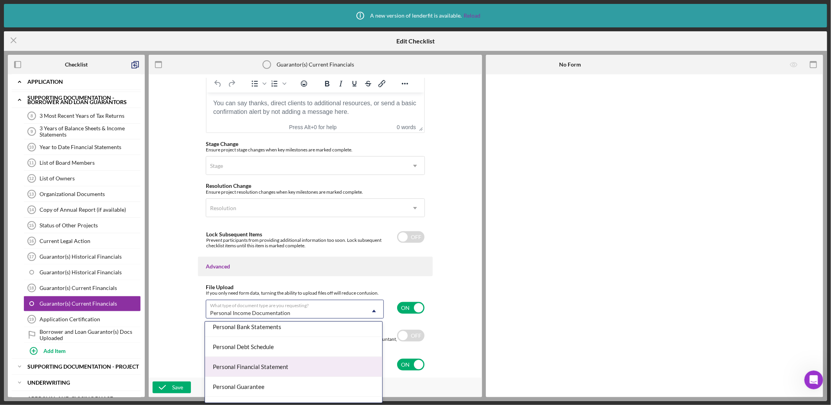
click at [263, 369] on div "Personal Financial Statement" at bounding box center [293, 367] width 177 height 20
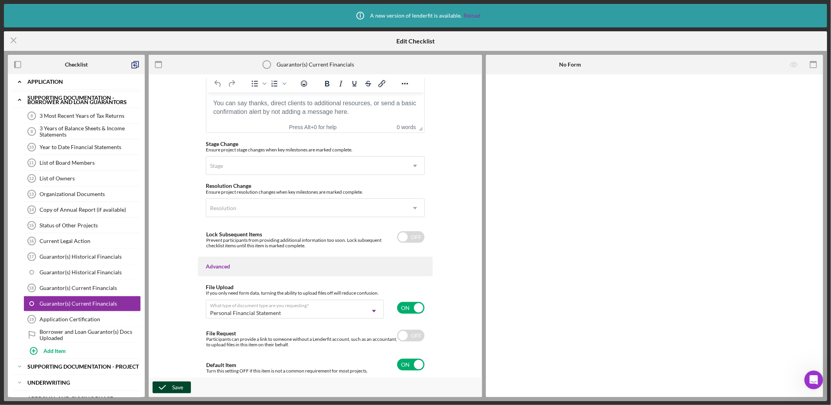
click at [186, 384] on button "Save" at bounding box center [172, 388] width 38 height 12
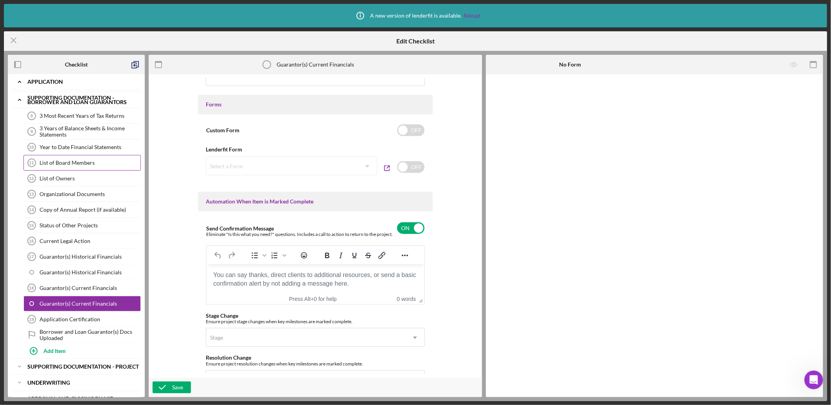
scroll to position [371, 0]
click at [14, 41] on line at bounding box center [13, 40] width 5 height 5
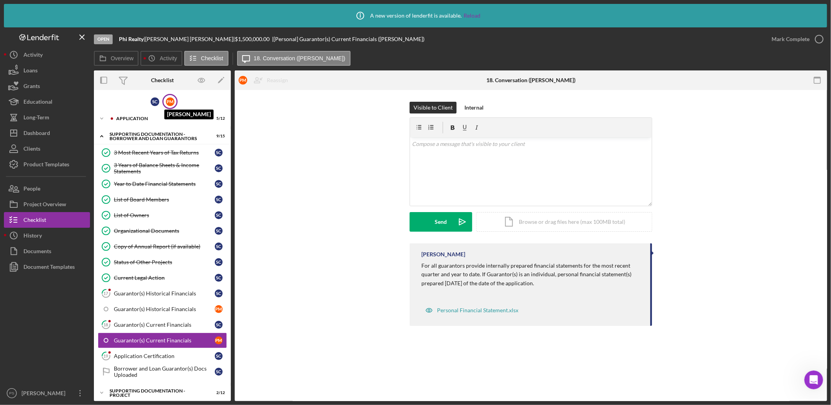
click at [169, 103] on div "P M" at bounding box center [170, 101] width 9 height 9
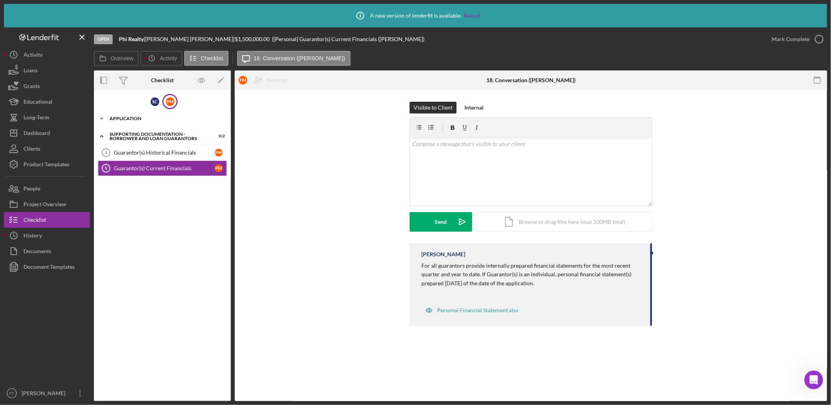
click at [100, 117] on icon "Icon/Expander" at bounding box center [102, 119] width 16 height 16
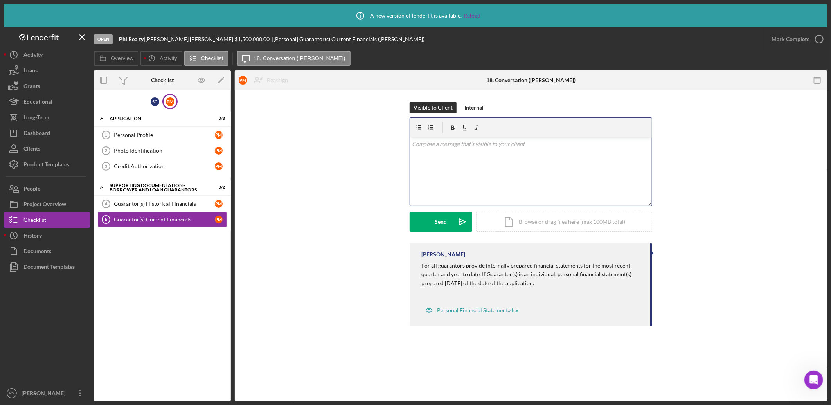
click at [485, 153] on div "v Color teal Color pink Remove color Add row above Add row below Add column bef…" at bounding box center [531, 171] width 242 height 68
click at [165, 206] on div "Guarantor(s) Historical Financials" at bounding box center [164, 204] width 101 height 6
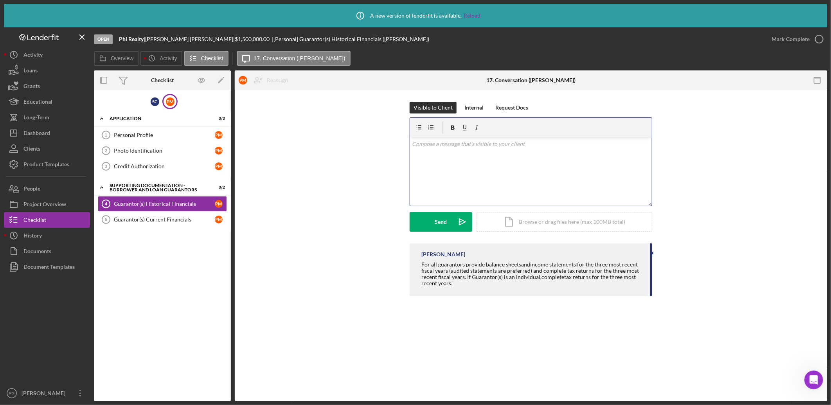
click at [451, 147] on p at bounding box center [532, 144] width 238 height 9
click at [440, 220] on div "Send" at bounding box center [441, 222] width 12 height 20
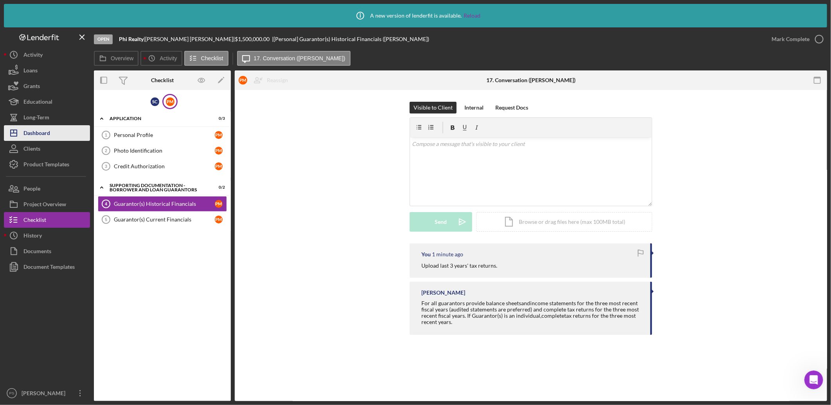
click at [56, 132] on button "Icon/Dashboard Dashboard" at bounding box center [47, 133] width 86 height 16
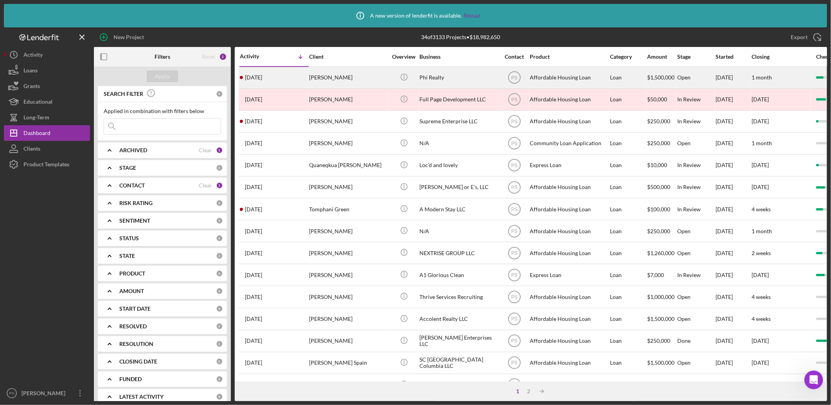
click at [355, 76] on div "[PERSON_NAME]" at bounding box center [348, 77] width 78 height 21
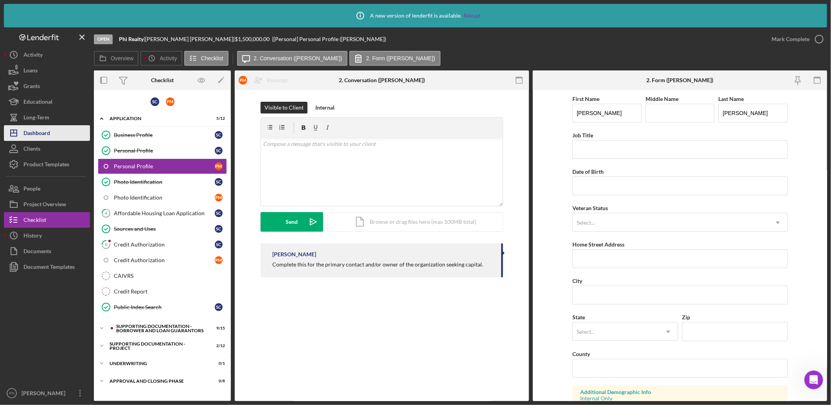
click at [63, 130] on button "Icon/Dashboard Dashboard" at bounding box center [47, 133] width 86 height 16
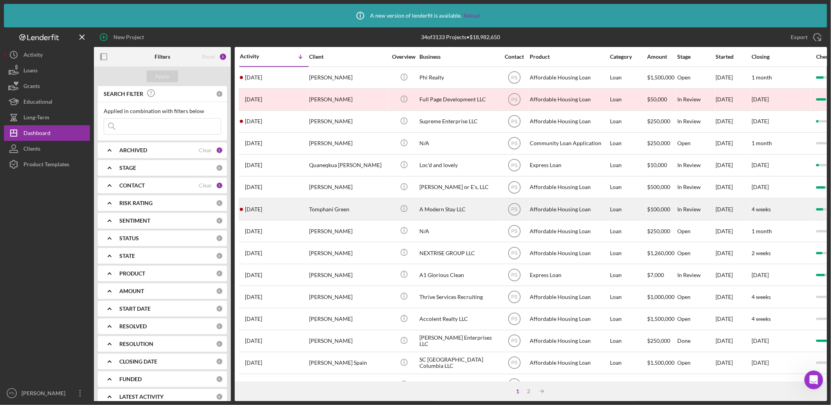
click at [372, 207] on div "Tomphani Green" at bounding box center [348, 209] width 78 height 21
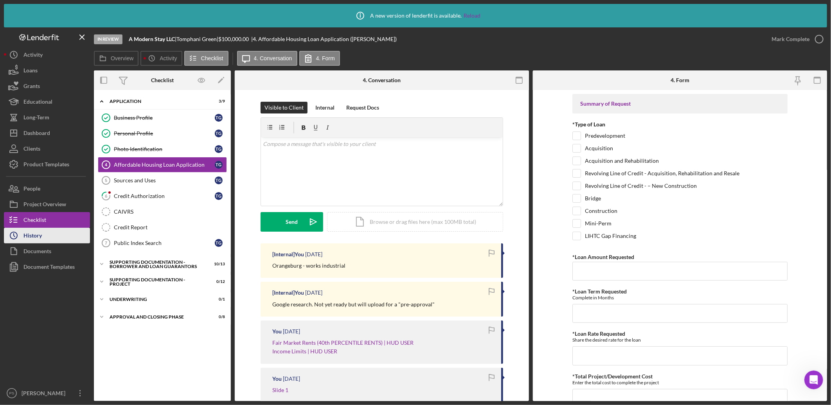
click at [66, 235] on button "Icon/History History" at bounding box center [47, 236] width 86 height 16
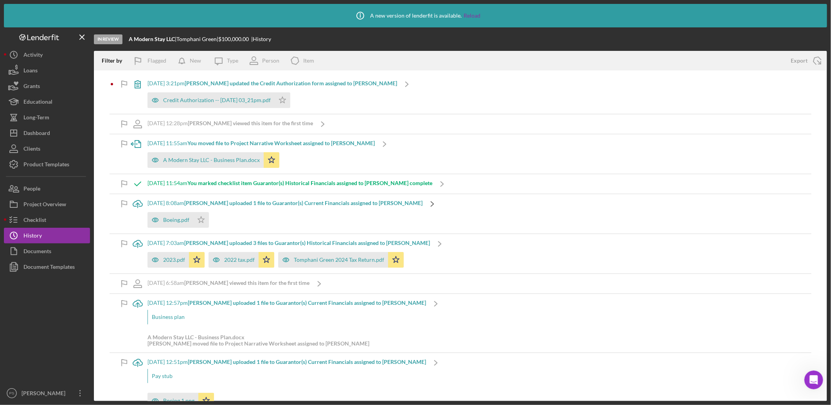
click at [423, 201] on icon "Icon/Navigate" at bounding box center [433, 204] width 20 height 20
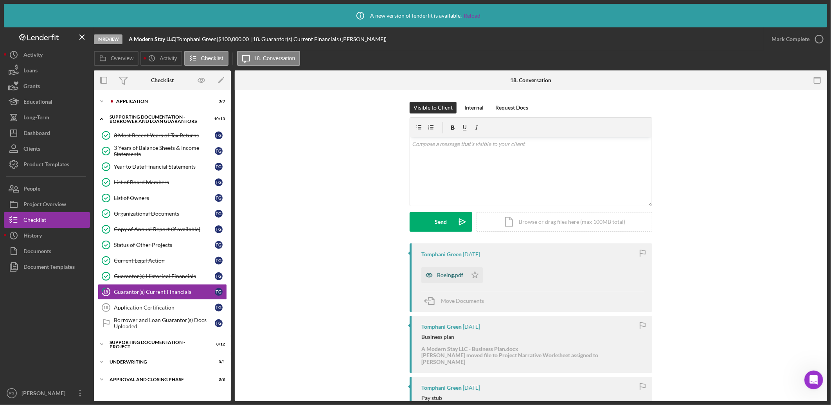
click at [450, 273] on div "Boeing.pdf" at bounding box center [450, 275] width 26 height 6
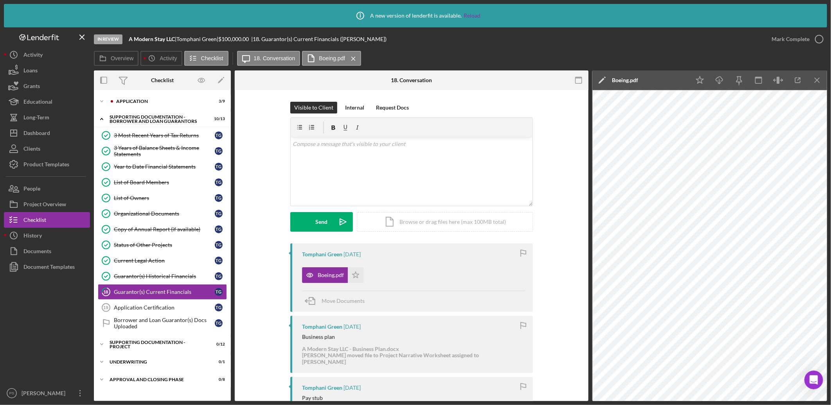
scroll to position [29, 0]
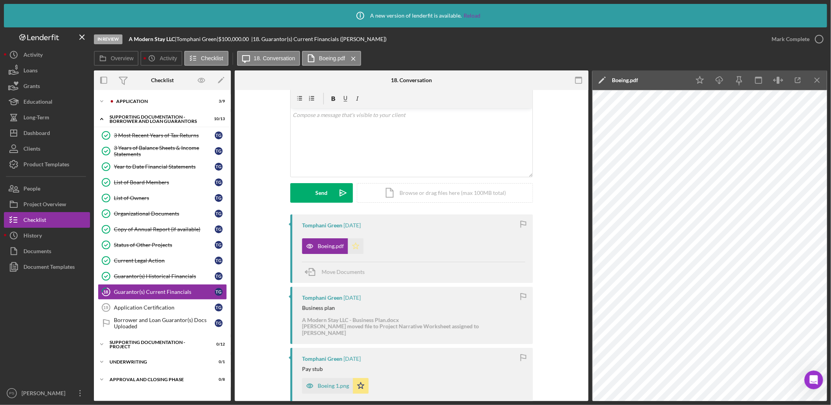
click at [353, 247] on icon "Icon/Star" at bounding box center [356, 246] width 16 height 16
click at [104, 100] on icon "Icon/Expander" at bounding box center [102, 102] width 16 height 16
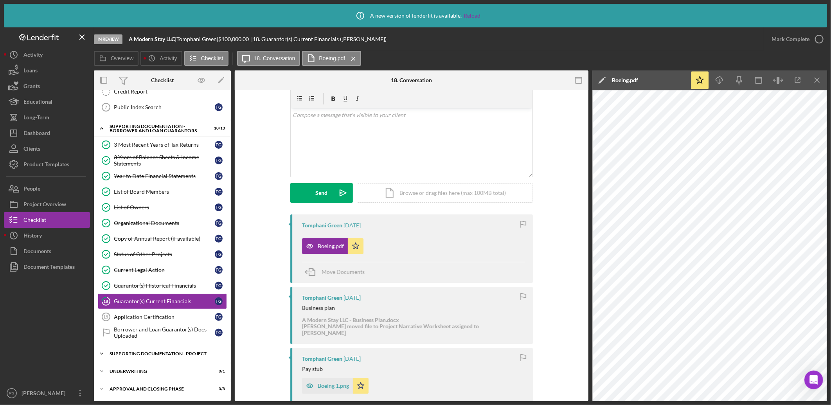
click at [164, 354] on div "Supporting Documentation - Project" at bounding box center [166, 353] width 112 height 5
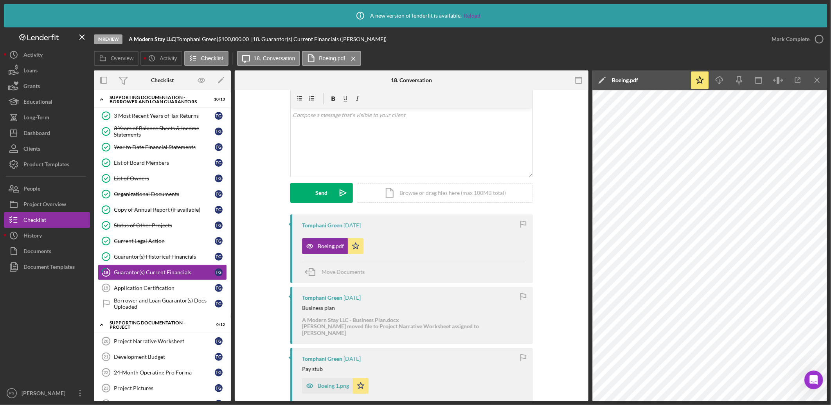
scroll to position [157, 0]
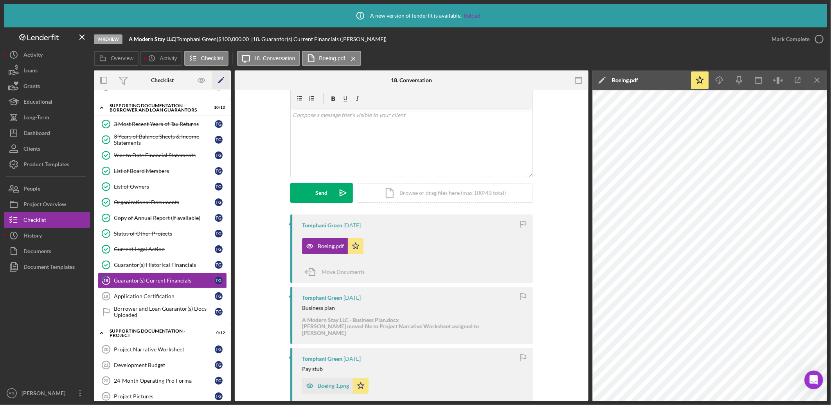
click at [222, 83] on icon "Icon/Edit" at bounding box center [222, 81] width 18 height 18
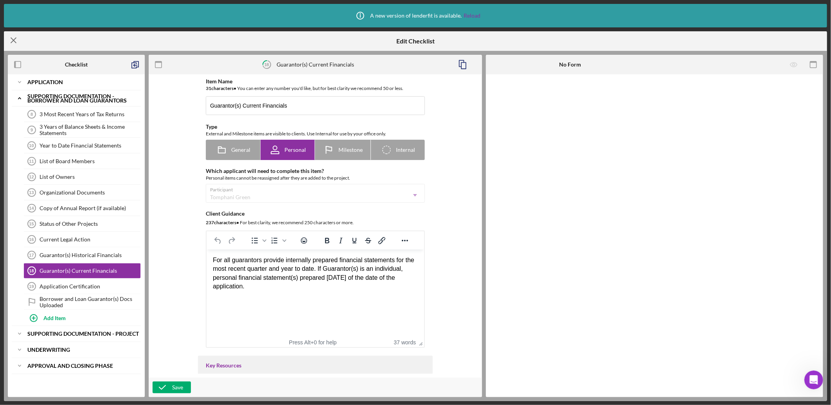
click at [16, 41] on icon "Icon/Menu Close" at bounding box center [14, 41] width 20 height 20
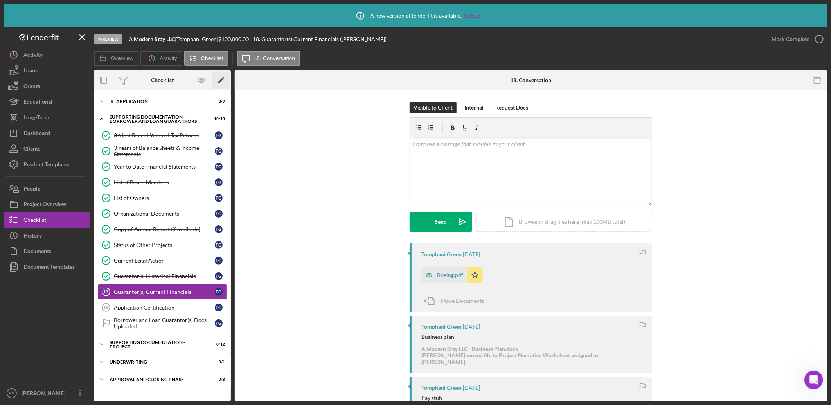
click at [224, 79] on icon "Icon/Edit" at bounding box center [222, 81] width 18 height 18
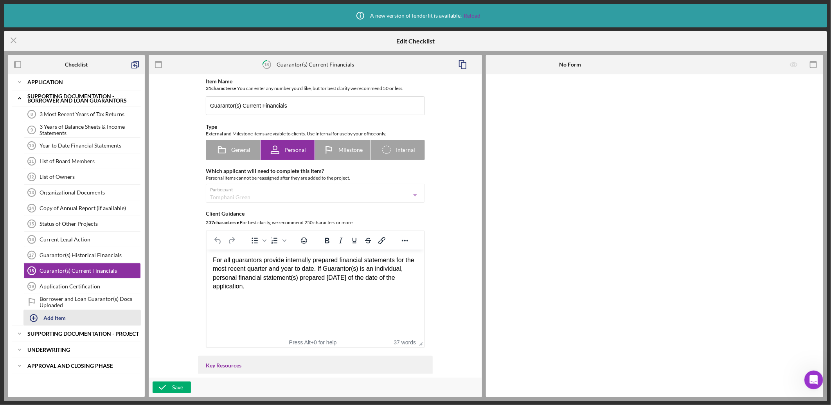
click at [45, 318] on div "Add Item" at bounding box center [54, 317] width 22 height 15
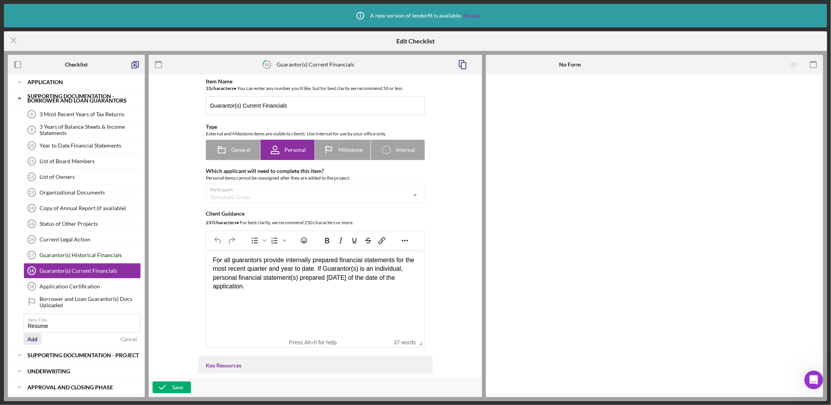
type input "Resume"
click at [34, 339] on div "Add" at bounding box center [32, 339] width 10 height 12
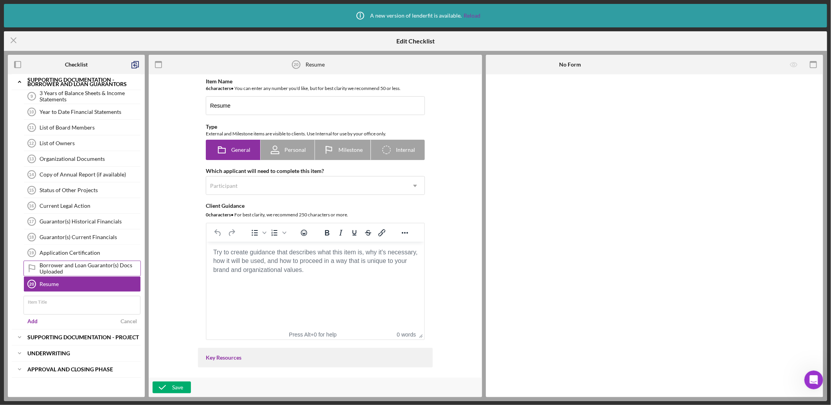
scroll to position [13, 0]
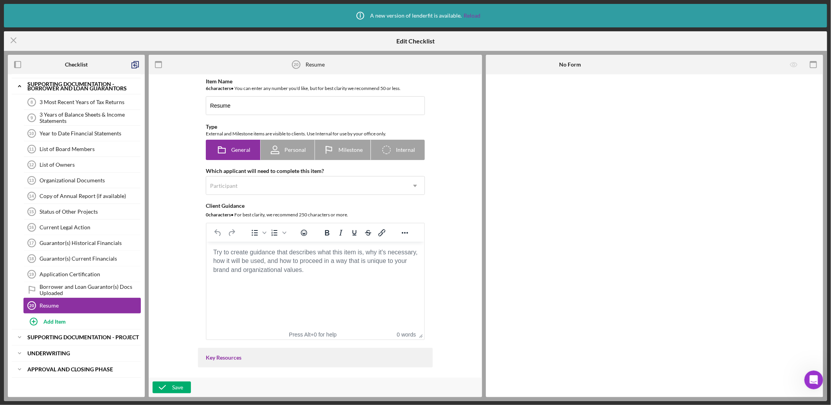
drag, startPoint x: 81, startPoint y: 285, endPoint x: 72, endPoint y: 304, distance: 21.5
click at [72, 304] on div "Resume" at bounding box center [90, 306] width 101 height 6
drag, startPoint x: 68, startPoint y: 304, endPoint x: 82, endPoint y: 268, distance: 38.5
click at [82, 268] on div "3 Most Recent Years of Tax Returns 8 3 Most Recent Years of Tax Returns 3 Years…" at bounding box center [76, 203] width 129 height 219
drag, startPoint x: 32, startPoint y: 304, endPoint x: 29, endPoint y: 279, distance: 25.5
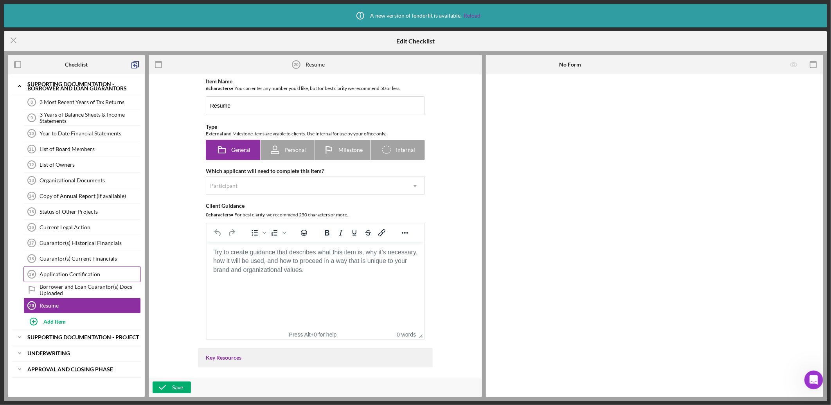
click at [30, 279] on div "3 Most Recent Years of Tax Returns 8 3 Most Recent Years of Tax Returns 3 Years…" at bounding box center [76, 203] width 129 height 219
drag, startPoint x: 92, startPoint y: 303, endPoint x: 91, endPoint y: 308, distance: 5.2
click at [91, 308] on link "Resume 20 Resume" at bounding box center [81, 306] width 117 height 16
click at [393, 153] on icon "Icon/Checklist Item Internal" at bounding box center [387, 150] width 20 height 20
radio input "false"
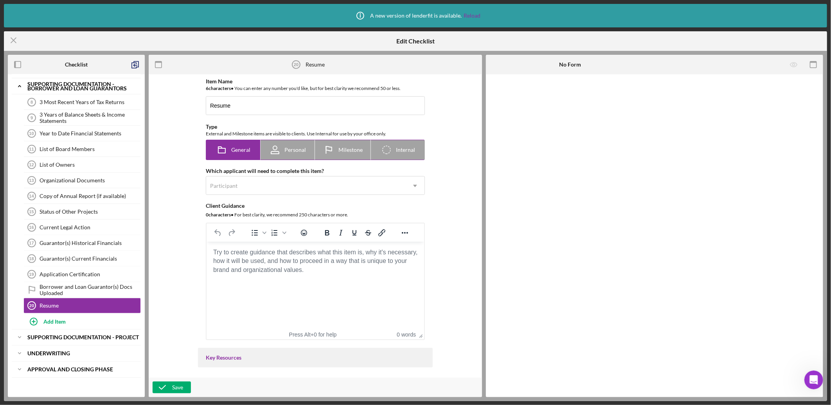
radio input "true"
click at [387, 151] on icon "Icon/Checklist Item Internal" at bounding box center [387, 150] width 20 height 20
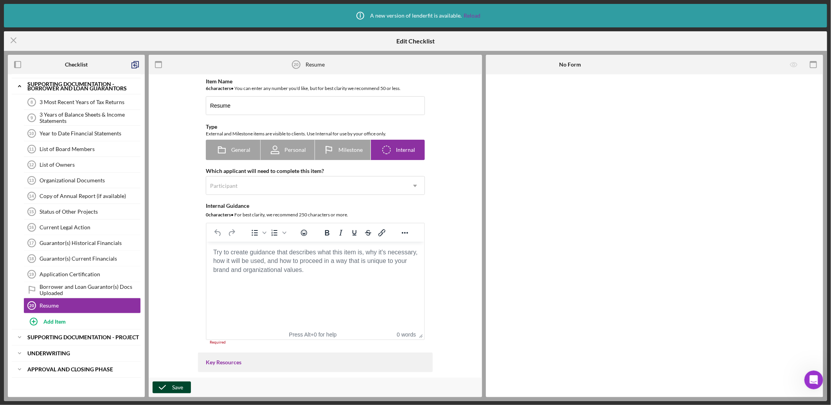
click at [174, 388] on div "Save" at bounding box center [177, 388] width 11 height 12
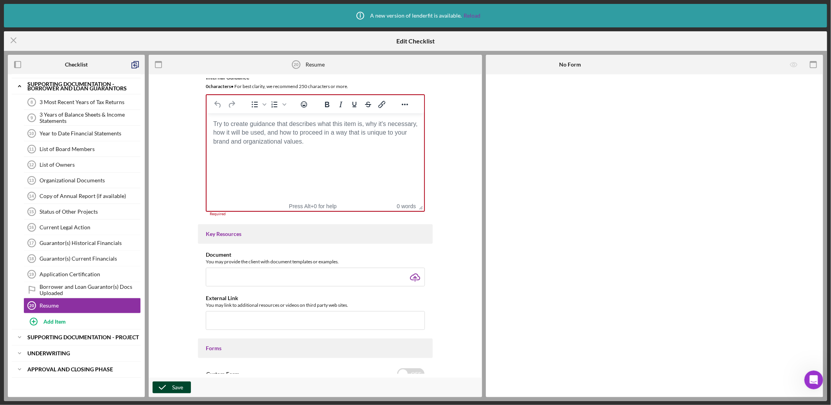
scroll to position [145, 0]
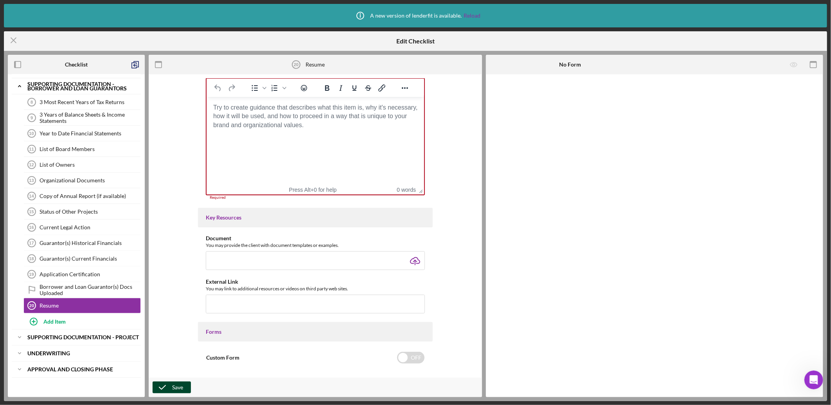
click at [178, 388] on div "Save" at bounding box center [177, 388] width 11 height 12
click at [306, 112] on body "Rich Text Area. Press ALT-0 for help." at bounding box center [315, 107] width 205 height 9
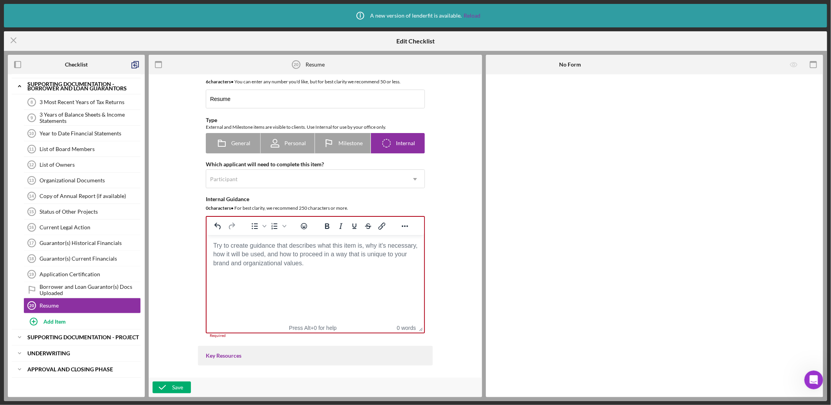
scroll to position [0, 0]
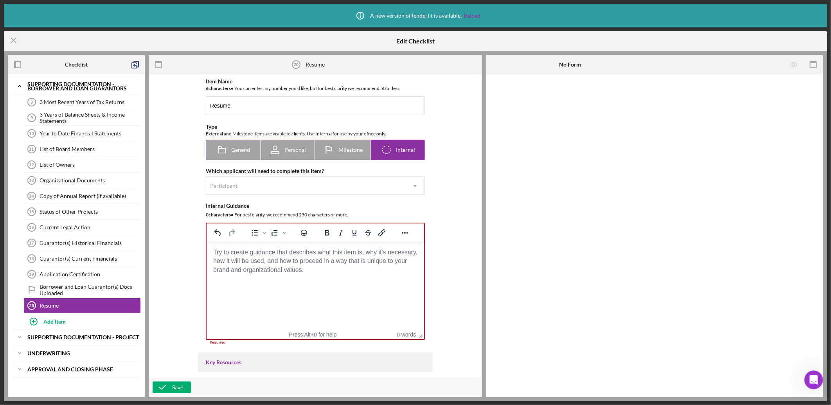
click at [249, 154] on div "General" at bounding box center [233, 150] width 35 height 20
click at [283, 149] on icon at bounding box center [275, 150] width 20 height 20
radio input "false"
radio input "true"
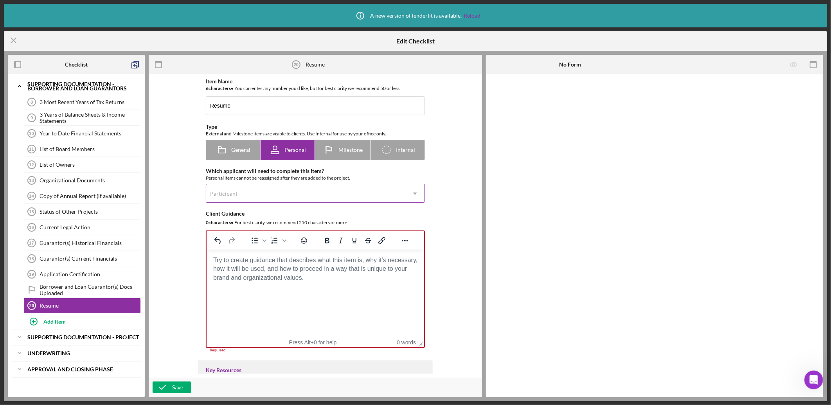
click at [264, 195] on div "Participant" at bounding box center [306, 194] width 200 height 18
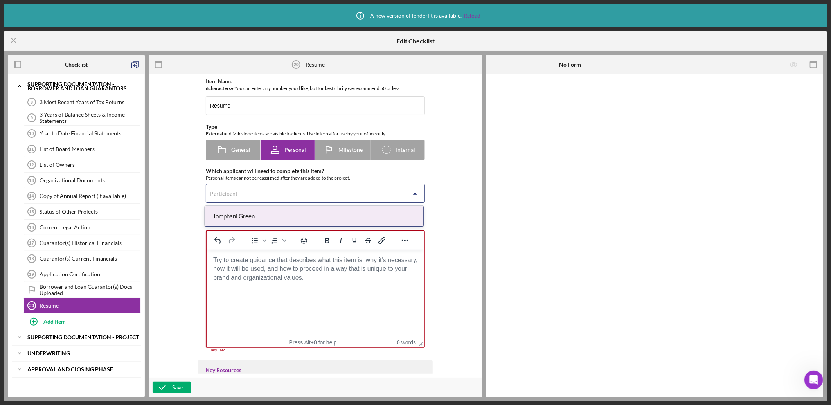
click at [258, 219] on div "Tomphani Green" at bounding box center [314, 216] width 218 height 20
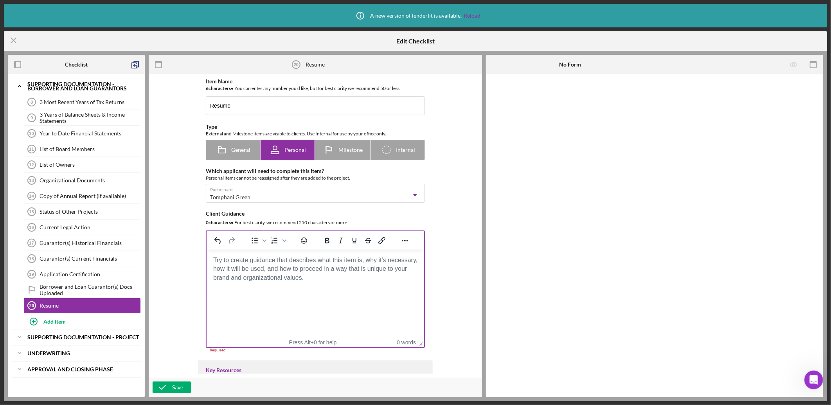
click at [255, 265] on body "Rich Text Area. Press ALT-0 for help." at bounding box center [315, 260] width 205 height 9
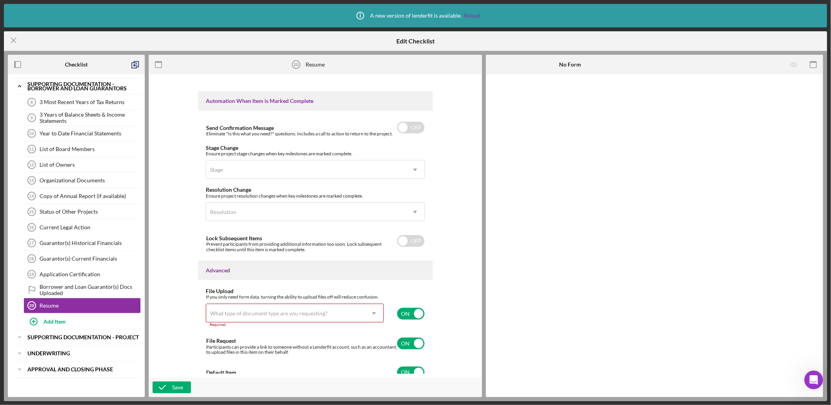
scroll to position [484, 0]
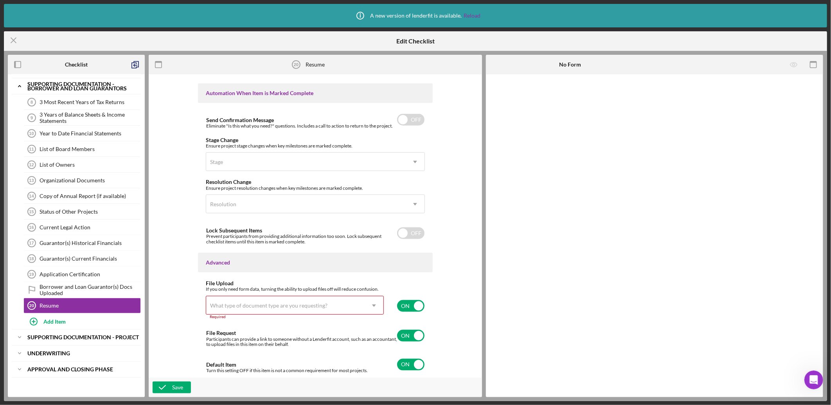
click at [368, 303] on icon "Icon/Dropdown Arrow" at bounding box center [374, 305] width 19 height 19
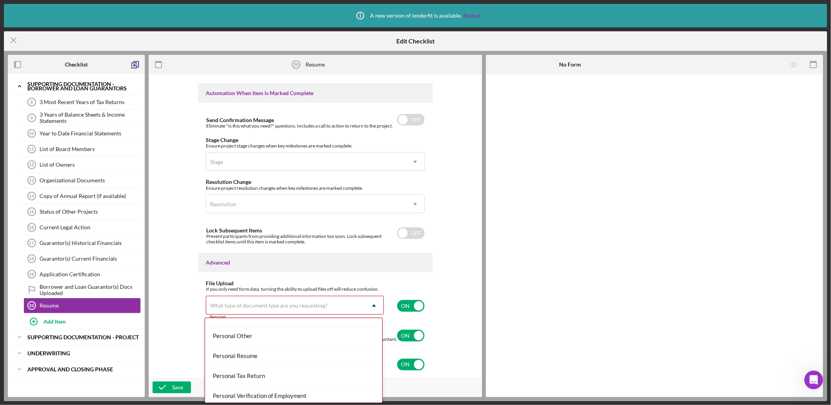
scroll to position [580, 0]
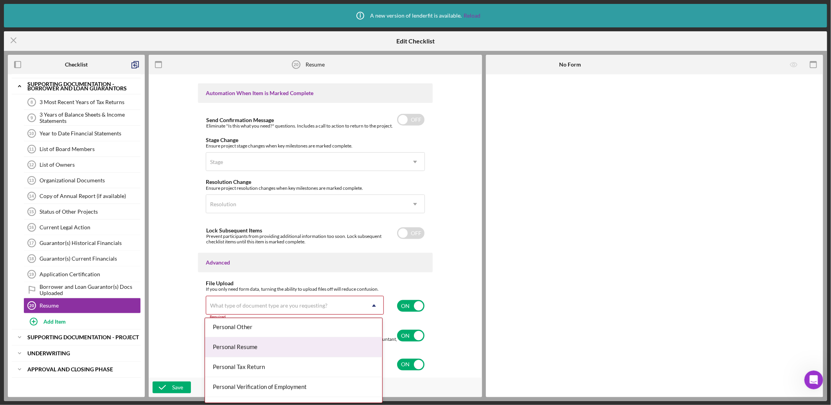
click at [265, 349] on div "Personal Resume" at bounding box center [293, 347] width 177 height 20
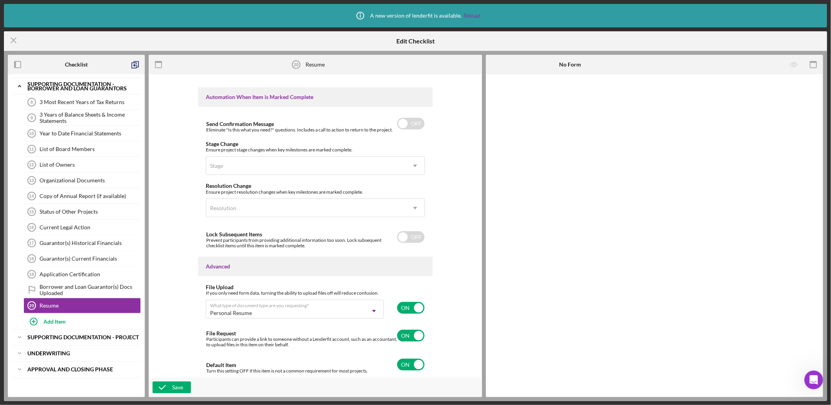
scroll to position [480, 0]
click at [184, 387] on button "Save" at bounding box center [172, 388] width 38 height 12
drag, startPoint x: 59, startPoint y: 303, endPoint x: 81, endPoint y: 287, distance: 26.8
click at [81, 277] on div "3 Most Recent Years of Tax Returns 8 3 Most Recent Years of Tax Returns 3 Years…" at bounding box center [76, 203] width 129 height 219
click at [10, 40] on icon "Icon/Menu Close" at bounding box center [14, 41] width 20 height 20
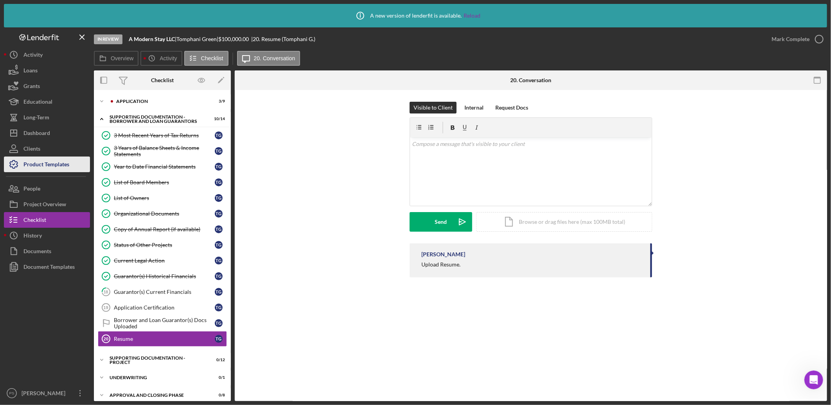
scroll to position [7, 0]
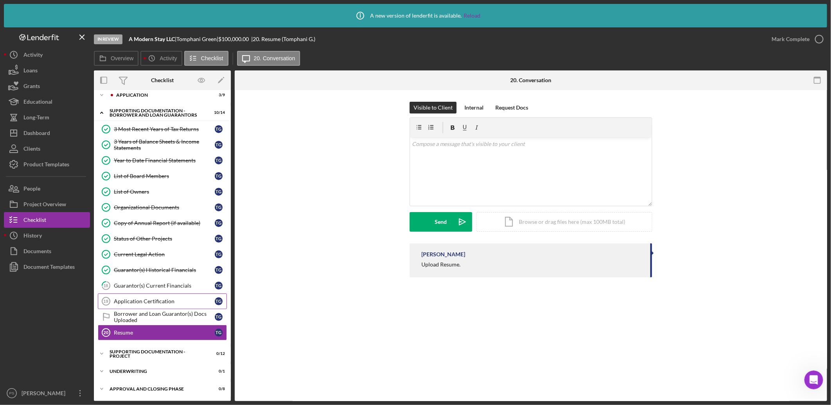
drag, startPoint x: 146, startPoint y: 330, endPoint x: 149, endPoint y: 306, distance: 24.0
click at [149, 306] on div "3 Most Recent Years of Tax Returns 3 Most Recent Years of Tax Returns T G 3 Yea…" at bounding box center [162, 232] width 137 height 223
drag, startPoint x: 218, startPoint y: 330, endPoint x: 224, endPoint y: 304, distance: 27.0
click at [224, 304] on div "3 Most Recent Years of Tax Returns 3 Most Recent Years of Tax Returns T G 3 Yea…" at bounding box center [162, 232] width 137 height 223
click at [190, 317] on div "Borrower and Loan Guarantor(s) Docs Uploaded" at bounding box center [164, 317] width 101 height 13
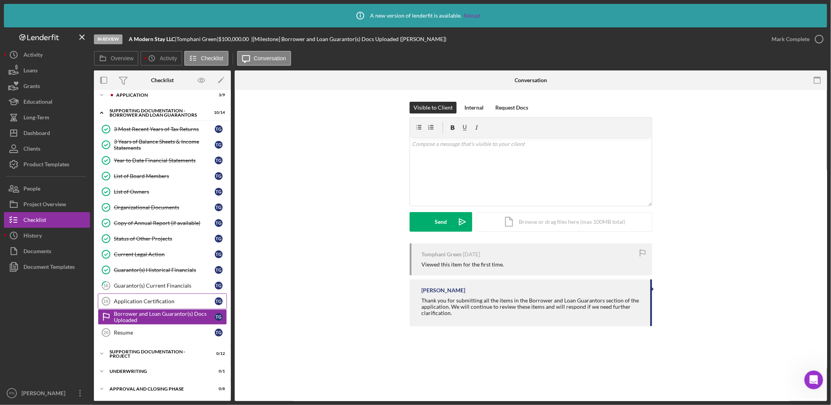
scroll to position [7, 0]
click at [474, 108] on div "Internal" at bounding box center [474, 108] width 19 height 12
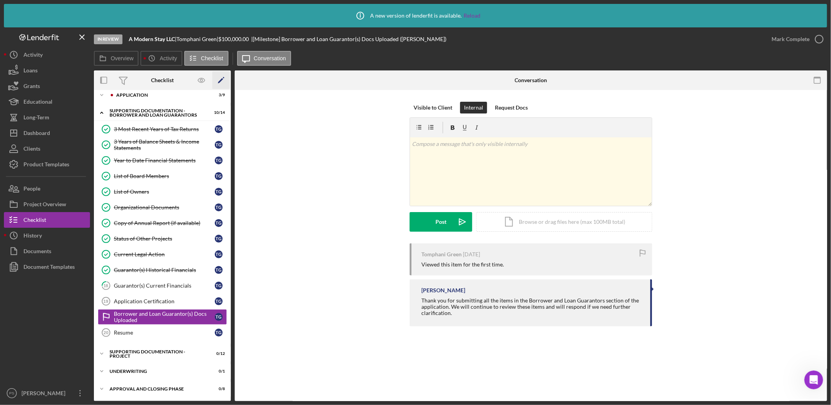
click at [224, 77] on icon "Icon/Edit" at bounding box center [222, 81] width 18 height 18
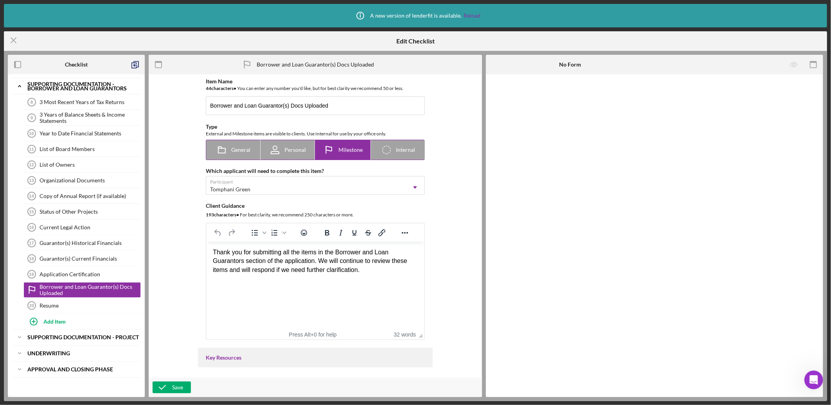
click at [398, 152] on span "Internal" at bounding box center [405, 150] width 19 height 6
radio input "false"
radio input "true"
checkbox input "false"
click at [175, 382] on div "Save" at bounding box center [177, 388] width 11 height 12
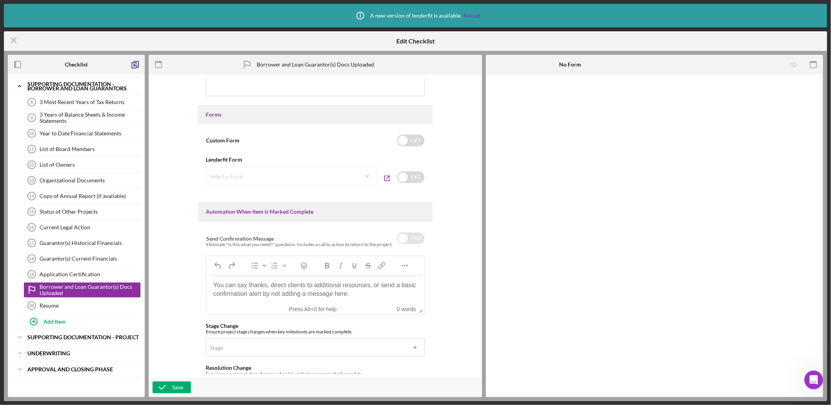
scroll to position [543, 0]
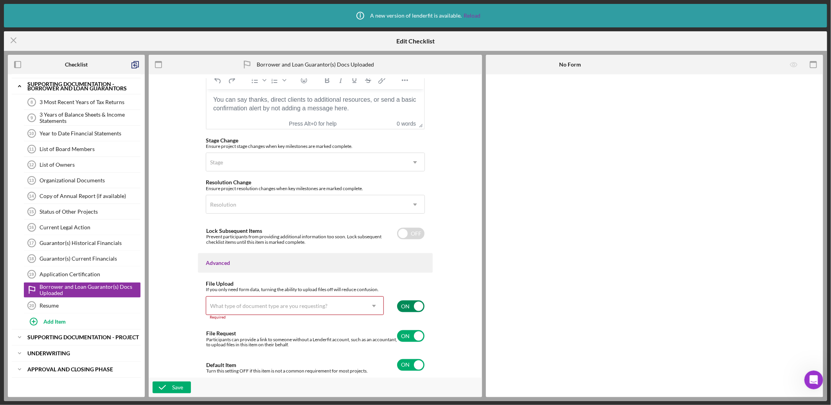
drag, startPoint x: 418, startPoint y: 304, endPoint x: 398, endPoint y: 312, distance: 20.8
click at [419, 304] on input "checkbox" at bounding box center [410, 307] width 27 height 12
checkbox input "false"
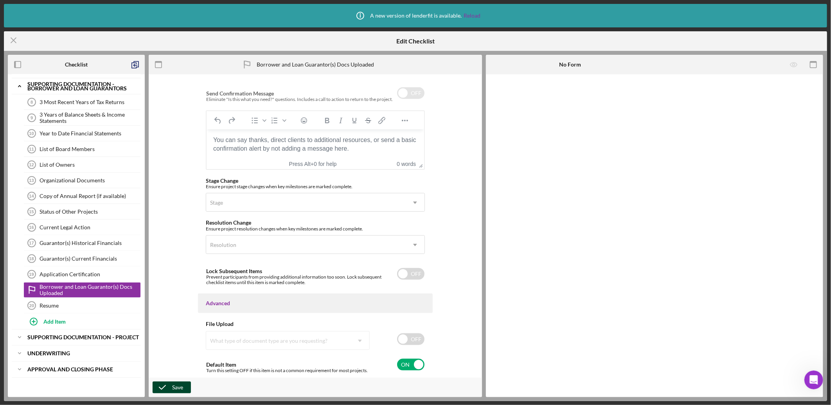
click at [180, 385] on div "Save" at bounding box center [177, 388] width 11 height 12
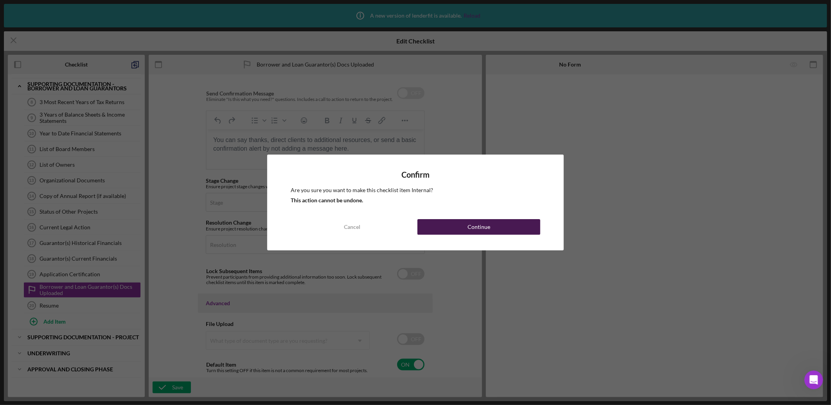
click at [477, 224] on div "Continue" at bounding box center [479, 227] width 23 height 16
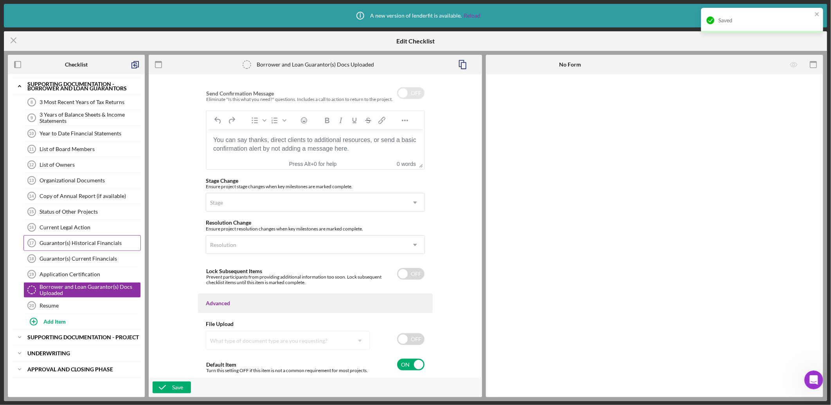
click at [103, 239] on link "Guarantor(s) Historical Financials 17 Guarantor(s) Historical Financials" at bounding box center [81, 243] width 117 height 16
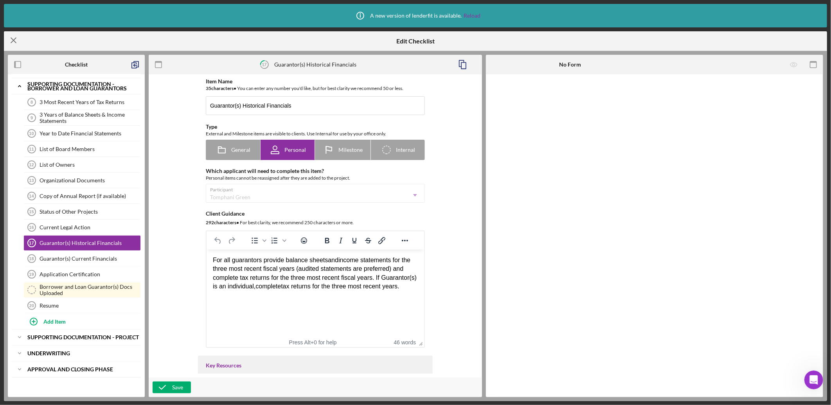
click at [13, 42] on icon "Icon/Menu Close" at bounding box center [14, 41] width 20 height 20
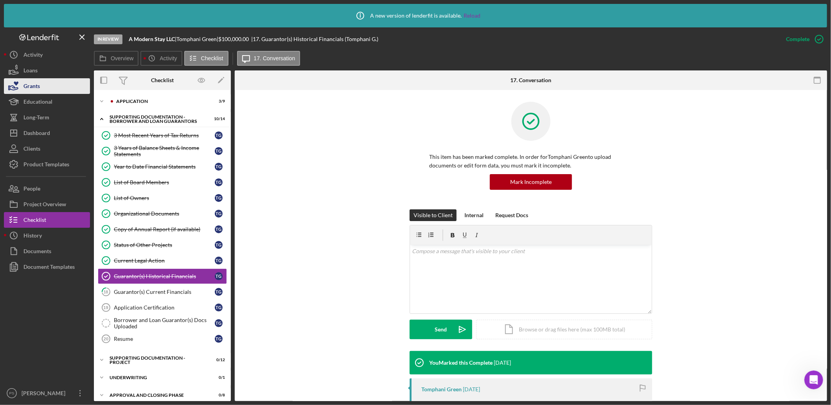
scroll to position [7, 0]
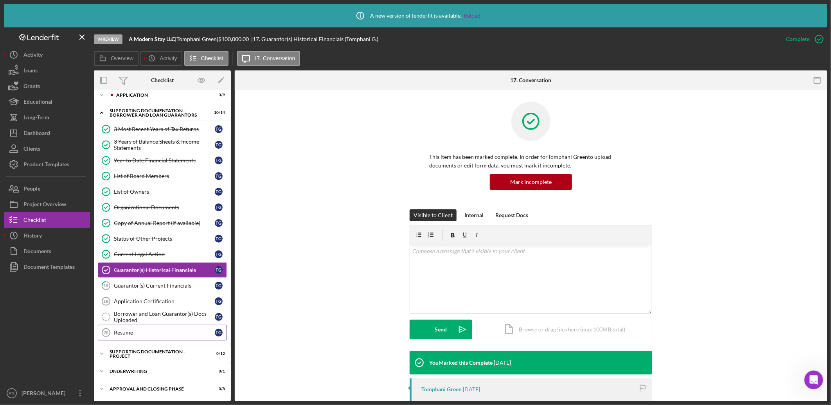
drag, startPoint x: 104, startPoint y: 331, endPoint x: 110, endPoint y: 339, distance: 10.3
click at [104, 337] on icon "Resume 20" at bounding box center [106, 333] width 20 height 20
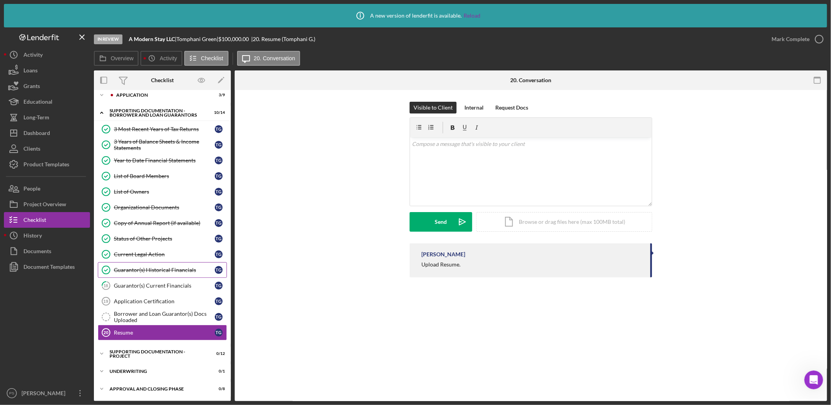
click at [171, 271] on div "Guarantor(s) Historical Financials" at bounding box center [164, 270] width 101 height 6
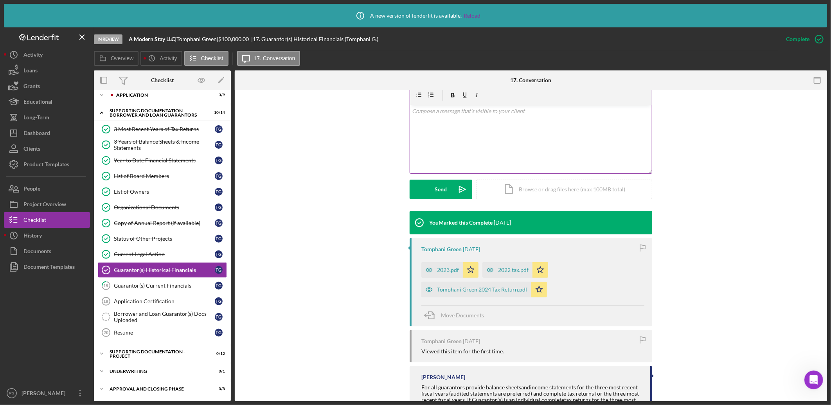
scroll to position [145, 0]
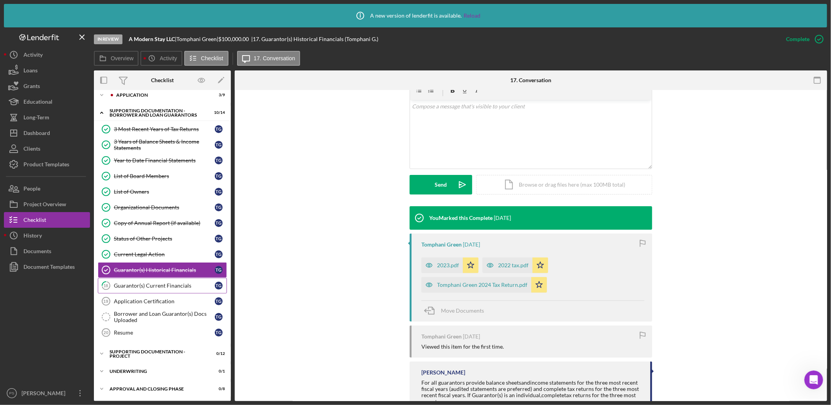
click at [189, 280] on link "18 Guarantor(s) Current Financials T G" at bounding box center [162, 286] width 129 height 16
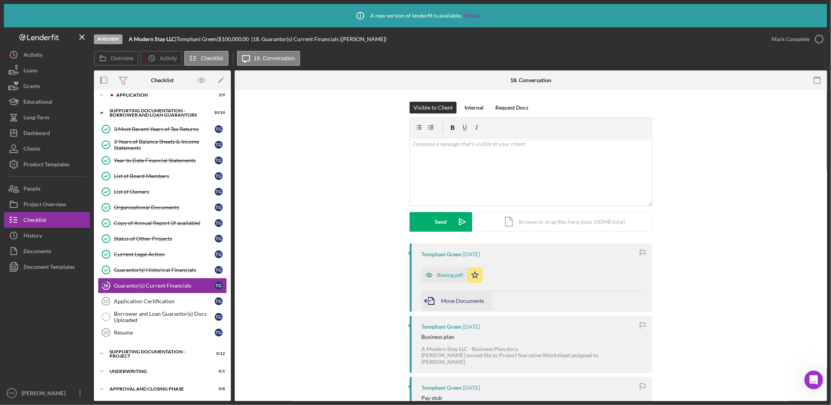
click at [468, 298] on span "Move Documents" at bounding box center [462, 300] width 43 height 7
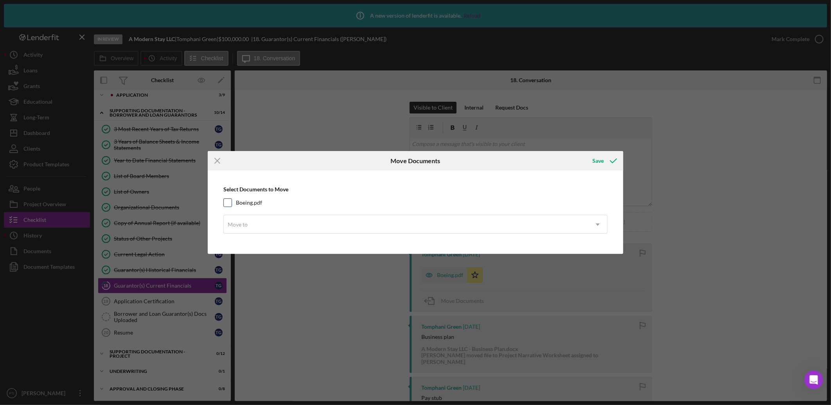
click at [245, 201] on label "Boeing.pdf" at bounding box center [249, 203] width 26 height 8
click at [232, 201] on input "Boeing.pdf" at bounding box center [228, 203] width 8 height 8
checkbox input "true"
click at [256, 225] on div "Move to" at bounding box center [406, 225] width 365 height 18
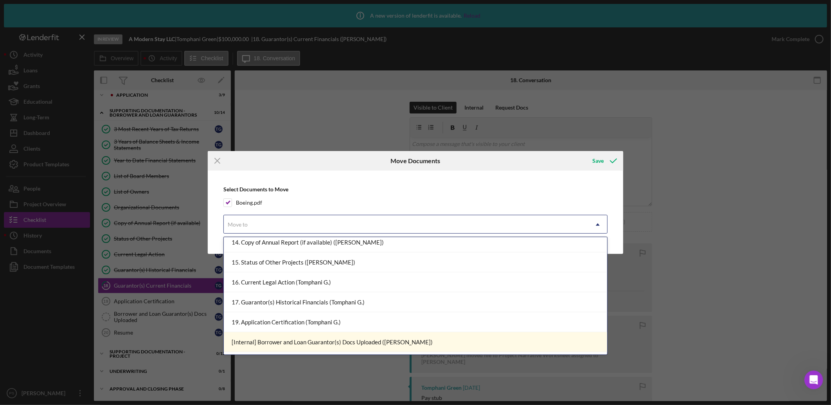
scroll to position [319, 0]
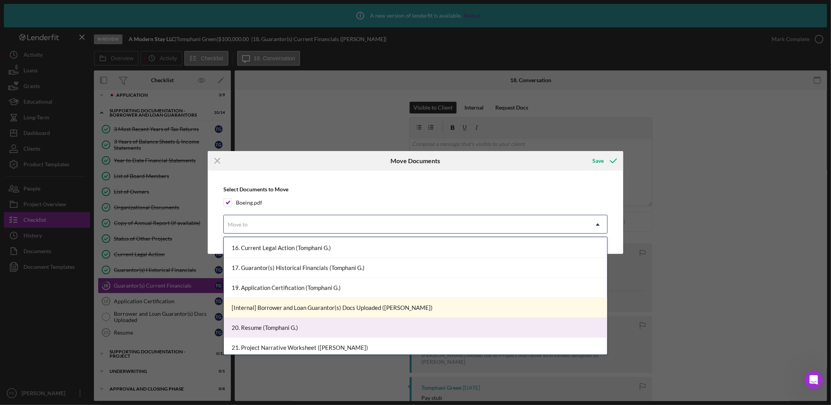
click at [301, 323] on div "20. Resume (Tomphani G.)" at bounding box center [416, 328] width 384 height 20
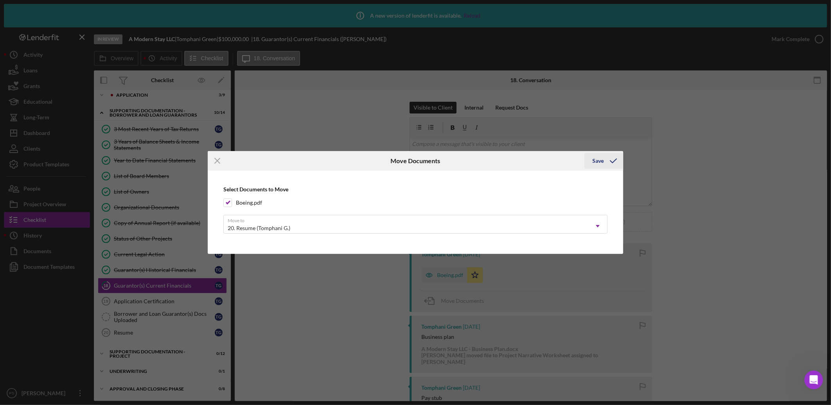
click at [603, 158] on div "Save" at bounding box center [598, 161] width 11 height 16
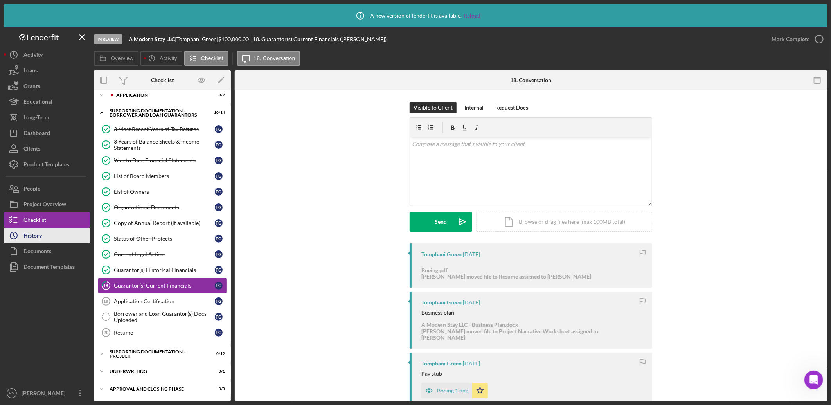
click at [65, 237] on button "Icon/History History" at bounding box center [47, 236] width 86 height 16
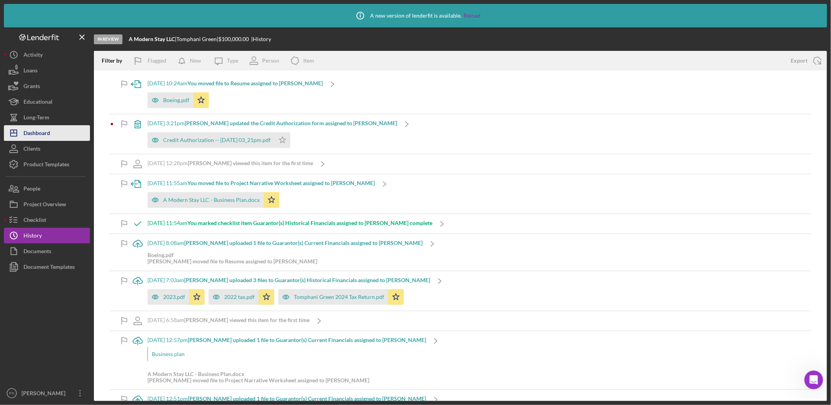
click at [56, 132] on button "Icon/Dashboard Dashboard" at bounding box center [47, 133] width 86 height 16
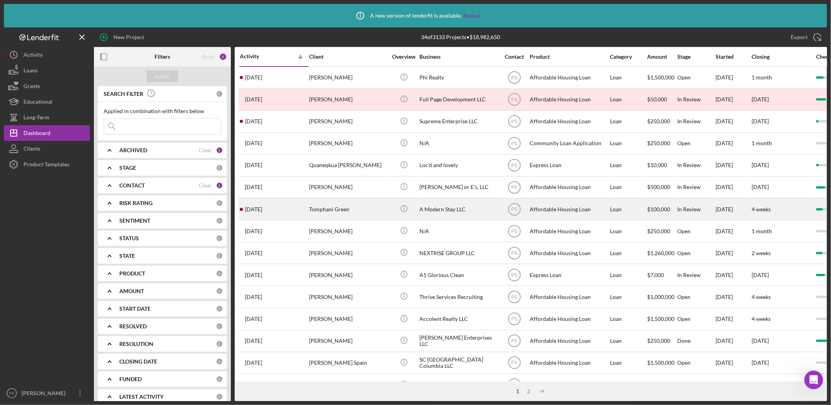
click at [365, 207] on div "Tomphani Green" at bounding box center [348, 209] width 78 height 21
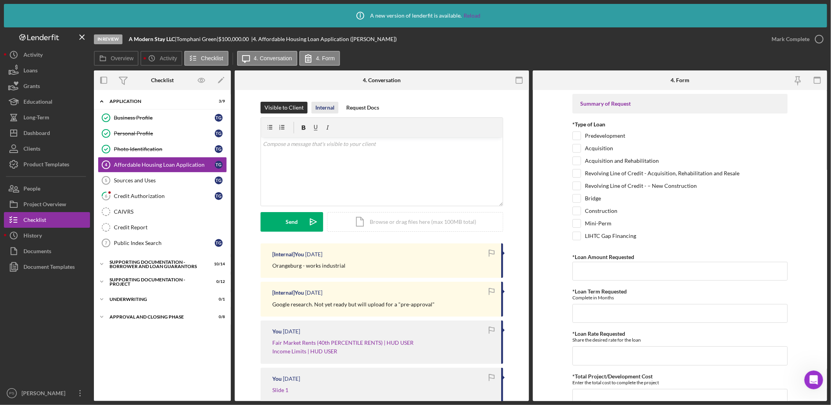
click at [322, 109] on div "Internal" at bounding box center [324, 108] width 19 height 12
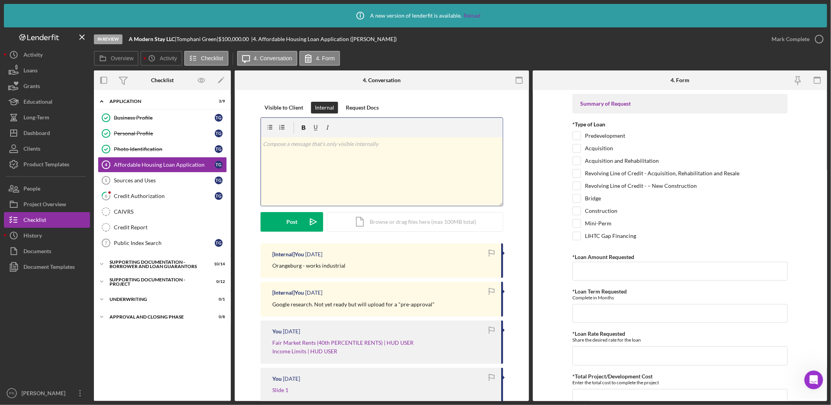
click at [319, 143] on p at bounding box center [382, 144] width 238 height 9
click at [169, 196] on div "Credit Authorization" at bounding box center [164, 196] width 101 height 6
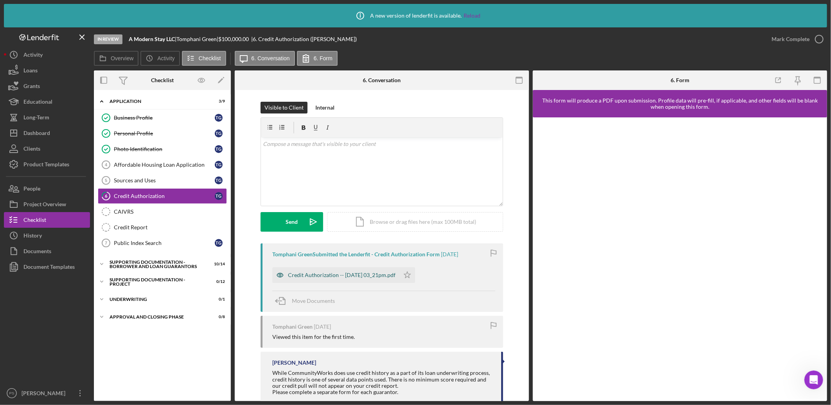
click at [366, 272] on div "Credit Authorization -- [DATE] 03_21pm.pdf" at bounding box center [342, 275] width 108 height 6
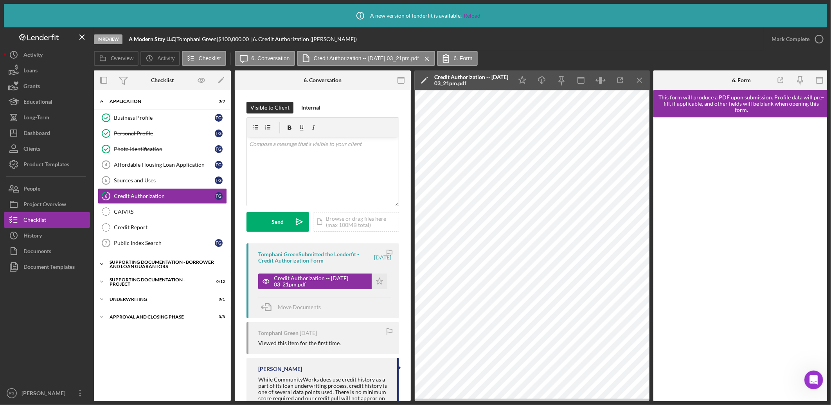
click at [100, 265] on icon "Icon/Expander" at bounding box center [102, 264] width 16 height 16
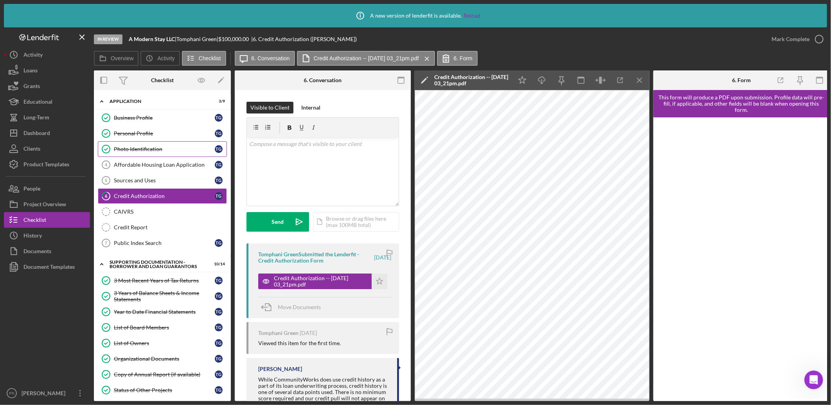
click at [157, 151] on div "Photo Identification" at bounding box center [164, 149] width 101 height 6
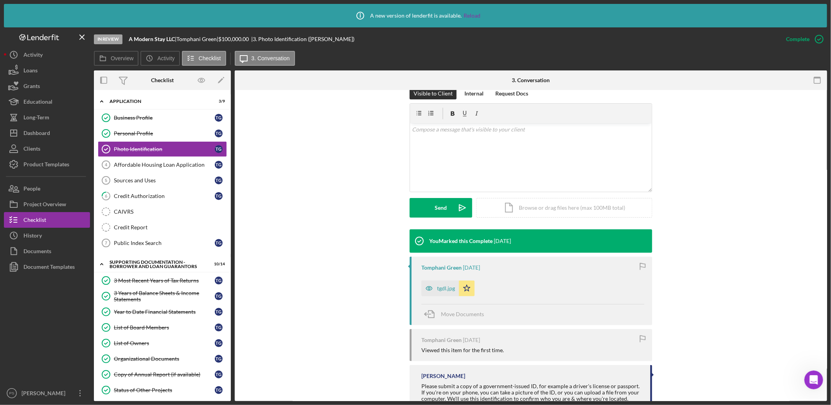
scroll to position [145, 0]
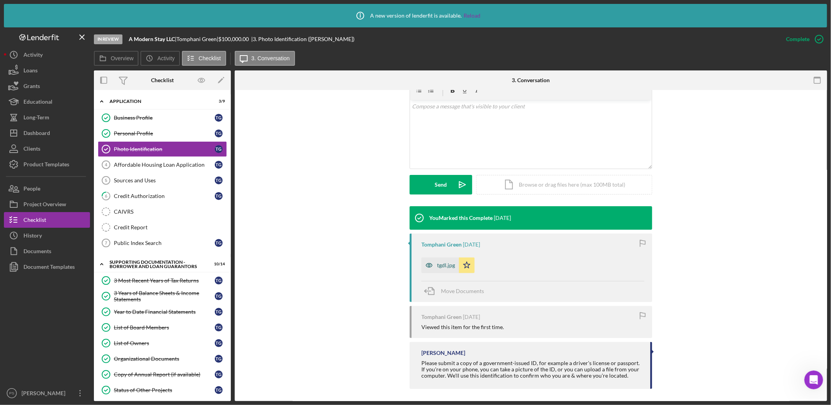
click at [444, 268] on div "tgdl.jpg" at bounding box center [446, 265] width 18 height 6
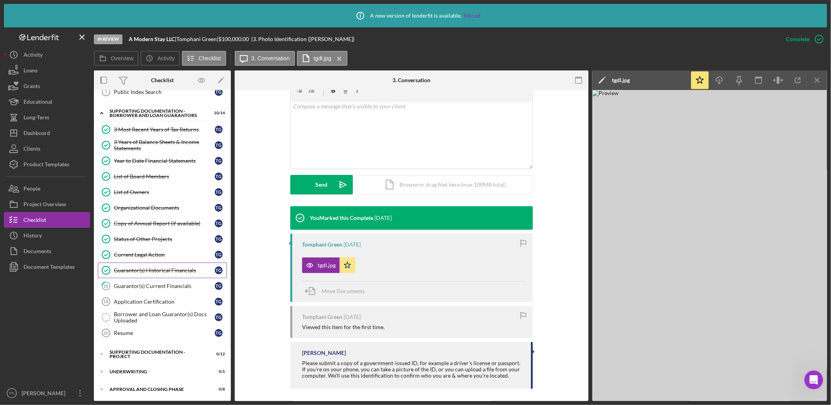
scroll to position [153, 0]
click at [104, 353] on icon "Icon/Expander" at bounding box center [102, 354] width 16 height 16
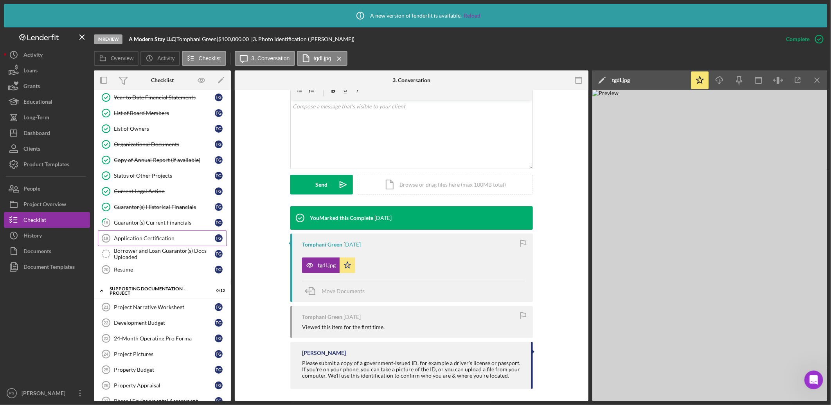
scroll to position [211, 0]
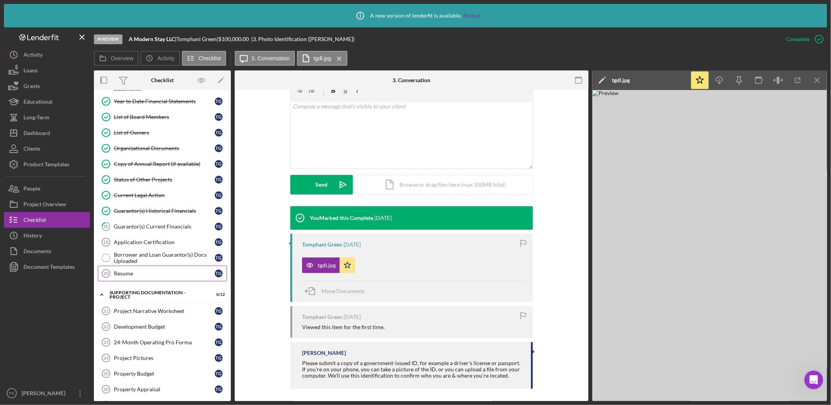
click at [153, 276] on div "Resume" at bounding box center [164, 273] width 101 height 6
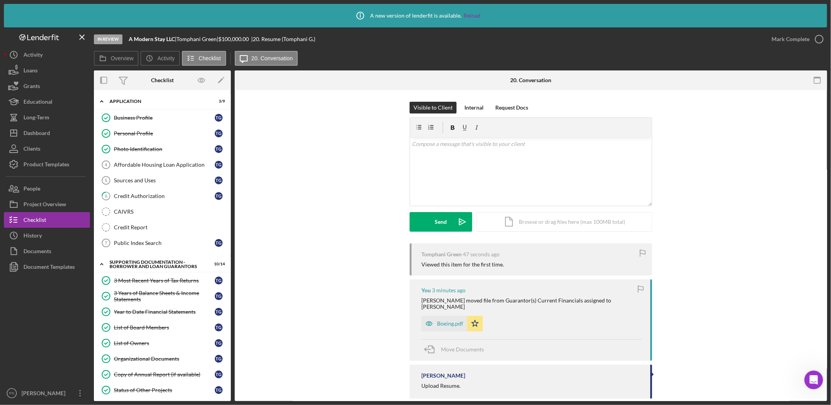
scroll to position [747, 0]
click at [173, 165] on div "Affordable Housing Loan Application" at bounding box center [164, 165] width 101 height 6
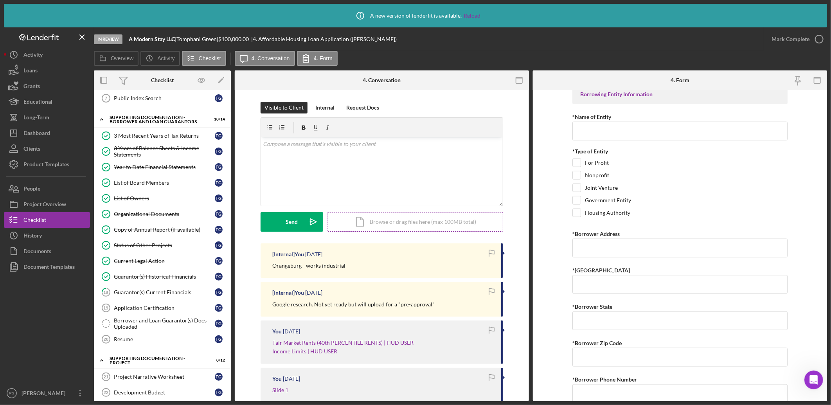
scroll to position [717, 0]
click at [328, 108] on div "Internal" at bounding box center [324, 108] width 19 height 12
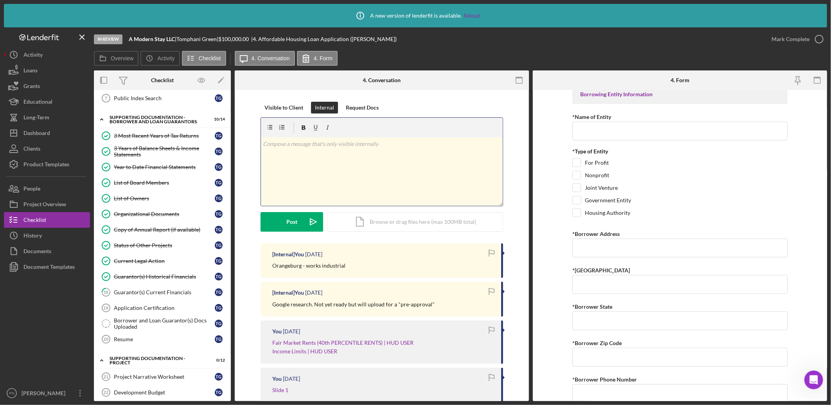
click at [339, 149] on div "v Color teal Color pink Remove color Add row above Add row below Add column bef…" at bounding box center [382, 171] width 242 height 68
click at [310, 217] on icon "Icon/icon-invite-send" at bounding box center [314, 222] width 20 height 20
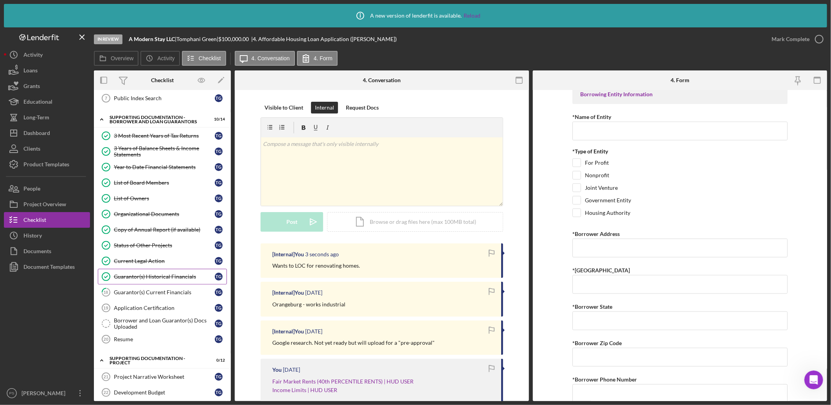
click at [157, 279] on div "Guarantor(s) Historical Financials" at bounding box center [164, 277] width 101 height 6
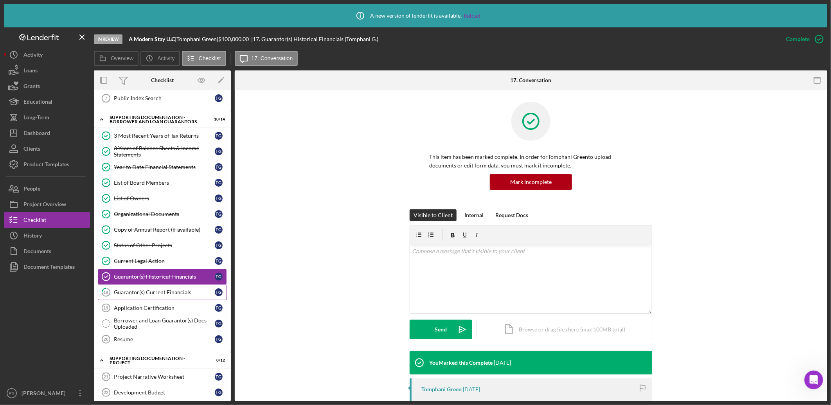
click at [162, 292] on div "Guarantor(s) Current Financials" at bounding box center [164, 292] width 101 height 6
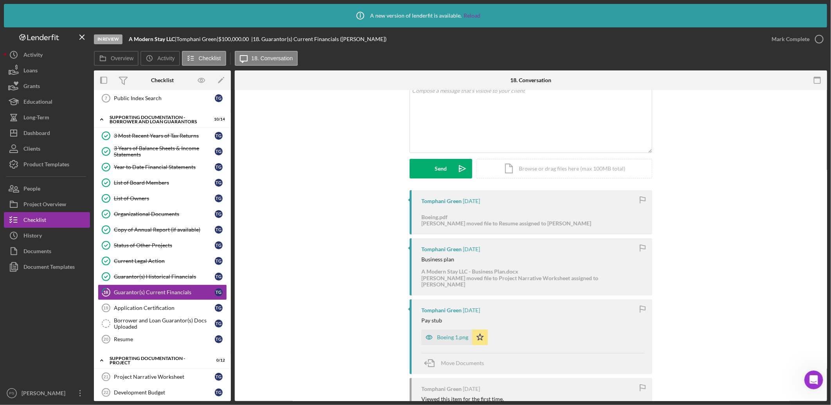
scroll to position [116, 0]
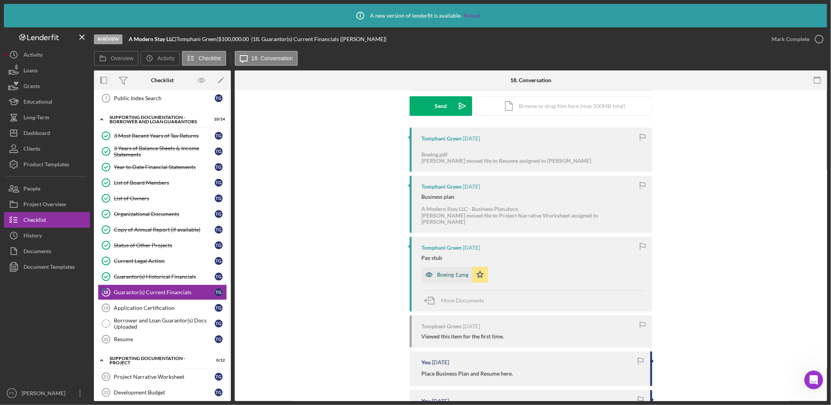
click at [444, 272] on div "Boeing 1.png" at bounding box center [452, 275] width 31 height 6
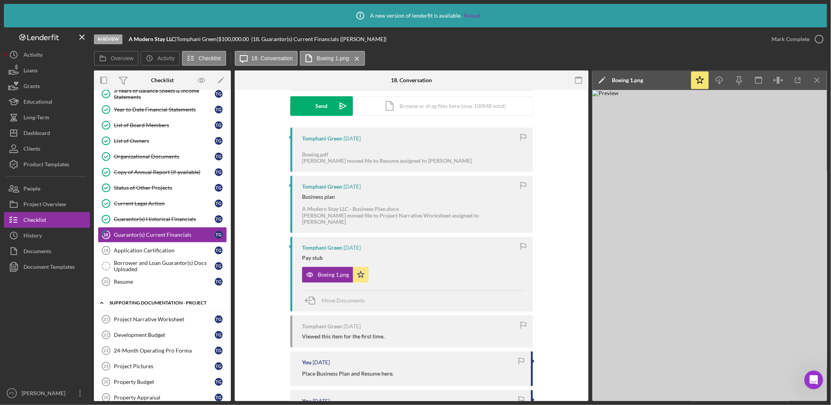
scroll to position [203, 0]
click at [158, 284] on div "Resume" at bounding box center [164, 281] width 101 height 6
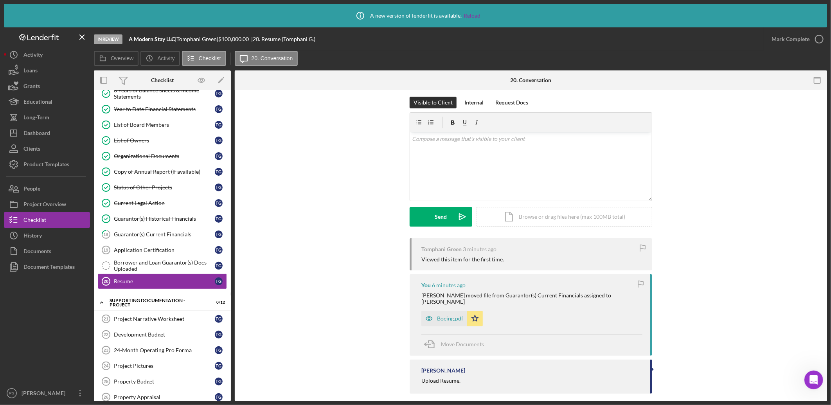
scroll to position [7, 0]
click at [440, 314] on div "Boeing.pdf" at bounding box center [450, 317] width 26 height 6
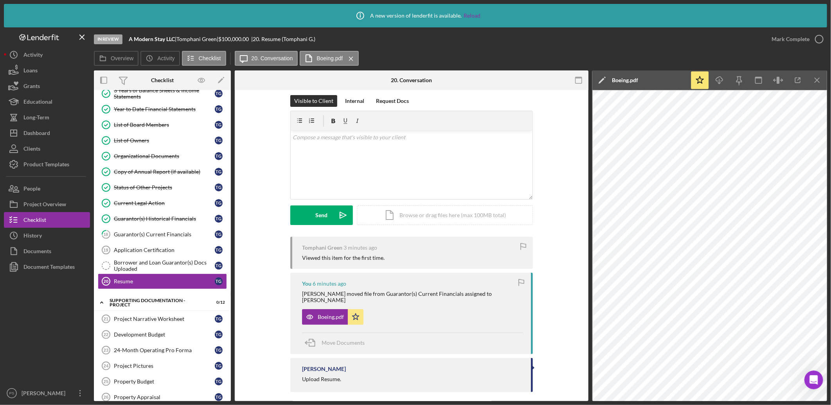
scroll to position [717, 0]
click at [163, 233] on div "Guarantor(s) Current Financials" at bounding box center [164, 234] width 101 height 6
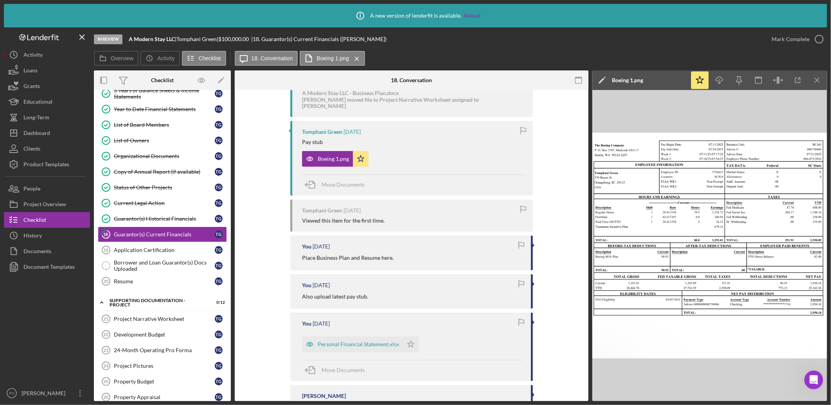
scroll to position [288, 0]
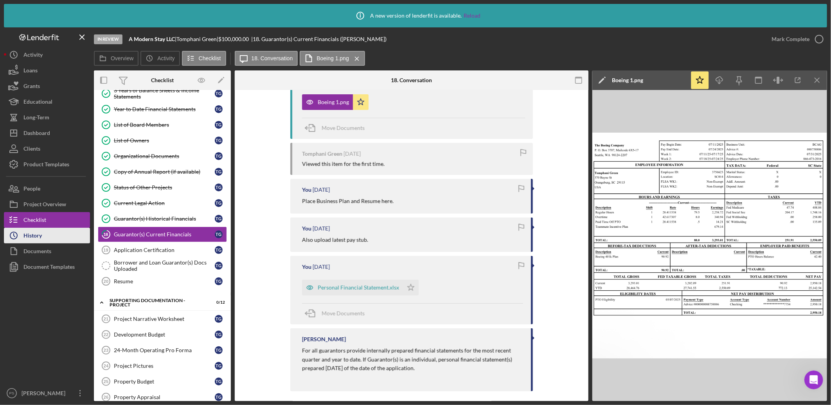
click at [65, 236] on button "Icon/History History" at bounding box center [47, 236] width 86 height 16
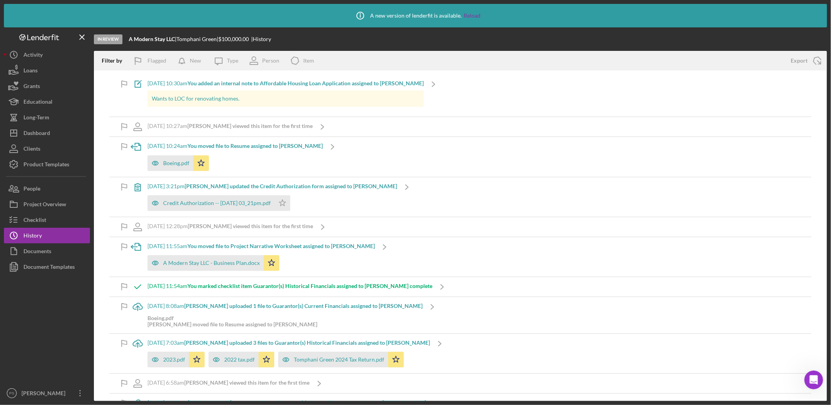
click at [363, 245] on b "You moved file to Project Narrative Worksheet assigned to [PERSON_NAME]" at bounding box center [280, 246] width 187 height 7
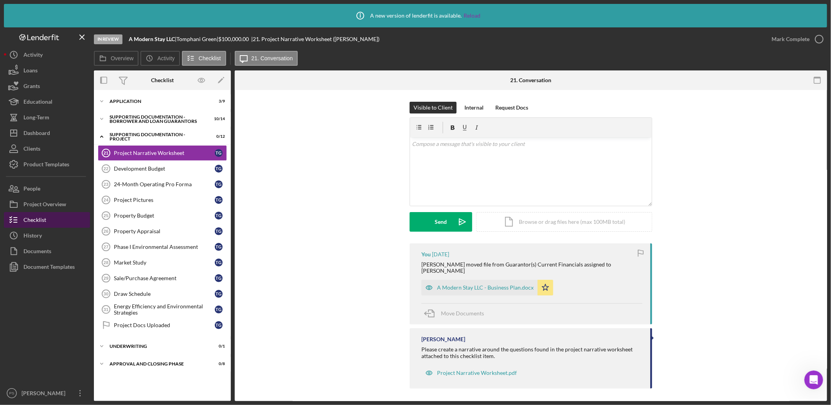
click at [53, 217] on button "Checklist" at bounding box center [47, 220] width 86 height 16
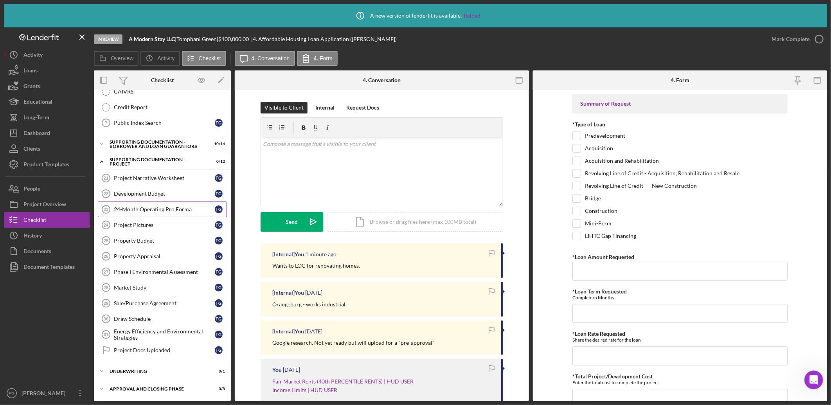
scroll to position [5, 0]
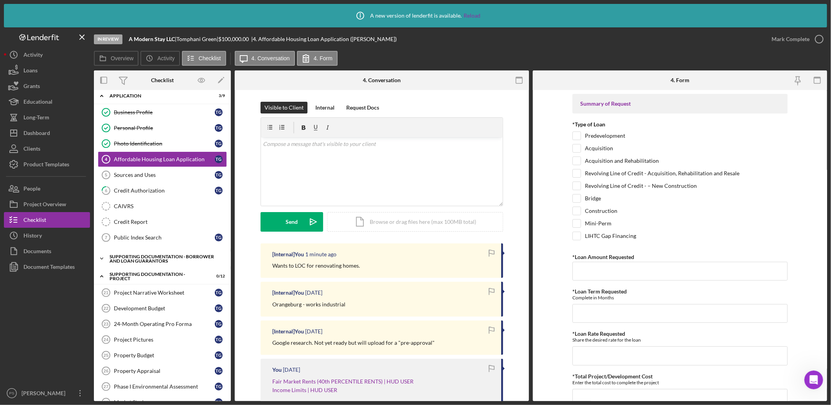
click at [126, 255] on div "Supporting Documentation - Borrower and Loan Guarantors" at bounding box center [166, 258] width 112 height 9
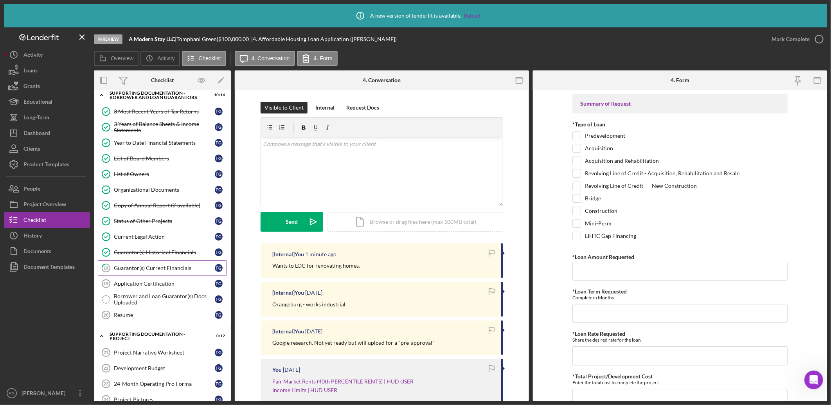
scroll to position [179, 0]
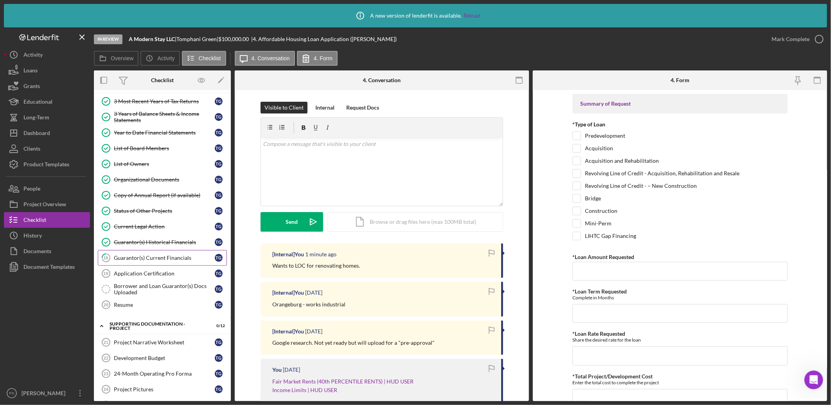
click at [166, 256] on div "Guarantor(s) Current Financials" at bounding box center [164, 258] width 101 height 6
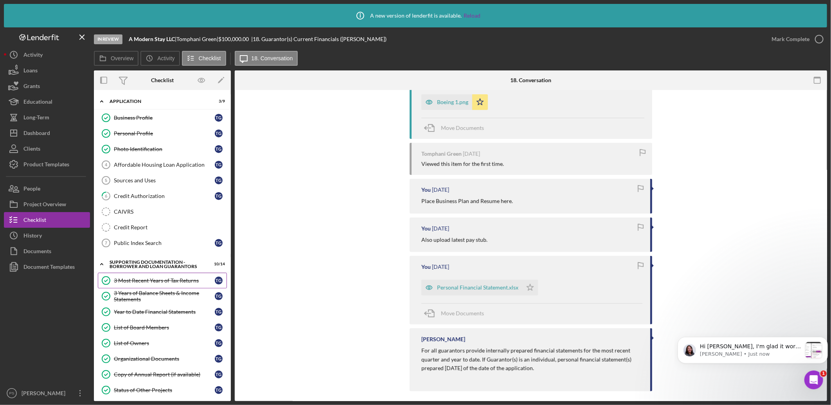
scroll to position [994, 0]
click at [816, 376] on icon "Open Intercom Messenger" at bounding box center [813, 379] width 13 height 13
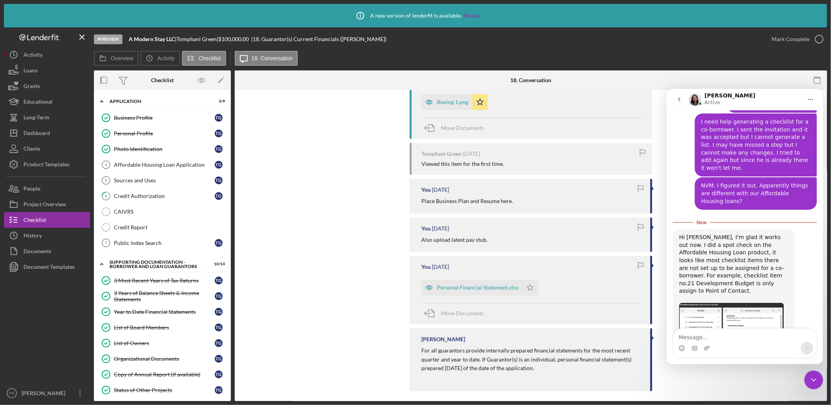
scroll to position [929, 0]
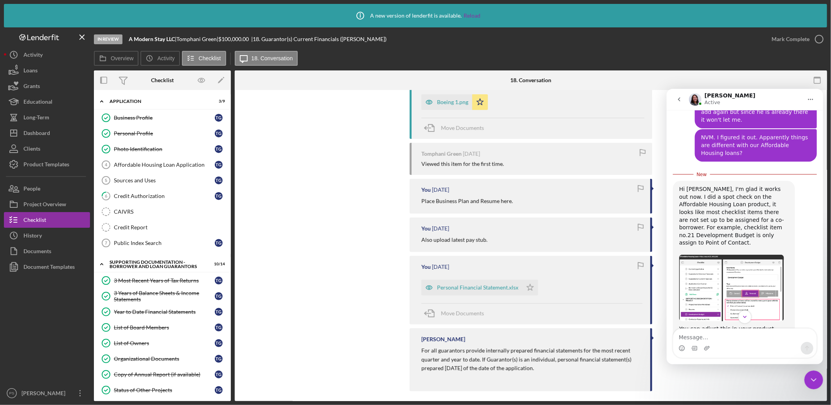
click at [811, 371] on div "Close Intercom Messenger" at bounding box center [813, 379] width 19 height 19
